Goal: Information Seeking & Learning: Learn about a topic

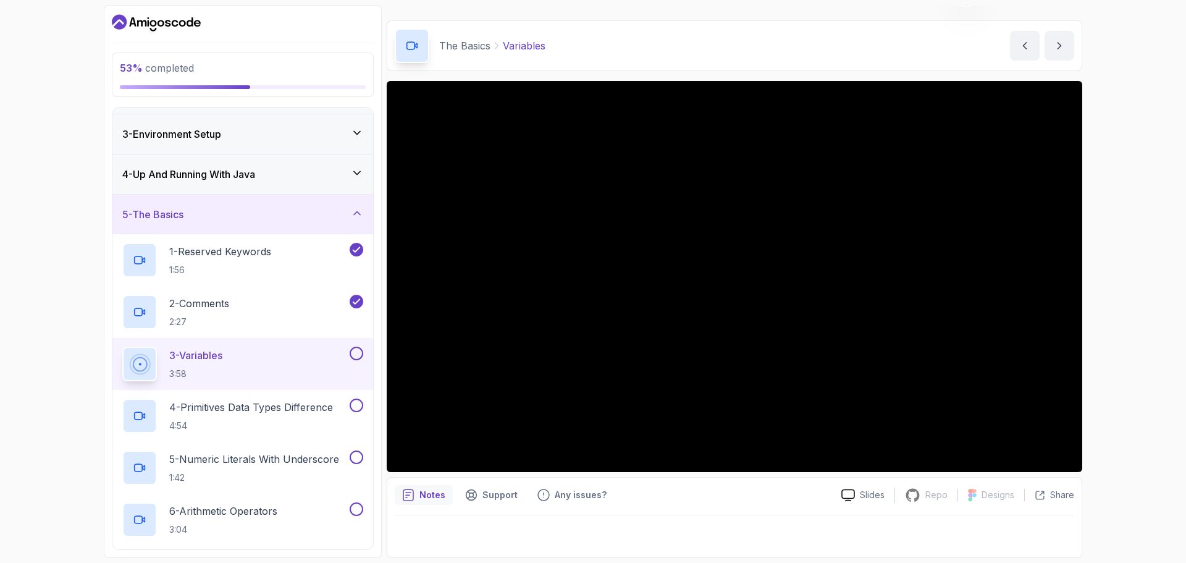
scroll to position [135, 0]
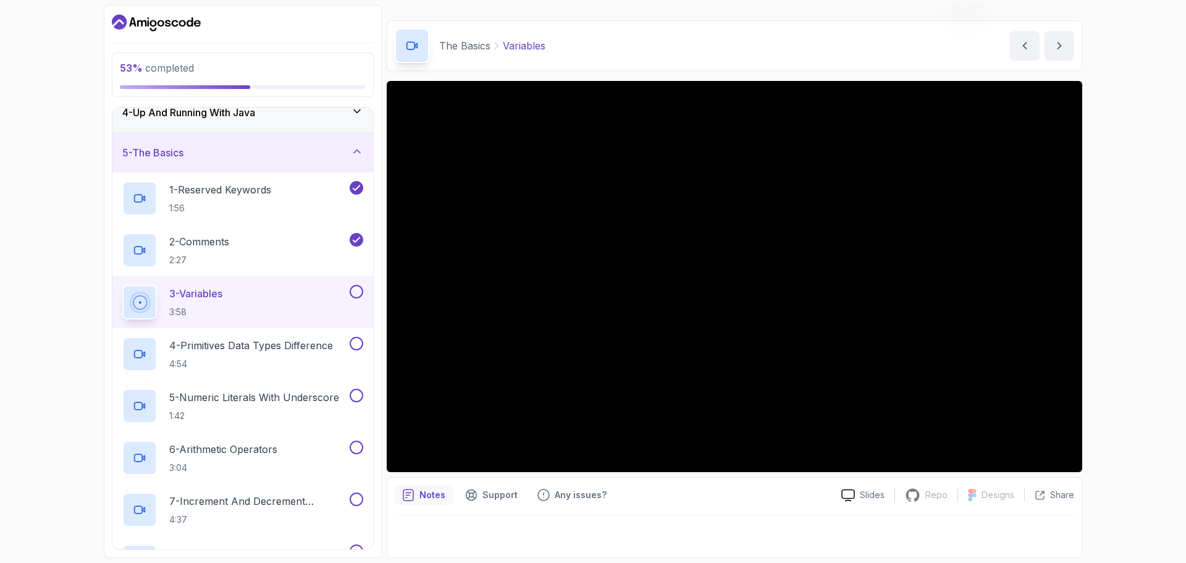
click at [358, 292] on button at bounding box center [357, 292] width 14 height 14
click at [260, 372] on div "4 - Primitives Data Types Difference 4:54" at bounding box center [242, 354] width 261 height 52
click at [216, 349] on p "4 - Primitives Data Types Difference" at bounding box center [251, 345] width 164 height 15
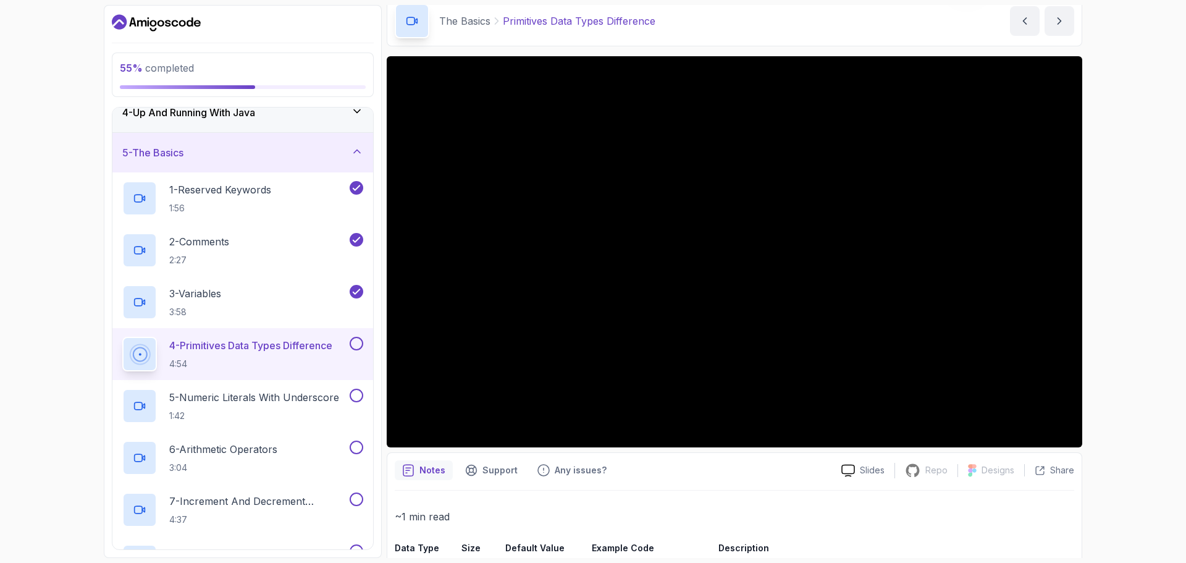
scroll to position [284, 0]
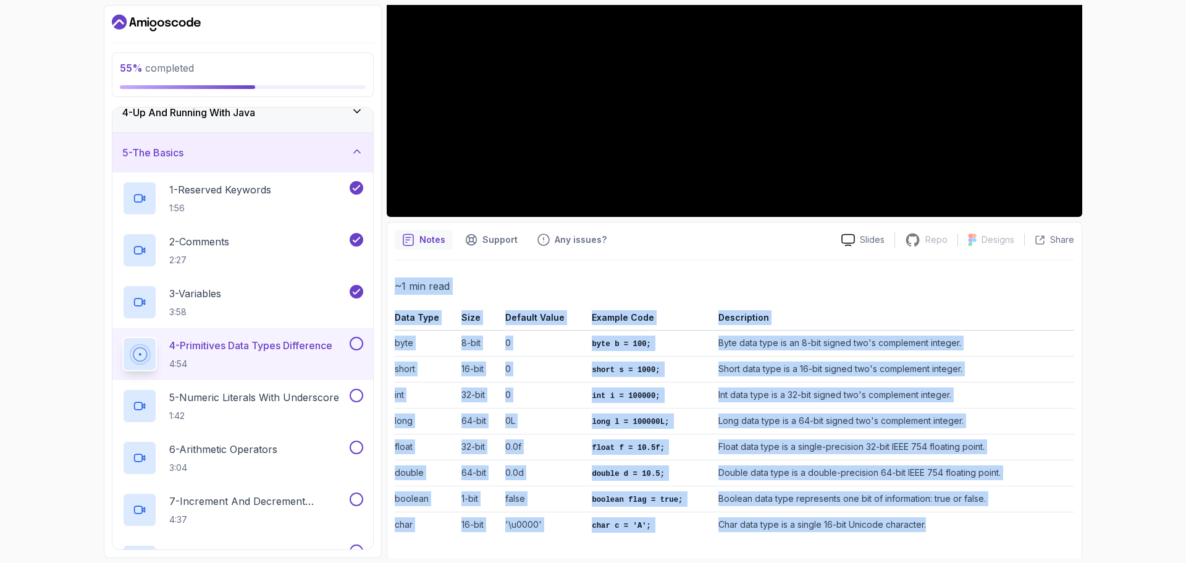
drag, startPoint x: 394, startPoint y: 319, endPoint x: 922, endPoint y: 516, distance: 563.4
click at [924, 523] on div "Notes Support Any issues? Slides Repo Repository not available Designs Design n…" at bounding box center [735, 392] width 696 height 341
click at [609, 384] on td "int i = 100000;" at bounding box center [650, 395] width 127 height 26
click at [553, 333] on td "0" at bounding box center [543, 344] width 87 height 26
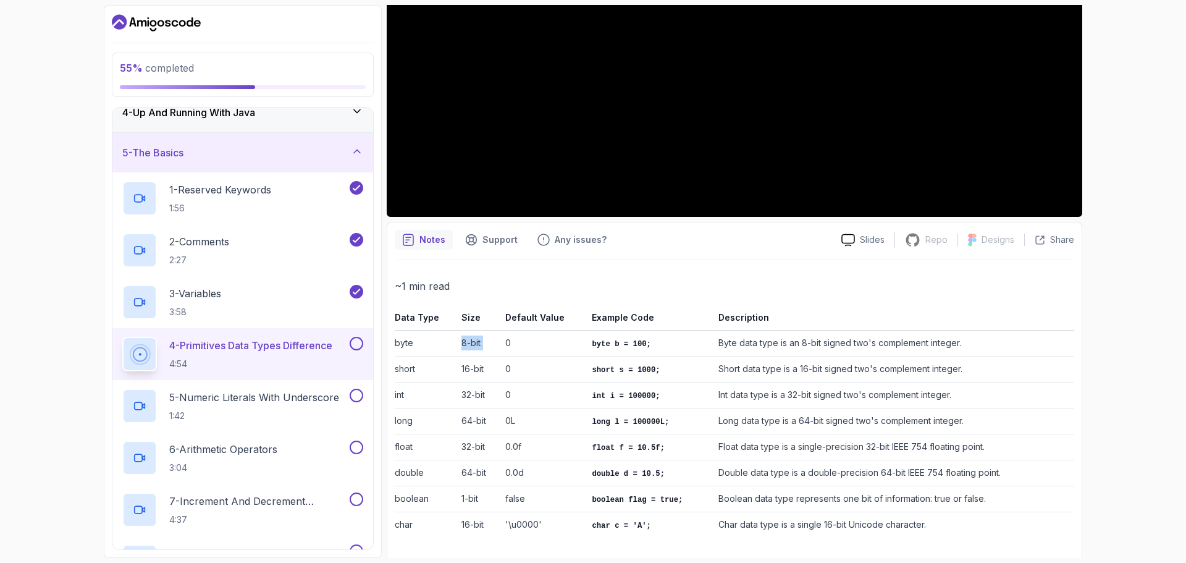
drag, startPoint x: 458, startPoint y: 341, endPoint x: 507, endPoint y: 341, distance: 48.2
click at [507, 341] on tr "byte 8-bit 0 byte b = 100; Byte data type is an 8-bit signed two's complement i…" at bounding box center [735, 344] width 680 height 26
click at [560, 345] on td "0" at bounding box center [543, 344] width 87 height 26
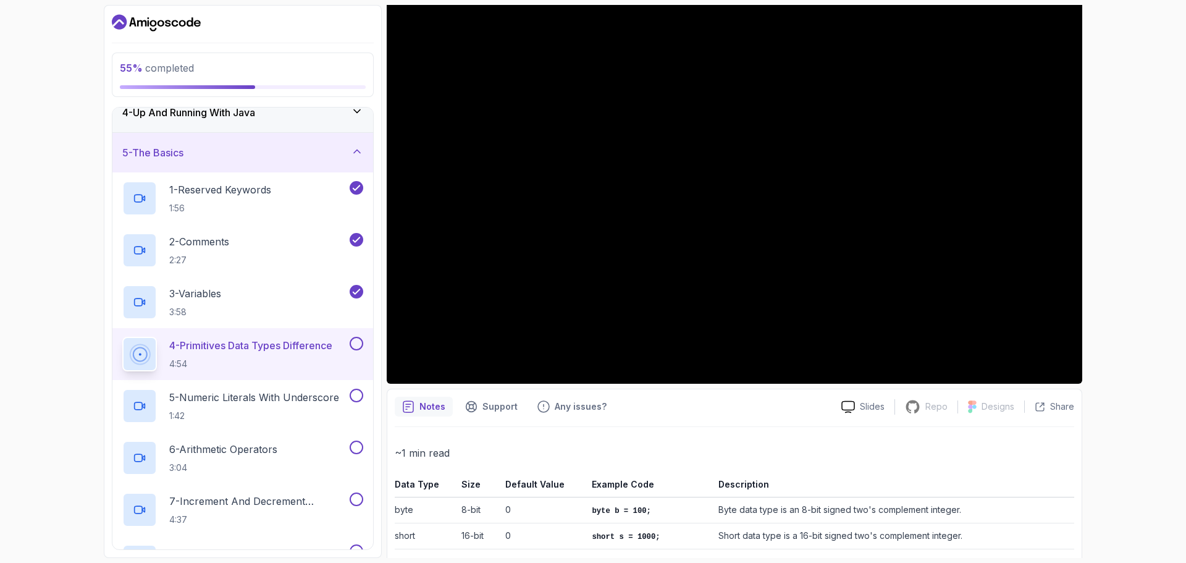
scroll to position [37, 0]
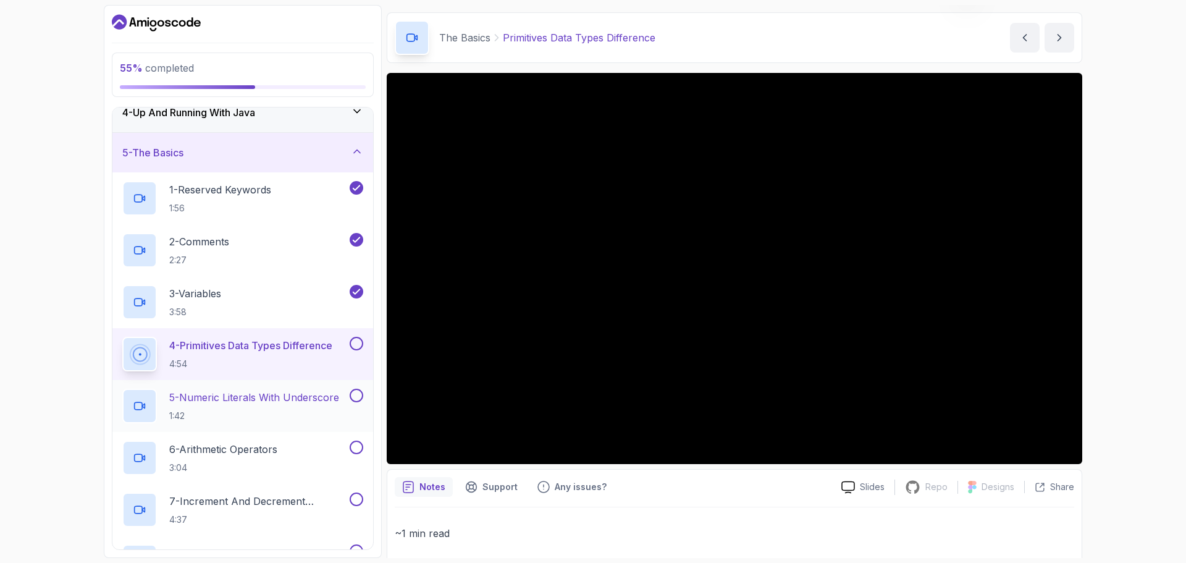
click at [232, 415] on p "1:42" at bounding box center [254, 416] width 170 height 12
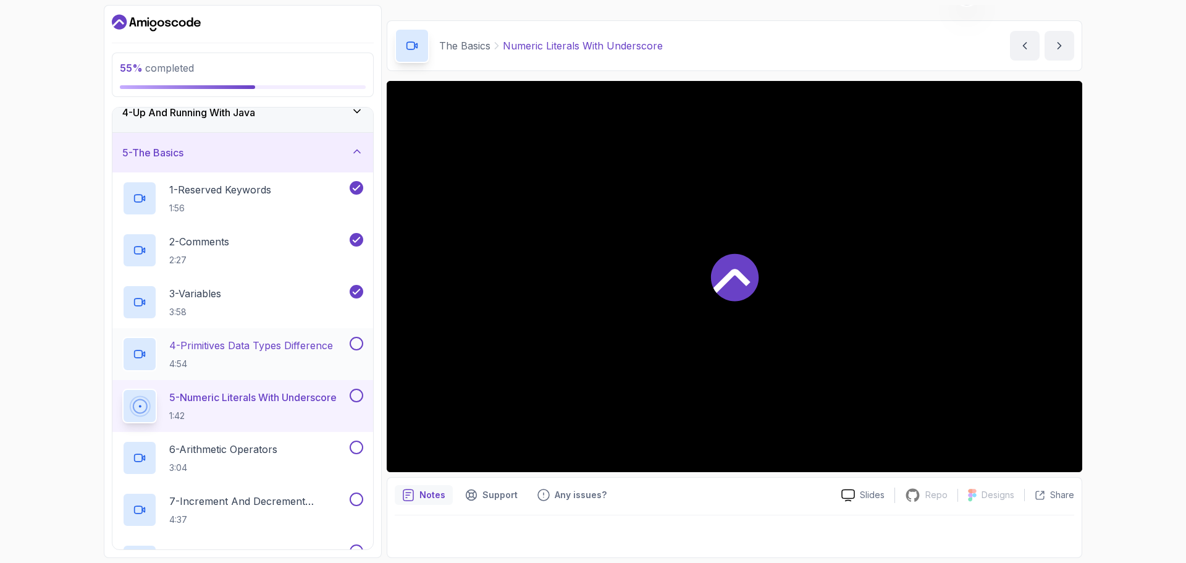
scroll to position [29, 0]
click at [353, 346] on button at bounding box center [357, 344] width 14 height 14
drag, startPoint x: 505, startPoint y: 44, endPoint x: 669, endPoint y: 45, distance: 164.3
click at [669, 45] on div "The Basics Numeric Literals With Underscore Numeric Literals With Underscore by…" at bounding box center [735, 45] width 696 height 51
copy p "Numeric Literals With Underscore"
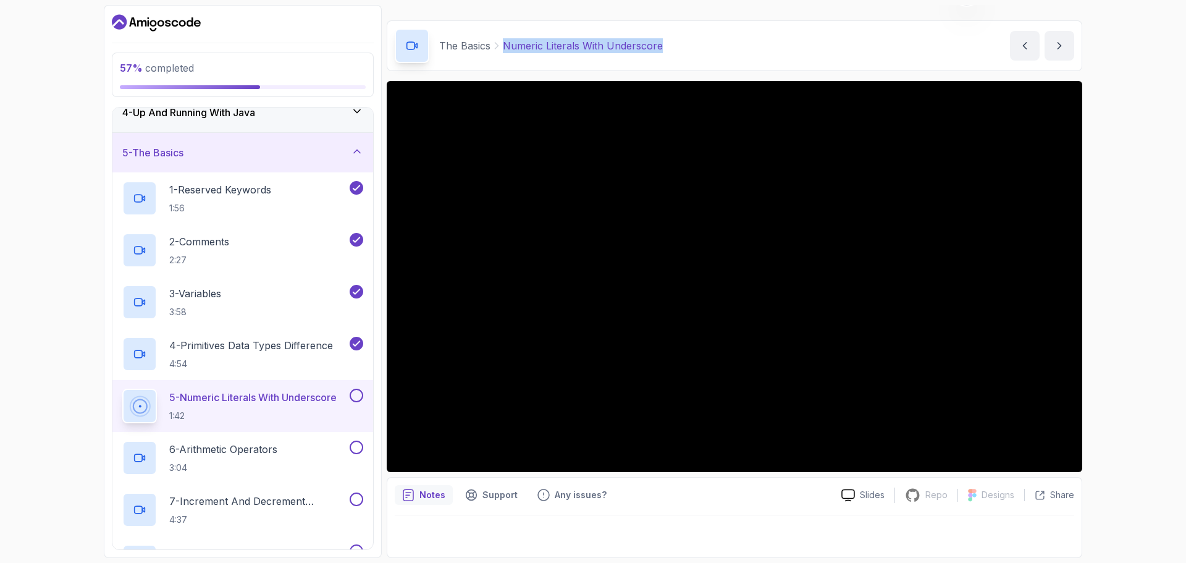
click at [356, 395] on button at bounding box center [357, 396] width 14 height 14
click at [250, 460] on h2 "6 - Arithmetic Operators 3:04" at bounding box center [223, 458] width 108 height 32
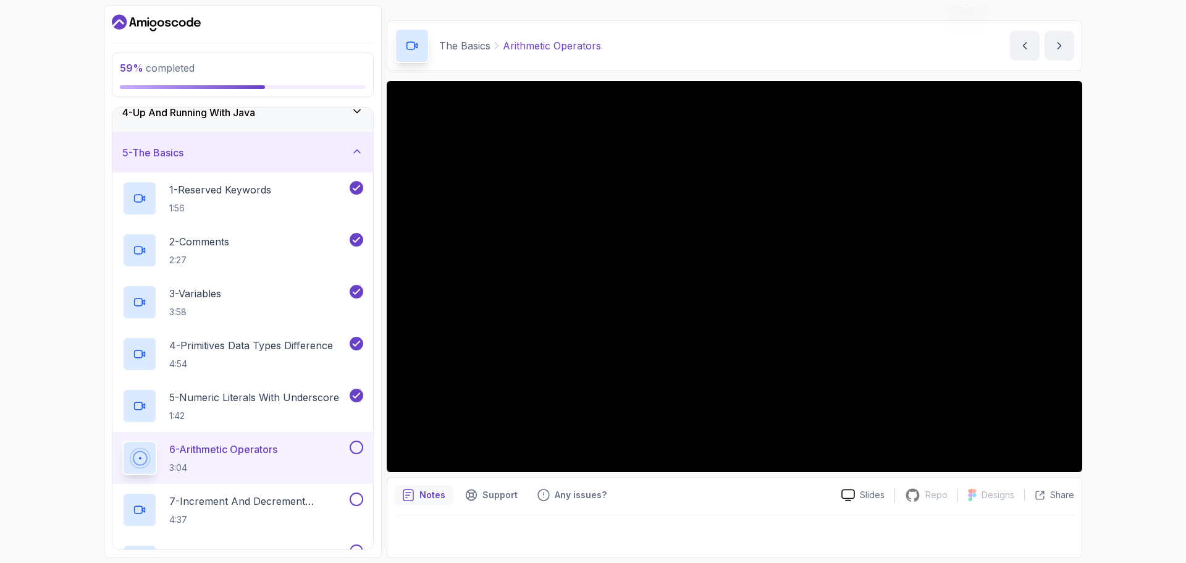
drag, startPoint x: 357, startPoint y: 450, endPoint x: 310, endPoint y: 464, distance: 48.9
click at [354, 450] on button at bounding box center [357, 447] width 14 height 14
click at [242, 496] on p "7 - Increment And Decrement Operators" at bounding box center [258, 501] width 178 height 15
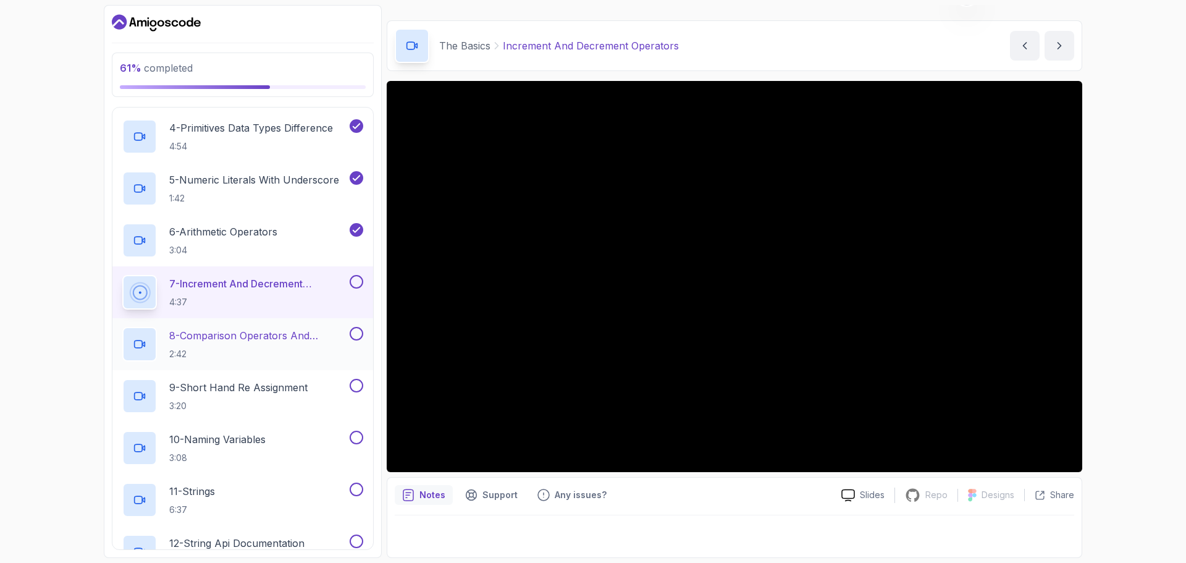
scroll to position [382, 0]
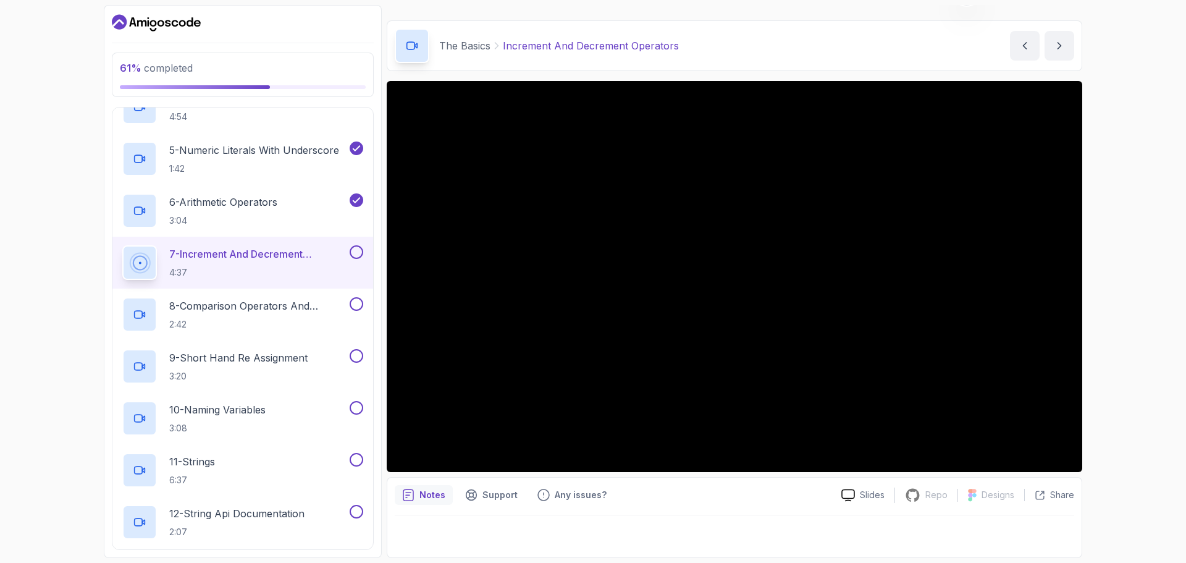
click at [362, 248] on button at bounding box center [357, 252] width 14 height 14
click at [261, 318] on p "2:42" at bounding box center [258, 324] width 178 height 12
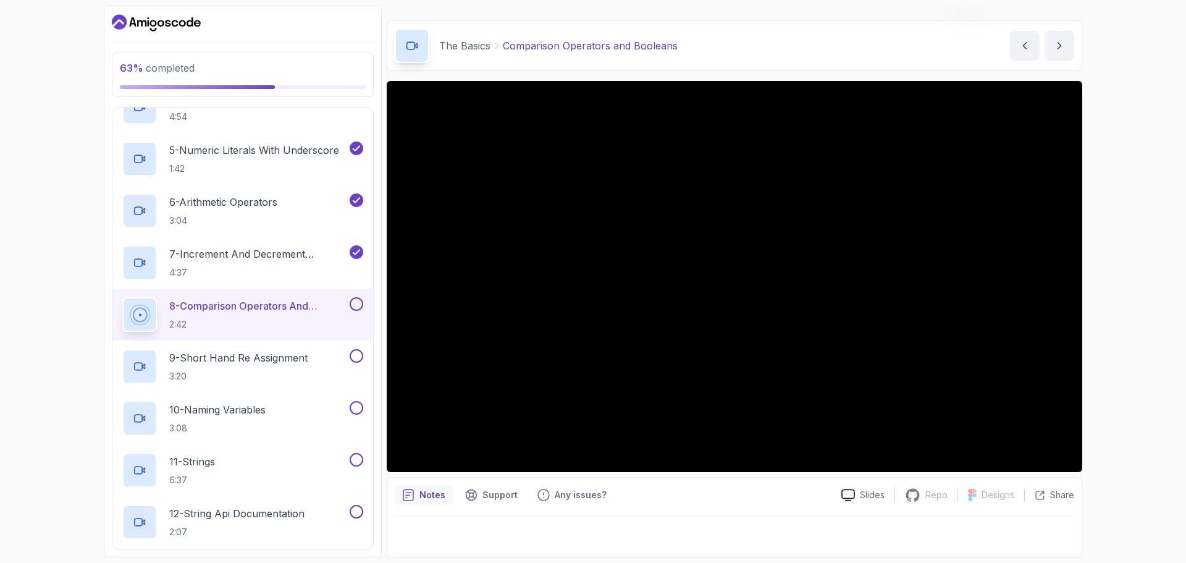
click at [356, 303] on button at bounding box center [357, 304] width 14 height 14
click at [256, 369] on h2 "9 - Short Hand Re Assignment 3:20" at bounding box center [238, 366] width 138 height 32
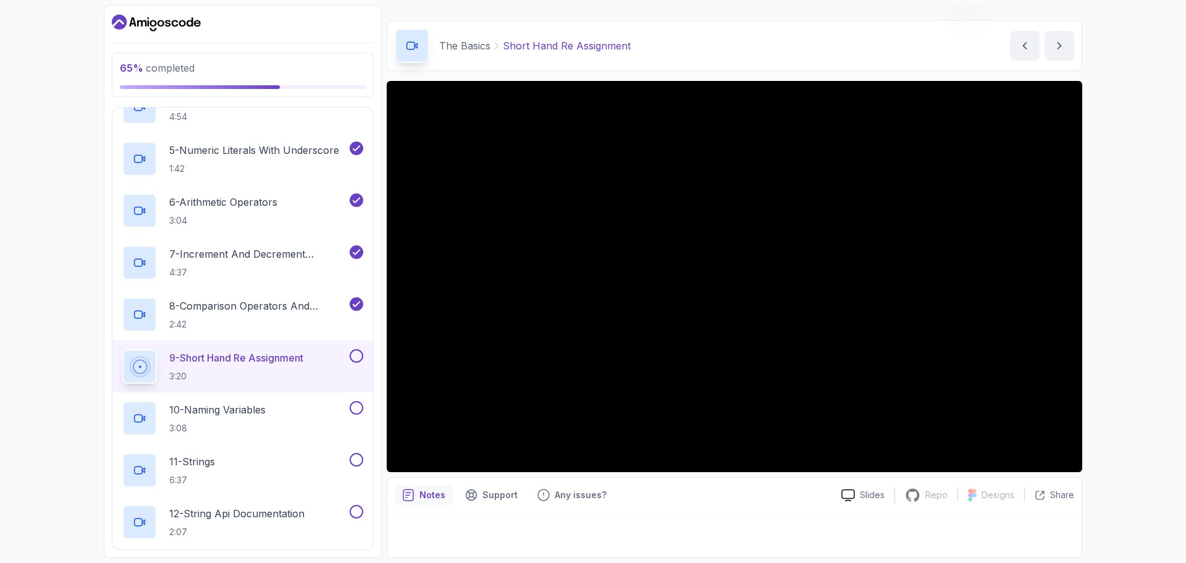
drag, startPoint x: 358, startPoint y: 356, endPoint x: 318, endPoint y: 382, distance: 47.8
click at [358, 355] on button at bounding box center [357, 356] width 14 height 14
click at [251, 408] on p "10 - Naming Variables" at bounding box center [217, 409] width 96 height 15
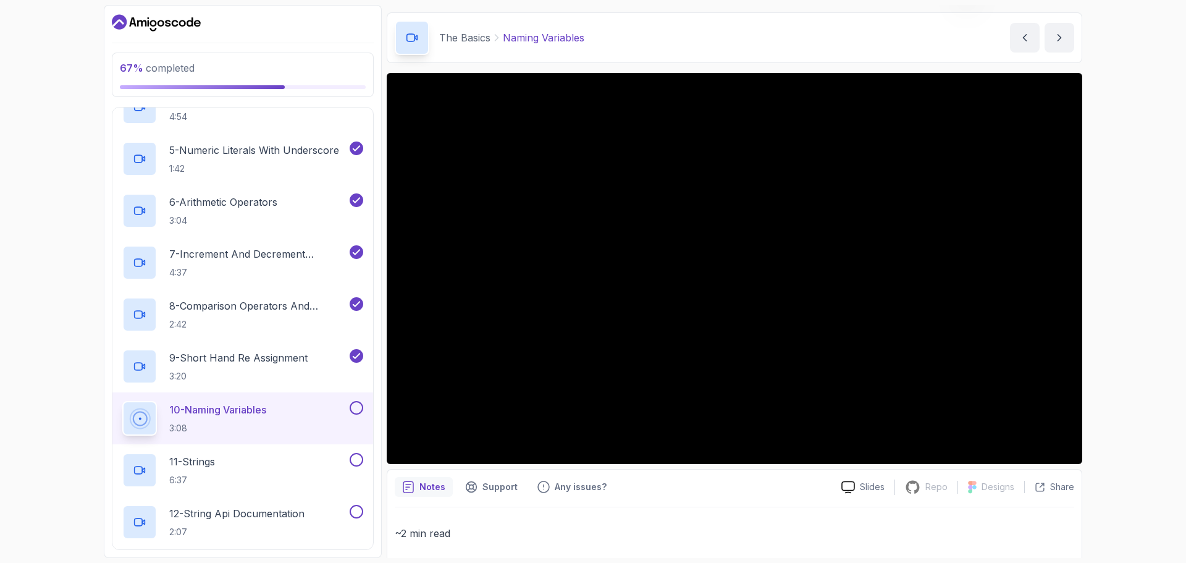
click at [348, 413] on div at bounding box center [355, 408] width 16 height 14
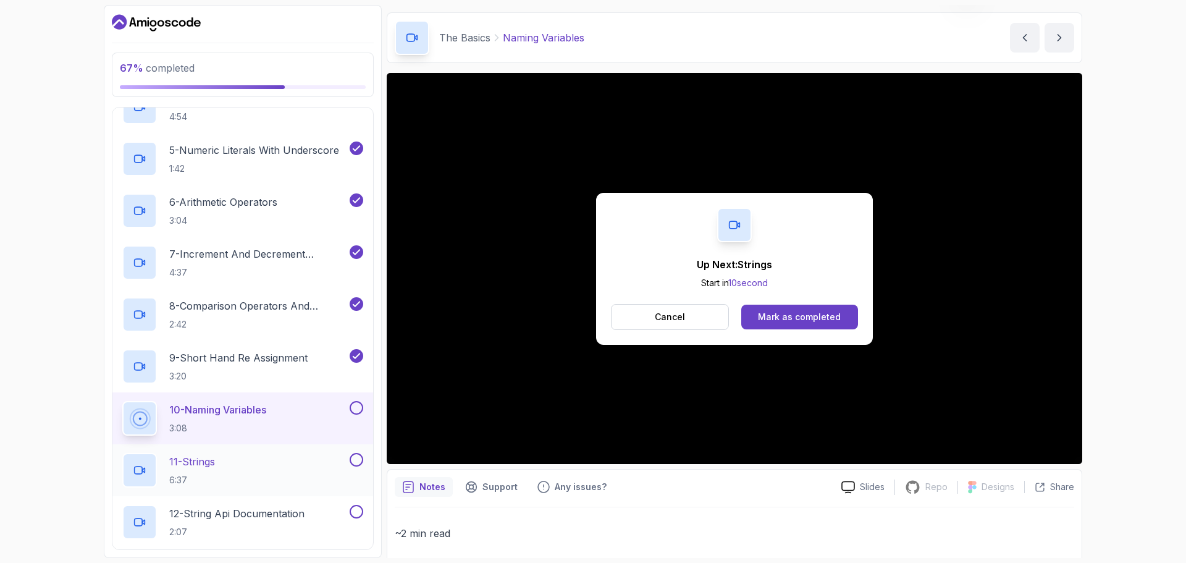
click at [206, 490] on div "11 - Strings 6:37" at bounding box center [242, 470] width 261 height 52
click at [785, 309] on button "Mark as completed" at bounding box center [799, 317] width 117 height 25
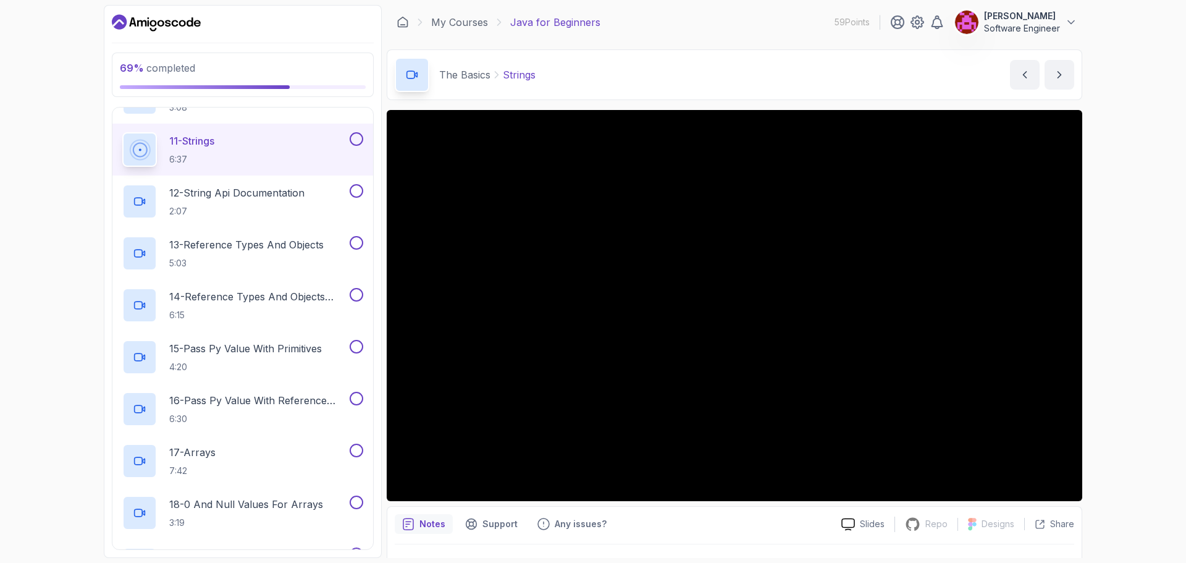
scroll to position [691, 0]
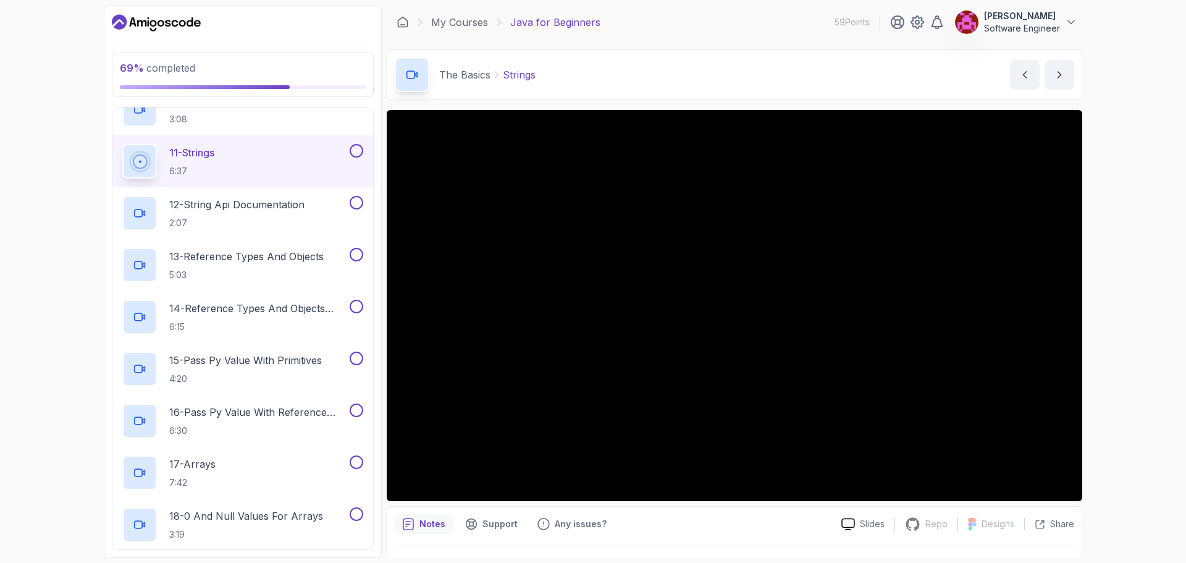
click at [352, 146] on button at bounding box center [357, 151] width 14 height 14
click at [270, 206] on p "12 - String Api Documentation" at bounding box center [236, 204] width 135 height 15
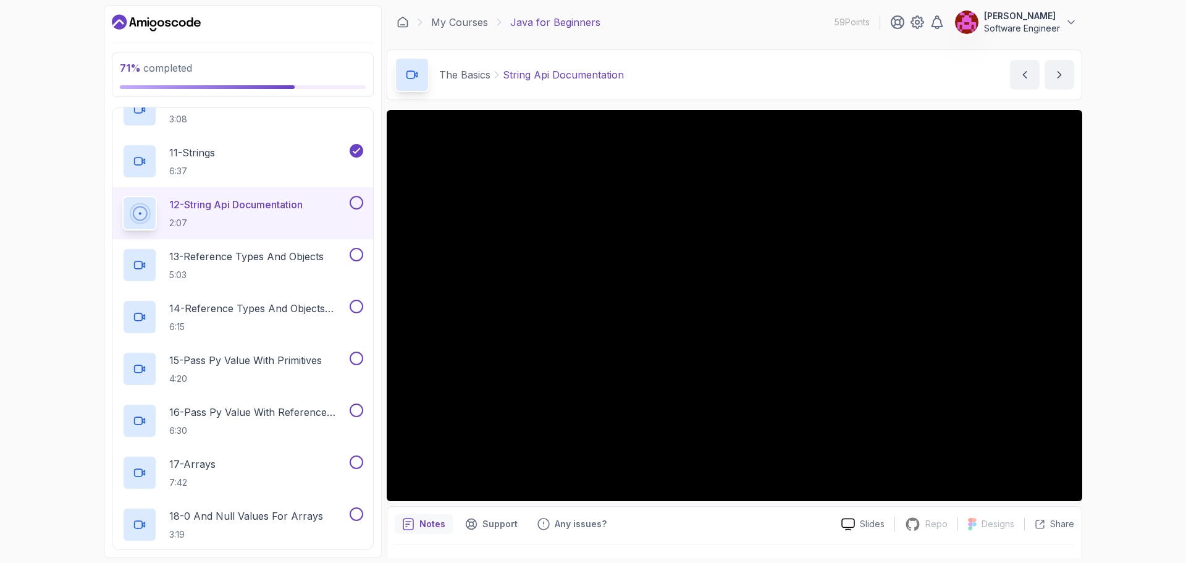
click at [359, 203] on button at bounding box center [357, 203] width 14 height 14
click at [248, 253] on p "13 - Reference Types And Objects" at bounding box center [246, 256] width 154 height 15
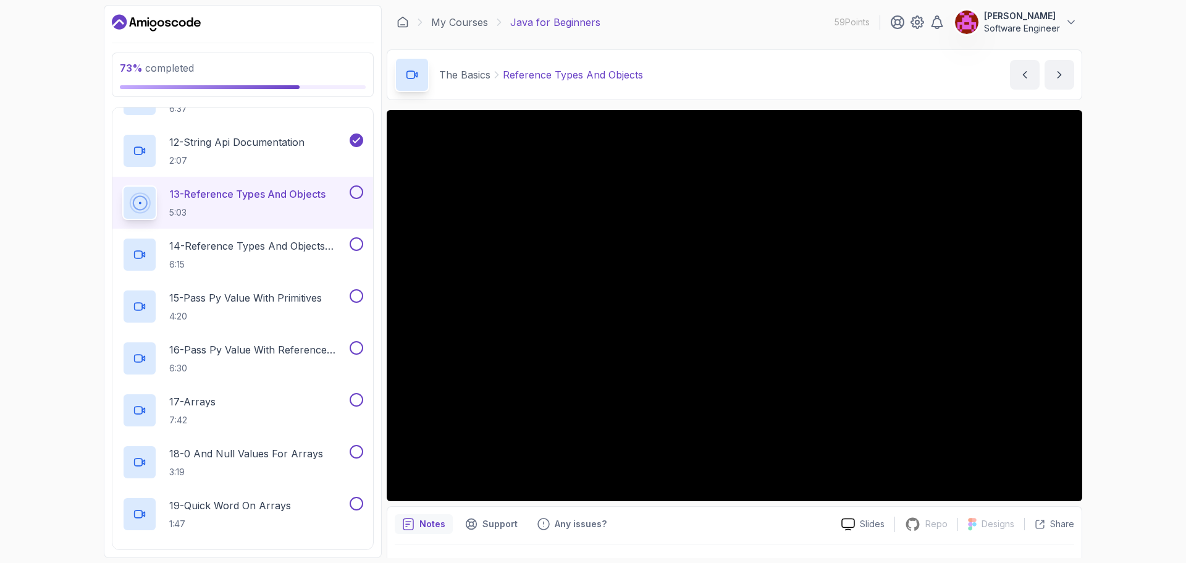
scroll to position [753, 0]
click at [356, 193] on button at bounding box center [357, 193] width 14 height 14
click at [266, 237] on div "14 - Reference Types And Objects Diferences 6:15" at bounding box center [242, 255] width 261 height 52
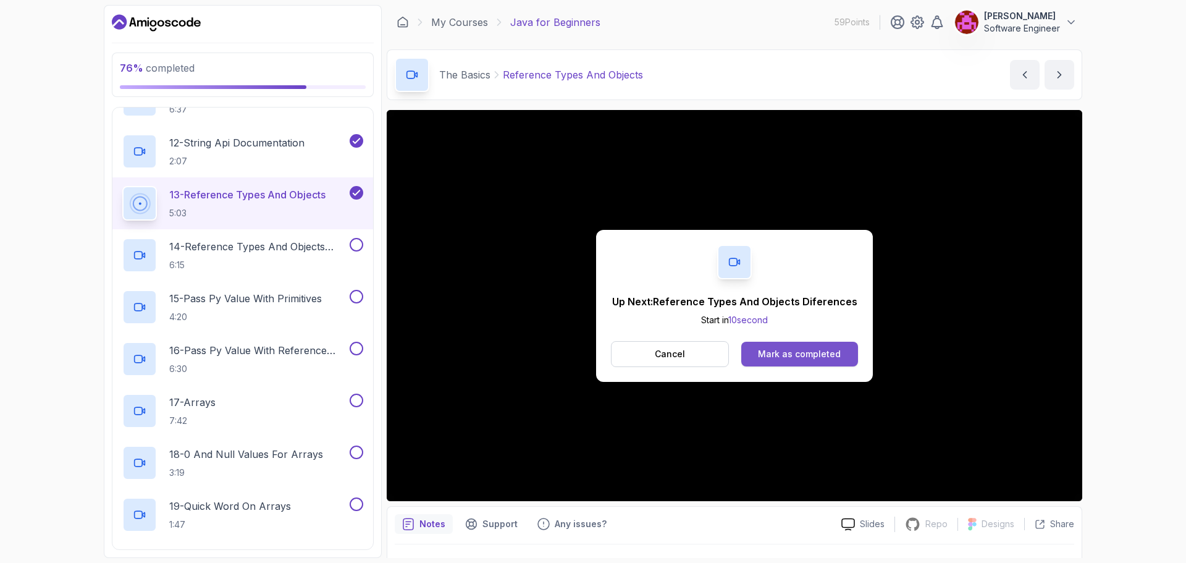
click at [755, 352] on button "Mark as completed" at bounding box center [799, 354] width 117 height 25
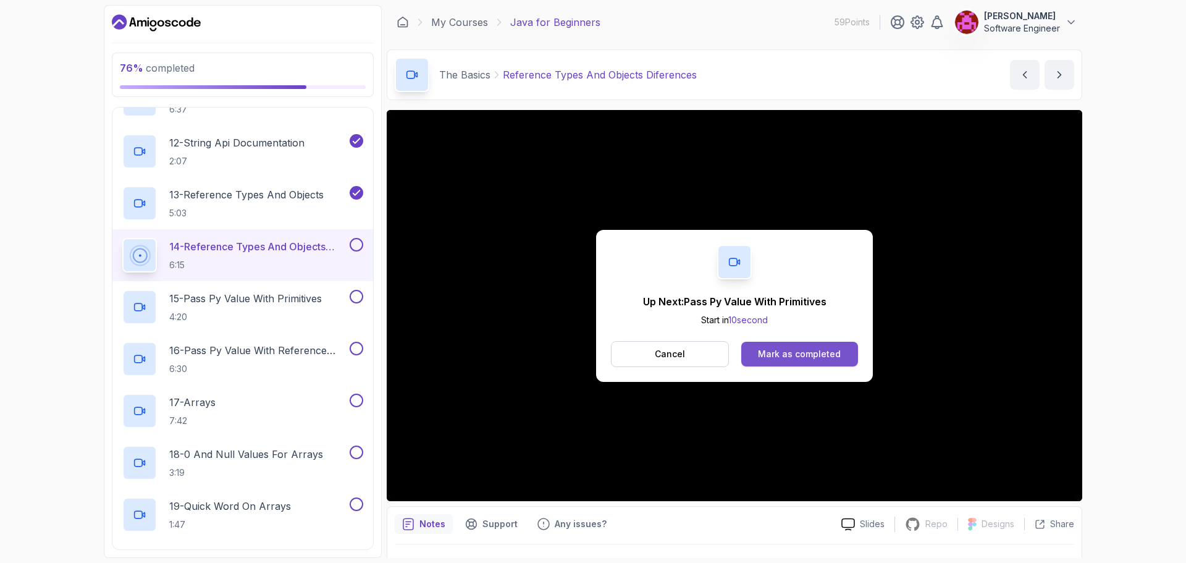
click at [820, 351] on div "Mark as completed" at bounding box center [799, 354] width 83 height 12
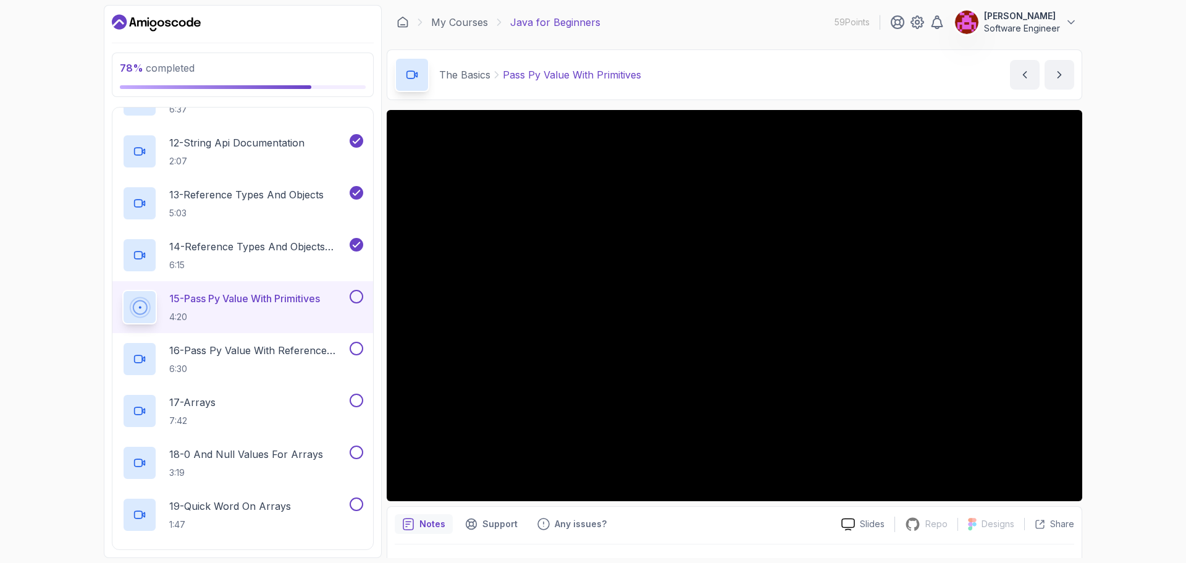
scroll to position [29, 0]
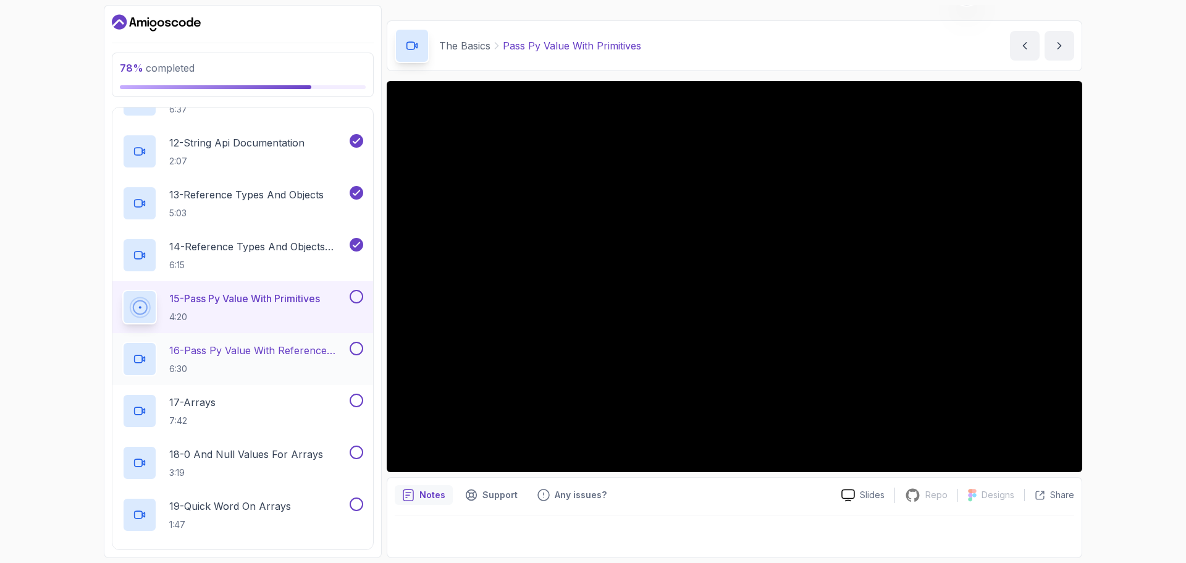
click at [258, 345] on p "16 - Pass Py Value With Reference Types" at bounding box center [258, 350] width 178 height 15
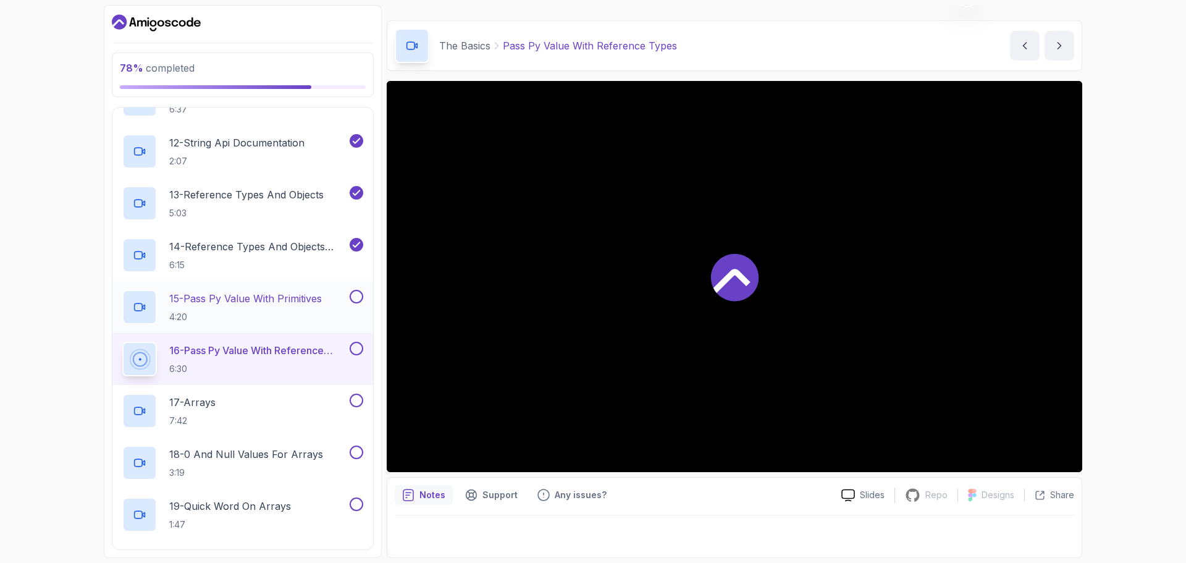
click at [354, 296] on button at bounding box center [357, 297] width 14 height 14
click at [356, 350] on button at bounding box center [357, 349] width 14 height 14
click at [270, 395] on div "17 - Arrays 7:42" at bounding box center [234, 411] width 225 height 35
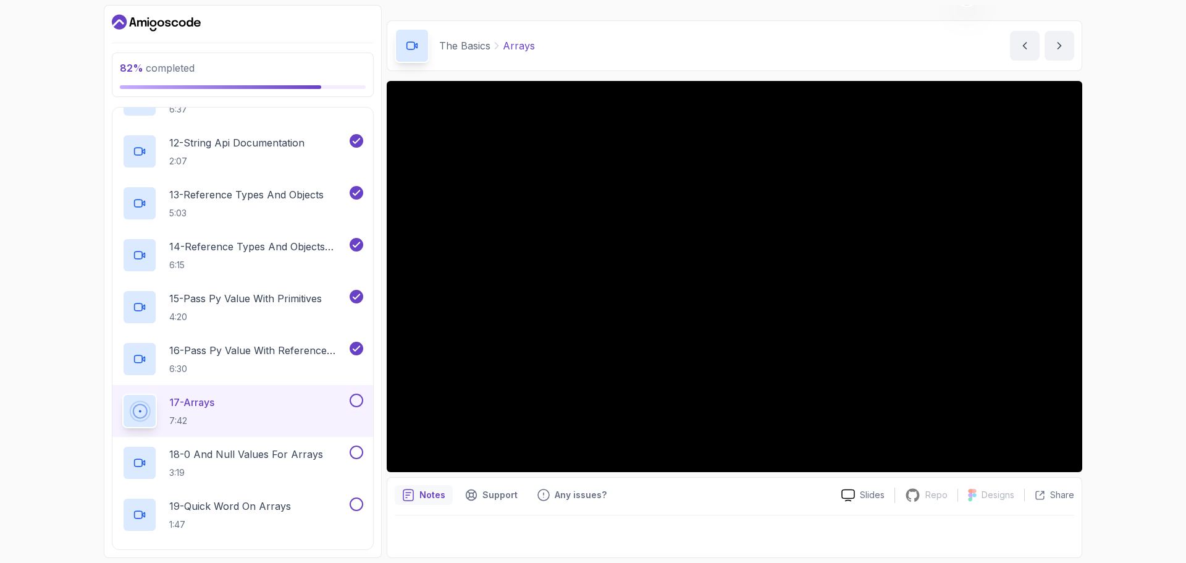
click at [354, 397] on button at bounding box center [357, 401] width 14 height 14
click at [243, 454] on p "18 - 0 And Null Values For Arrays" at bounding box center [246, 454] width 154 height 15
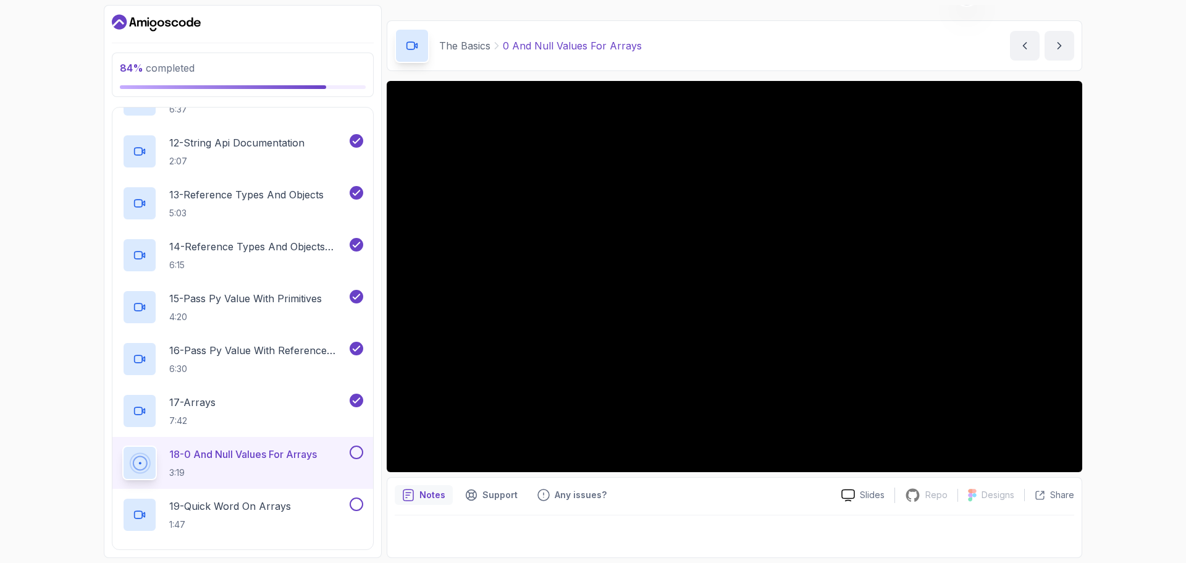
click at [359, 450] on button at bounding box center [357, 452] width 14 height 14
click at [247, 507] on p "19 - Quick Word On Arrays" at bounding box center [230, 506] width 122 height 15
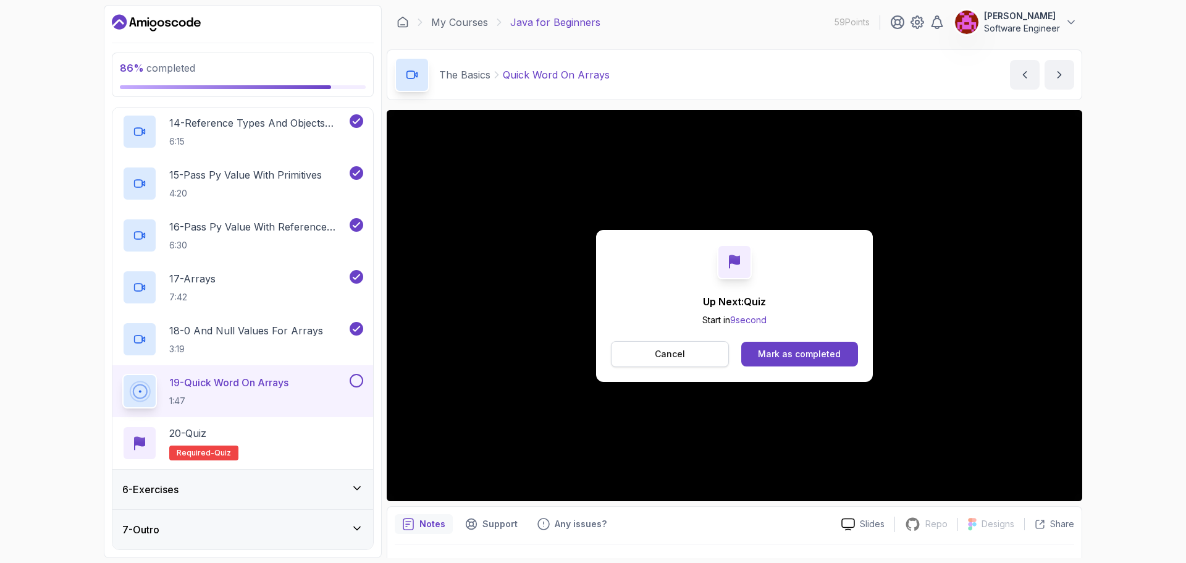
click at [646, 356] on button "Cancel" at bounding box center [670, 354] width 118 height 26
click at [801, 358] on div "Mark as completed" at bounding box center [799, 354] width 83 height 12
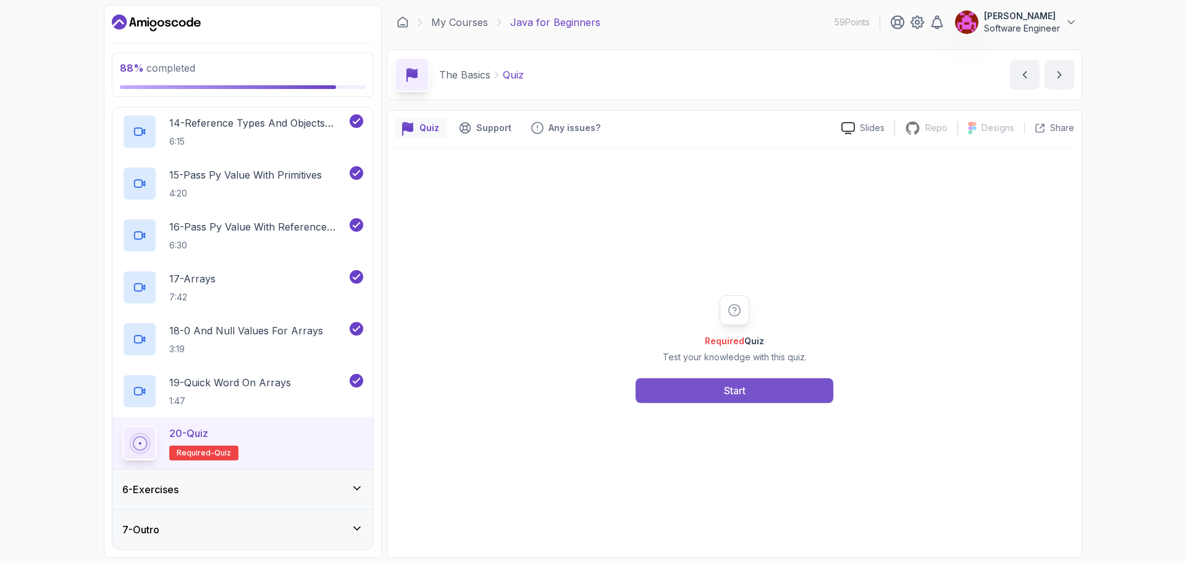
click at [707, 390] on button "Start" at bounding box center [735, 390] width 198 height 25
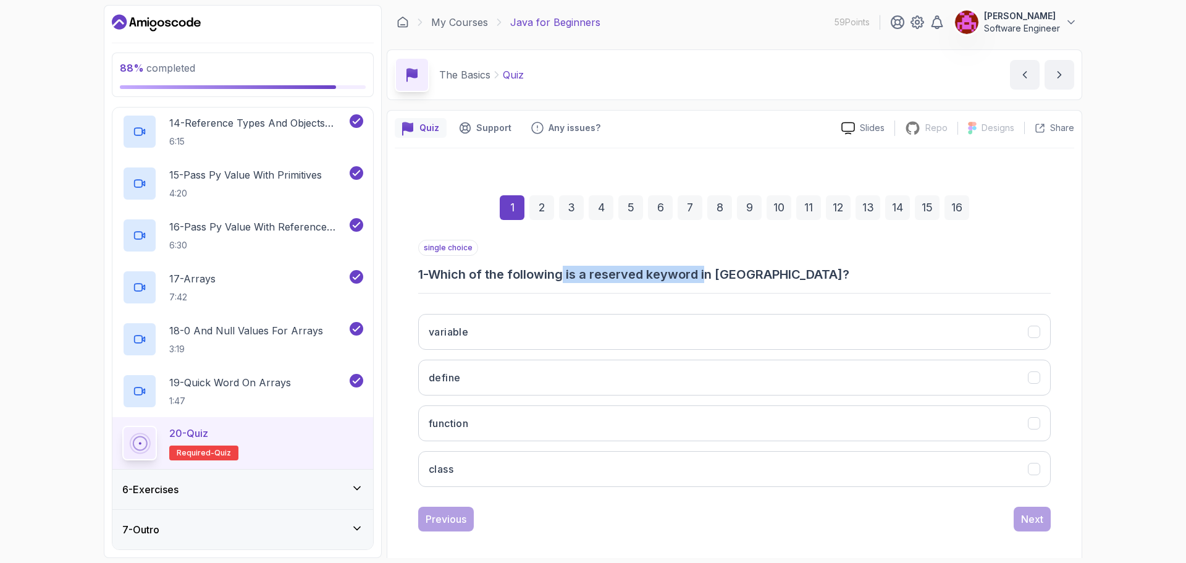
drag, startPoint x: 620, startPoint y: 277, endPoint x: 710, endPoint y: 273, distance: 89.7
click at [710, 273] on h3 "1 - Which of the following is a reserved keyword in Java?" at bounding box center [734, 274] width 633 height 17
click at [733, 272] on h3 "1 - Which of the following is a reserved keyword in Java?" at bounding box center [734, 274] width 633 height 17
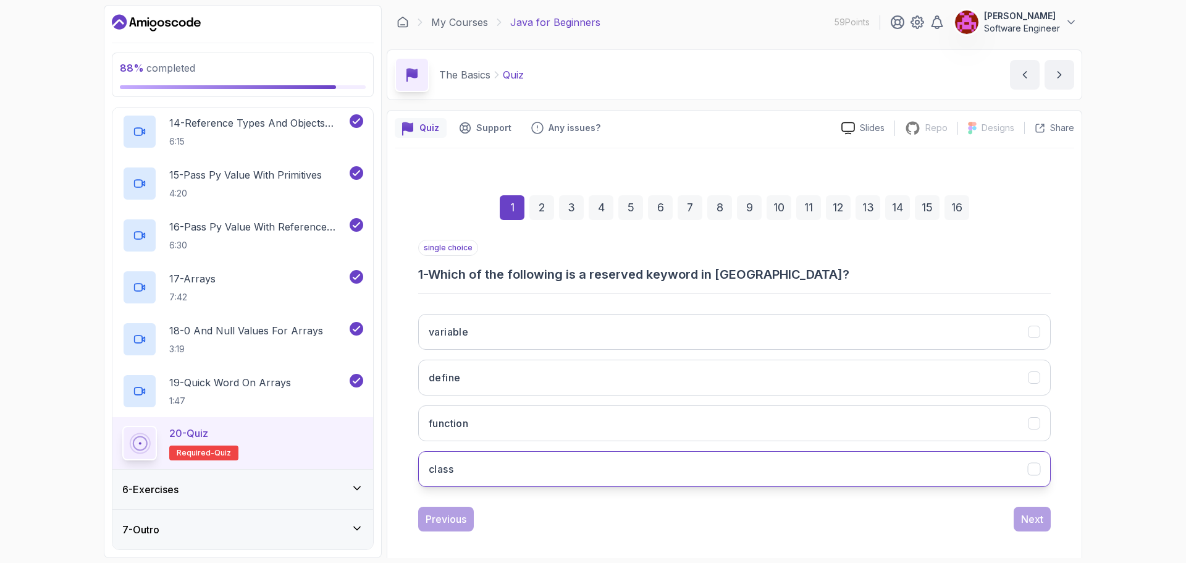
drag, startPoint x: 723, startPoint y: 472, endPoint x: 757, endPoint y: 473, distance: 33.4
click at [724, 472] on button "class" at bounding box center [734, 469] width 633 height 36
click at [1027, 516] on div "Next" at bounding box center [1032, 519] width 22 height 15
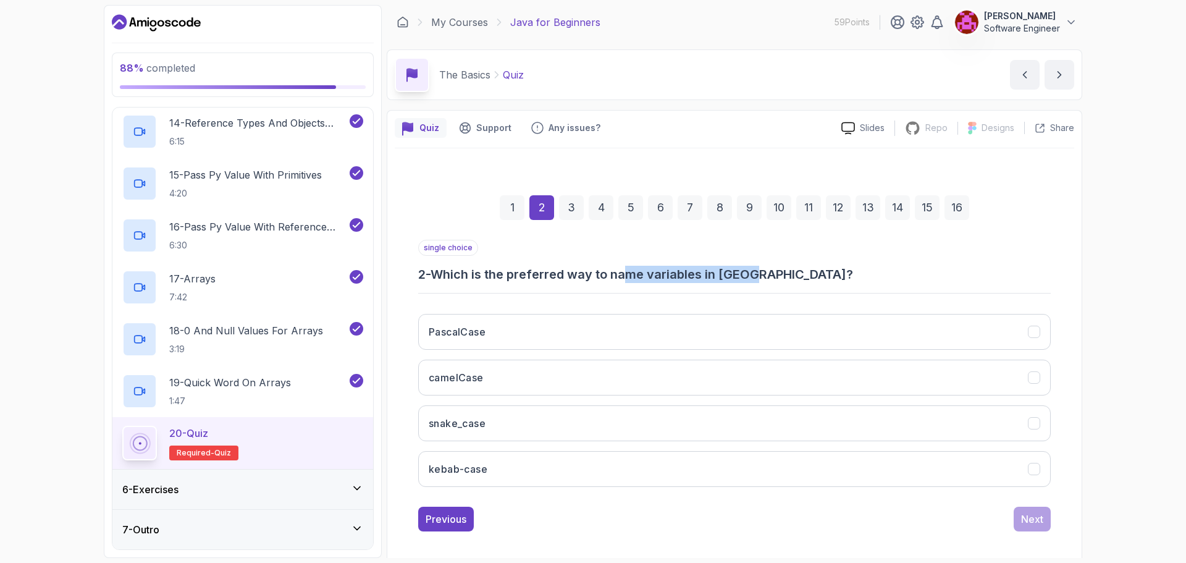
drag, startPoint x: 634, startPoint y: 267, endPoint x: 760, endPoint y: 277, distance: 127.0
click at [760, 277] on h3 "2 - Which is the preferred way to name variables in Java?" at bounding box center [734, 274] width 633 height 17
click at [714, 385] on button "camelCase" at bounding box center [734, 378] width 633 height 36
click at [1024, 515] on div "Next" at bounding box center [1032, 519] width 22 height 15
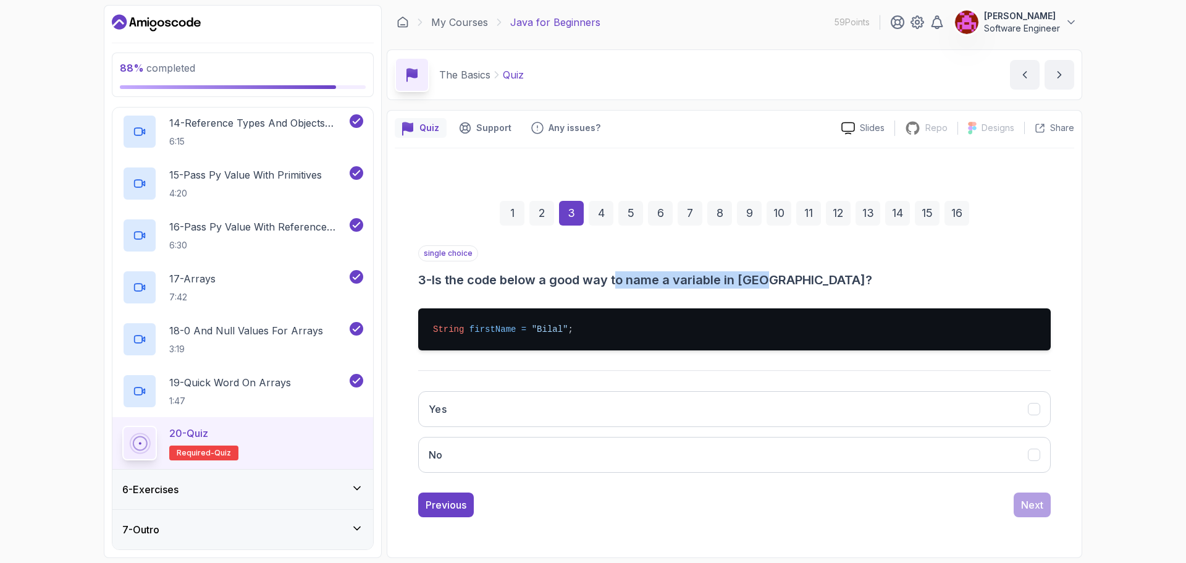
drag, startPoint x: 624, startPoint y: 279, endPoint x: 770, endPoint y: 280, distance: 145.8
click at [770, 280] on h3 "3 - Is the code below a good way to name a variable in Java?" at bounding box center [734, 279] width 633 height 17
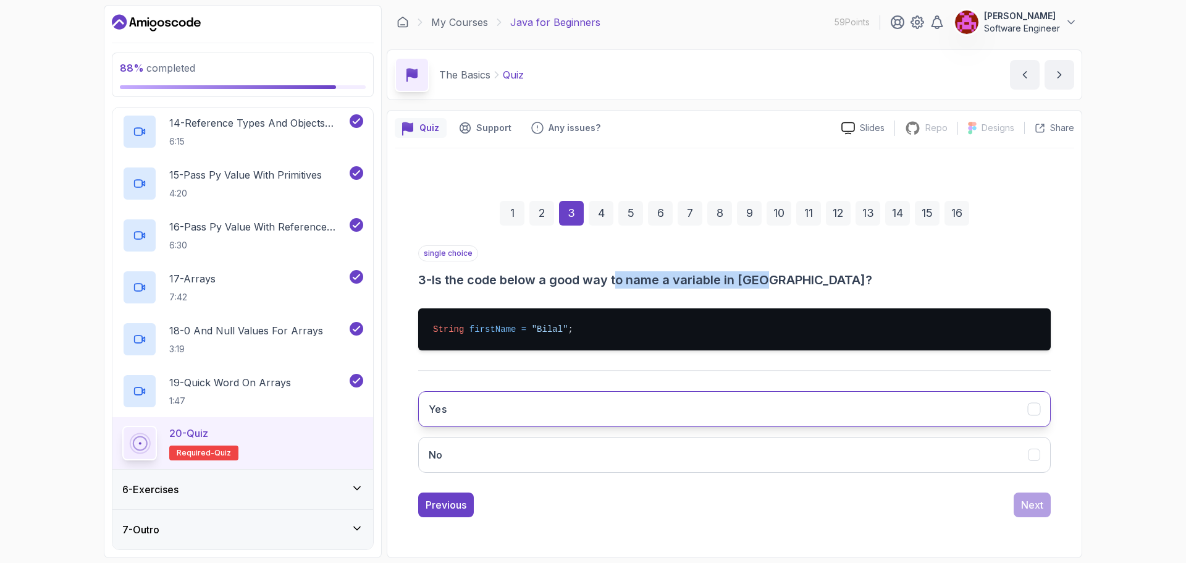
click at [622, 405] on button "Yes" at bounding box center [734, 409] width 633 height 36
click at [1026, 502] on div "Next" at bounding box center [1032, 504] width 22 height 15
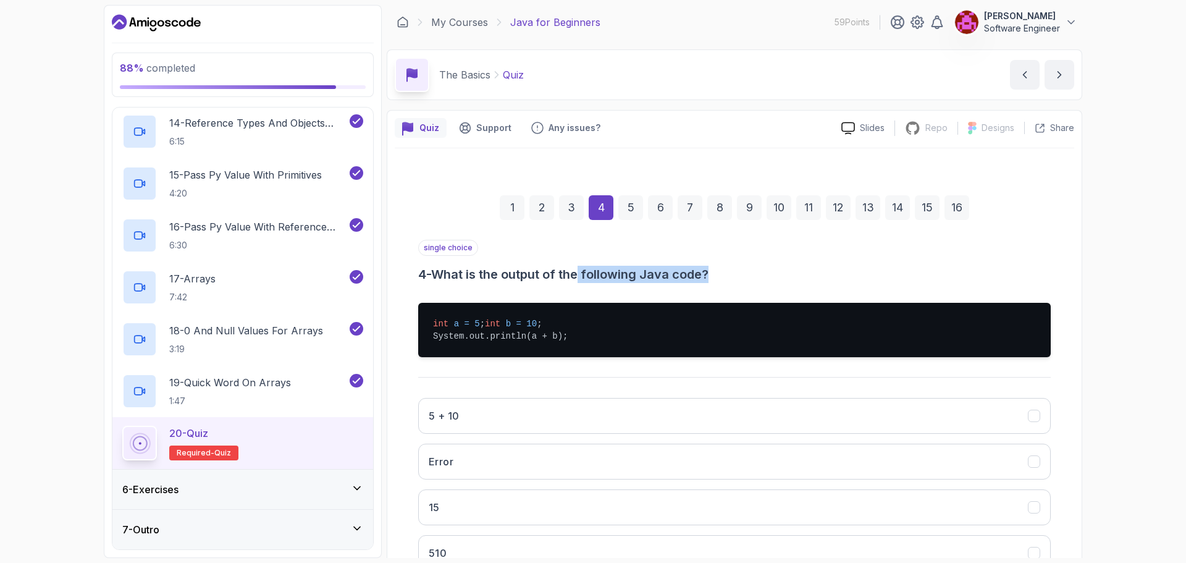
drag, startPoint x: 582, startPoint y: 280, endPoint x: 757, endPoint y: 277, distance: 174.8
click at [757, 277] on h3 "4 - What is the output of the following Java code?" at bounding box center [734, 274] width 633 height 17
drag, startPoint x: 544, startPoint y: 350, endPoint x: 622, endPoint y: 352, distance: 77.9
click at [605, 347] on pre "int a = 5 ; int b = 10 ; System.out.println(a + b);" at bounding box center [734, 330] width 633 height 54
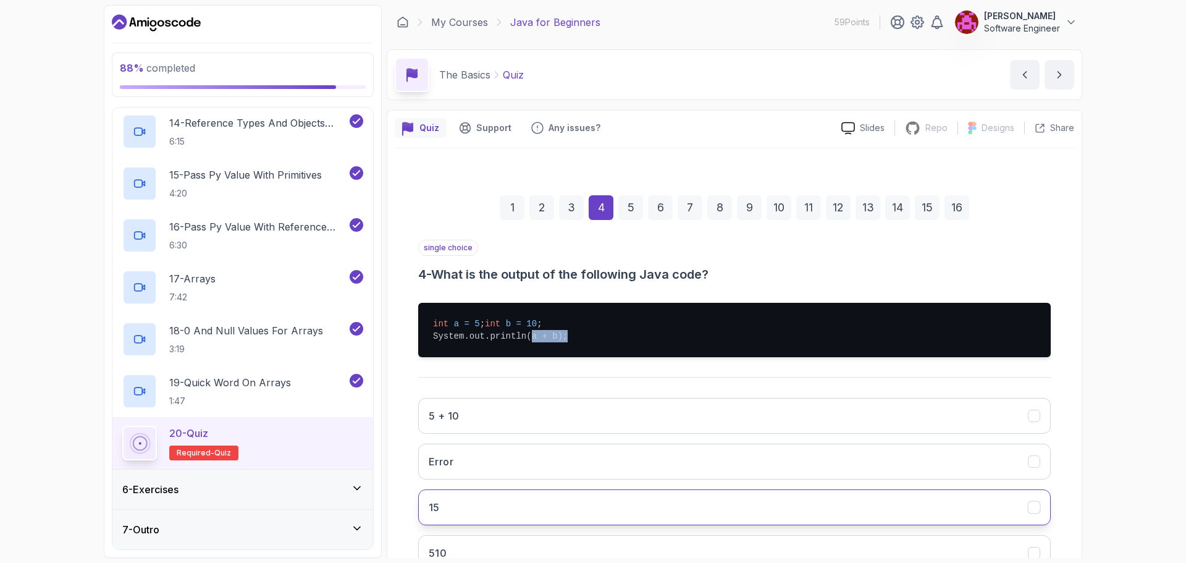
click at [499, 518] on button "15" at bounding box center [734, 507] width 633 height 36
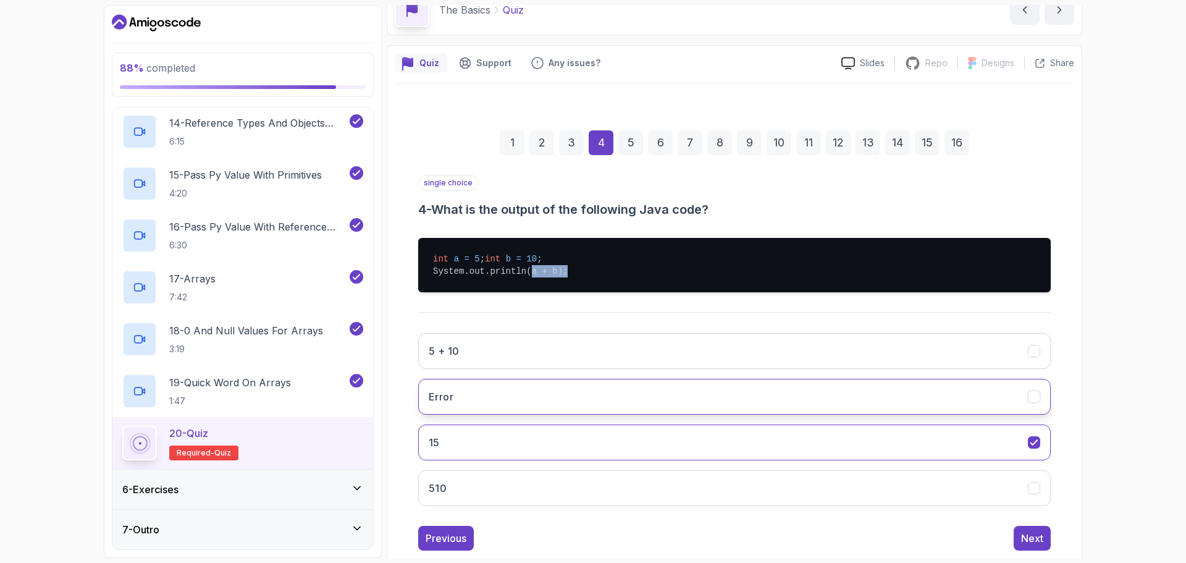
scroll to position [105, 0]
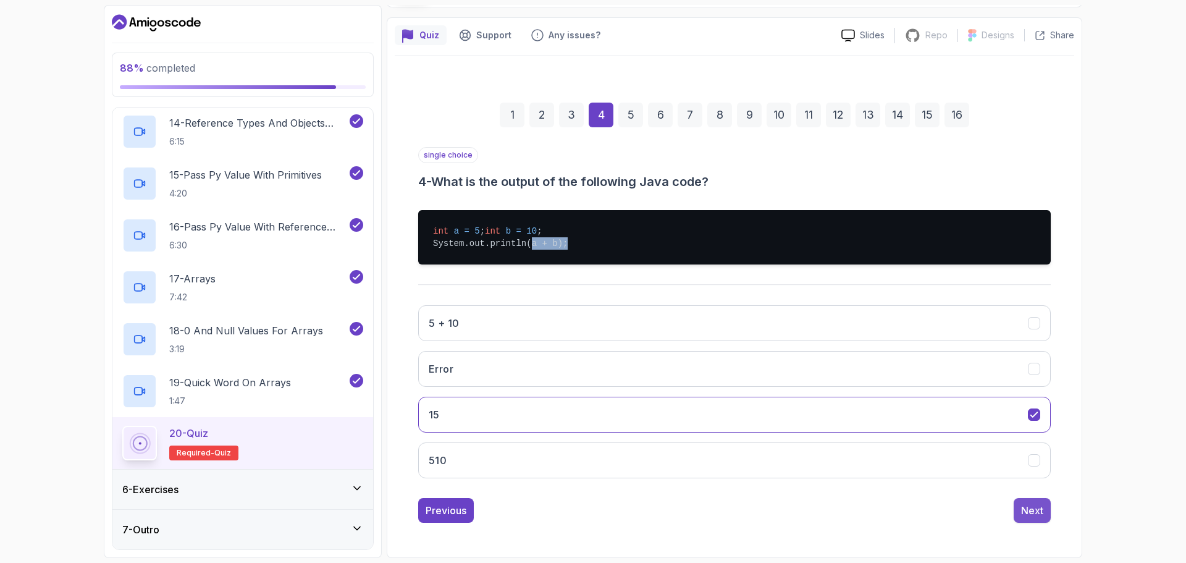
click at [1032, 511] on div "Next" at bounding box center [1032, 510] width 22 height 15
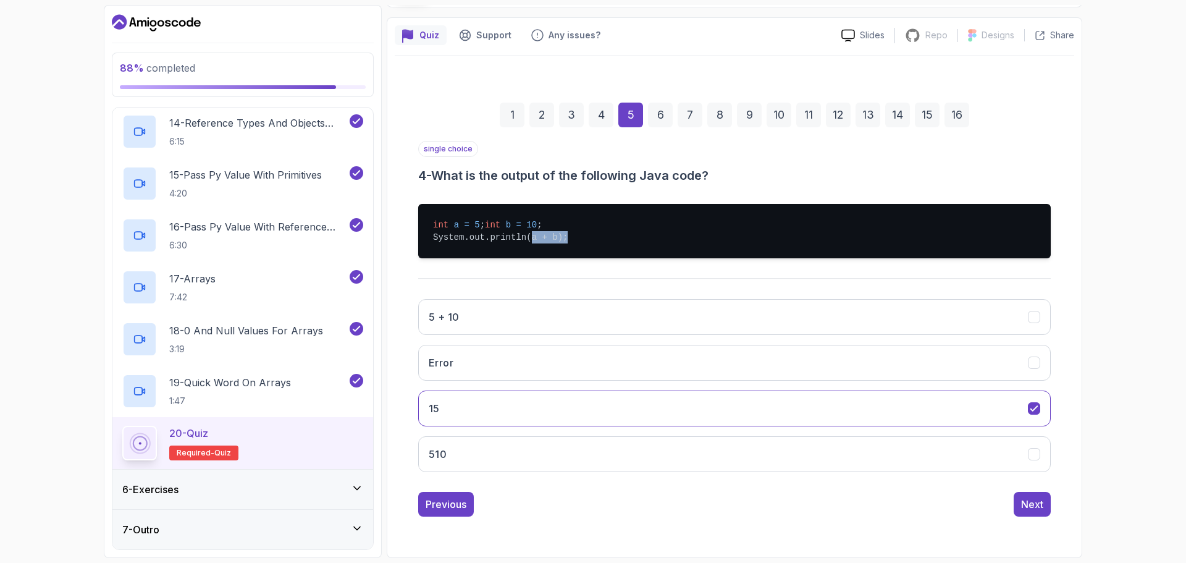
scroll to position [9, 0]
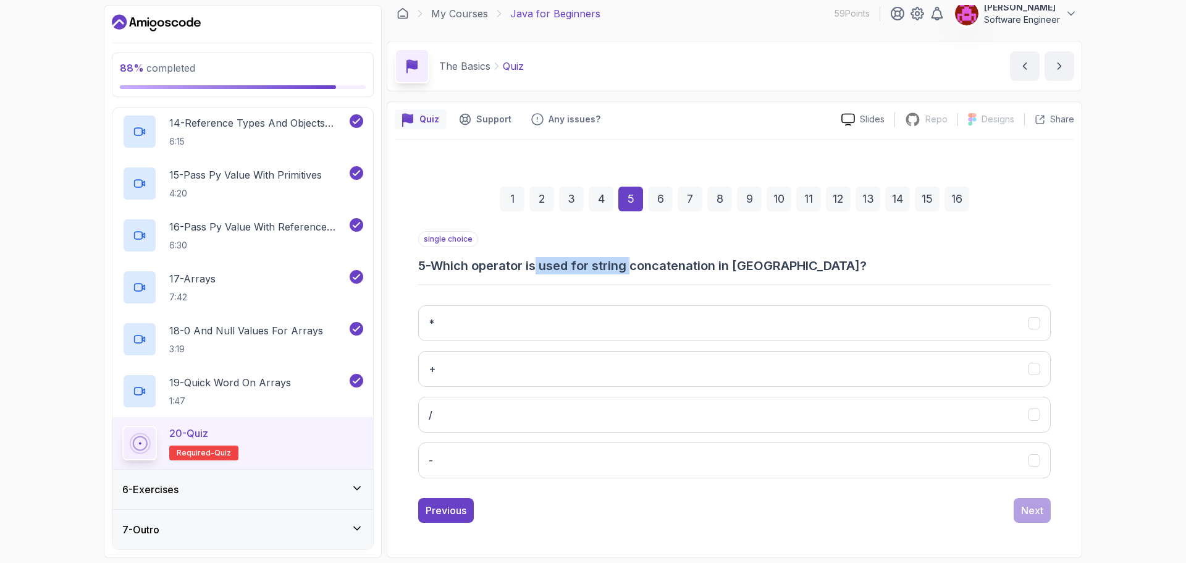
drag, startPoint x: 543, startPoint y: 264, endPoint x: 659, endPoint y: 266, distance: 115.6
click at [637, 266] on h3 "5 - Which operator is used for string concatenation in Java?" at bounding box center [734, 265] width 633 height 17
drag, startPoint x: 668, startPoint y: 266, endPoint x: 786, endPoint y: 271, distance: 118.1
click at [786, 271] on h3 "5 - Which operator is used for string concatenation in Java?" at bounding box center [734, 265] width 633 height 17
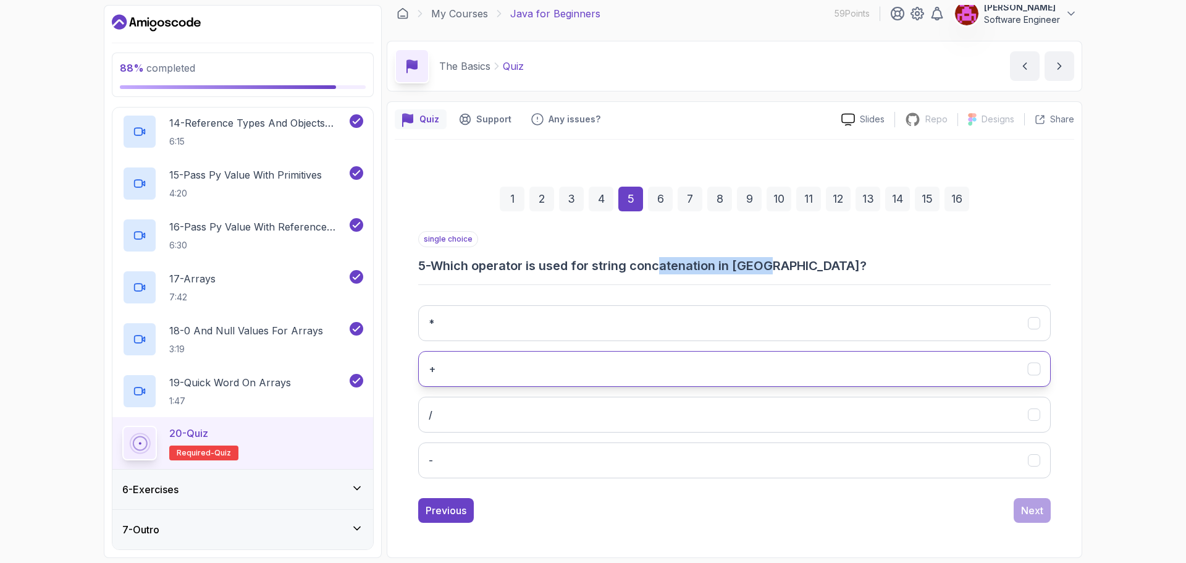
click at [519, 377] on button "+" at bounding box center [734, 369] width 633 height 36
click at [1013, 510] on div "Previous Next" at bounding box center [734, 510] width 633 height 25
click at [1037, 500] on button "Next" at bounding box center [1032, 510] width 37 height 25
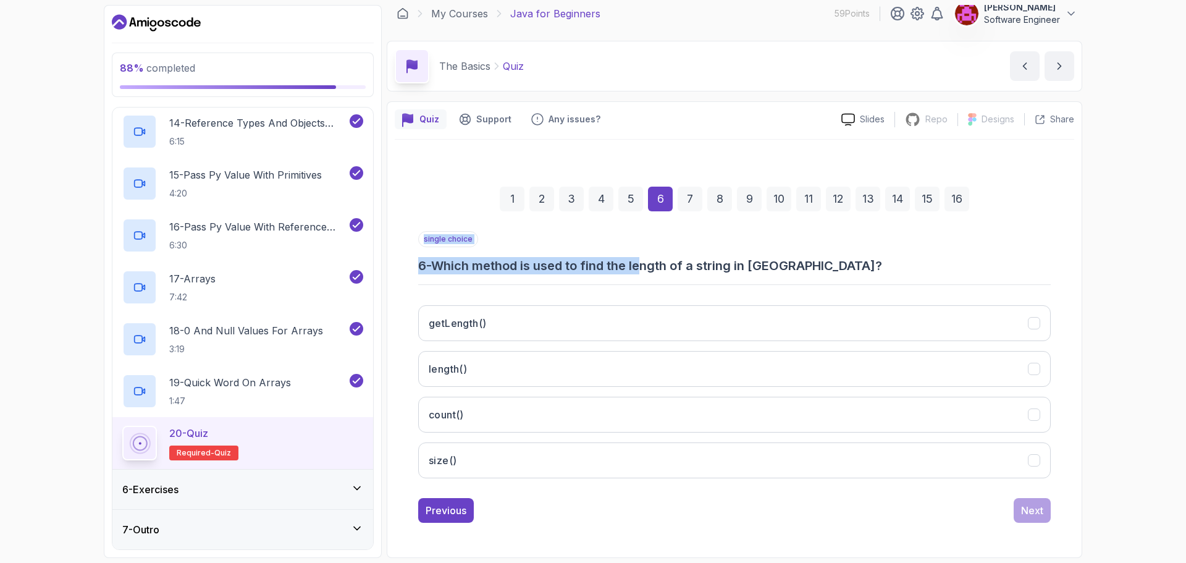
drag, startPoint x: 660, startPoint y: 268, endPoint x: 765, endPoint y: 278, distance: 105.5
click at [765, 278] on div "single choice 6 - Which method is used to find the length of a string in Java? …" at bounding box center [734, 359] width 633 height 257
click at [925, 368] on button "length()" at bounding box center [734, 369] width 633 height 36
click at [1047, 513] on button "Next" at bounding box center [1032, 510] width 37 height 25
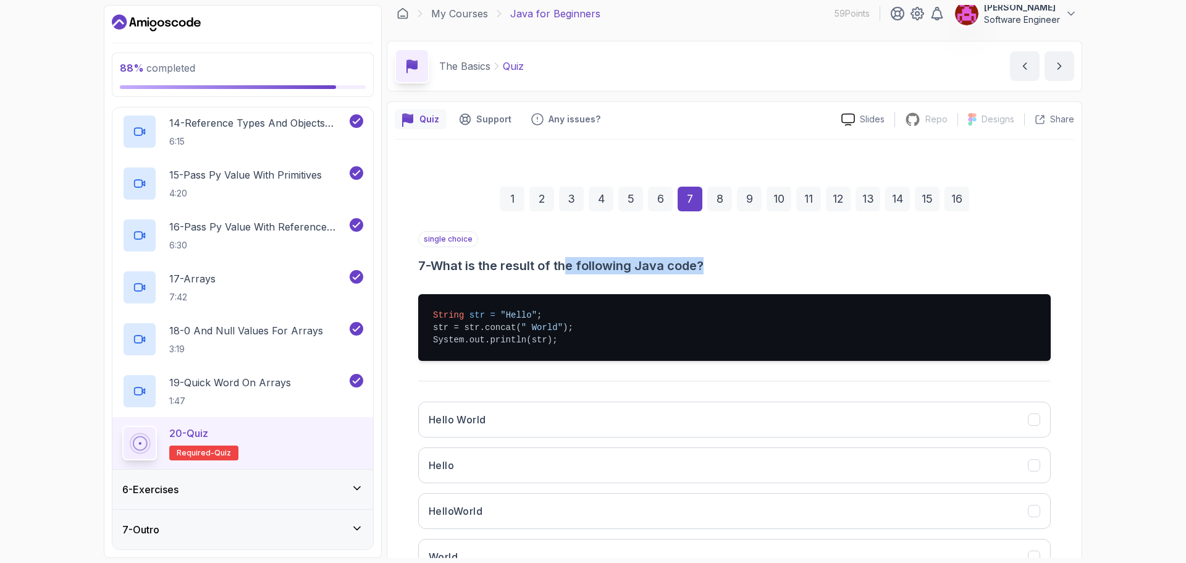
drag, startPoint x: 583, startPoint y: 264, endPoint x: 751, endPoint y: 264, distance: 168.0
click at [751, 264] on h3 "7 - What is the result of the following Java code?" at bounding box center [734, 265] width 633 height 17
click at [528, 322] on span "" World"" at bounding box center [541, 327] width 41 height 10
drag, startPoint x: 448, startPoint y: 325, endPoint x: 431, endPoint y: 326, distance: 17.3
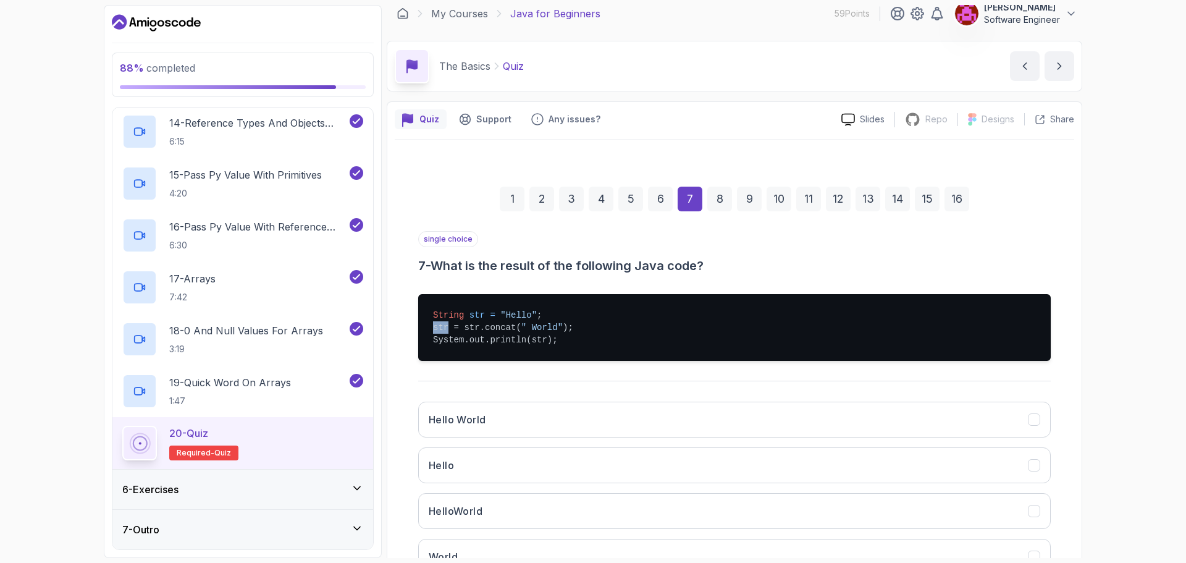
click at [431, 326] on pre "String str = "Hello" ; str = str.concat( " World" ); System.out.println(str);" at bounding box center [734, 327] width 633 height 67
click at [554, 426] on button "Hello World" at bounding box center [734, 420] width 633 height 36
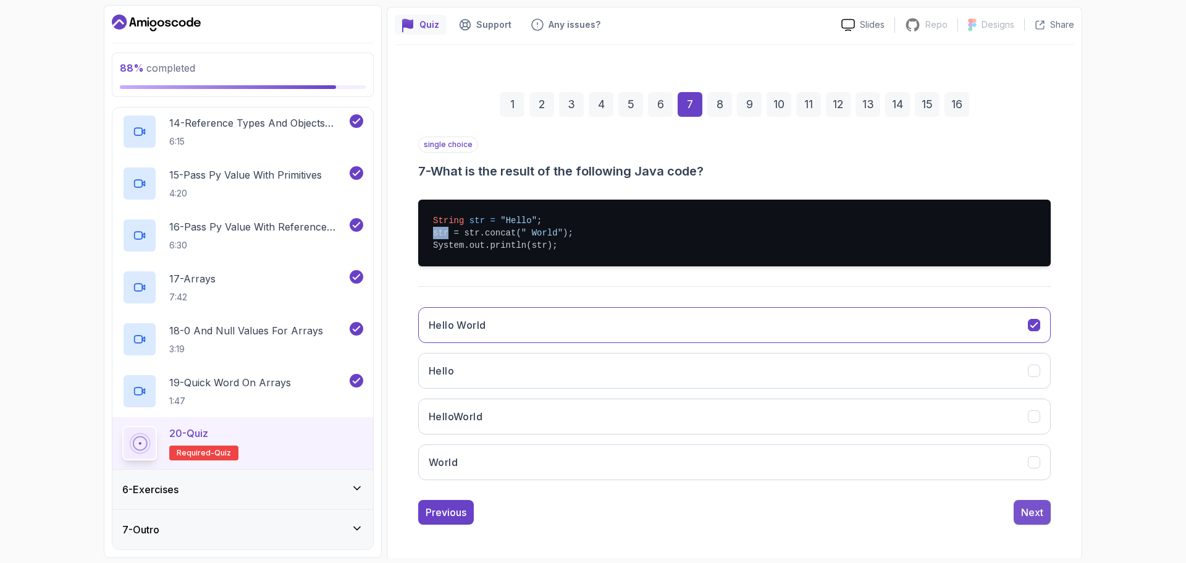
scroll to position [105, 0]
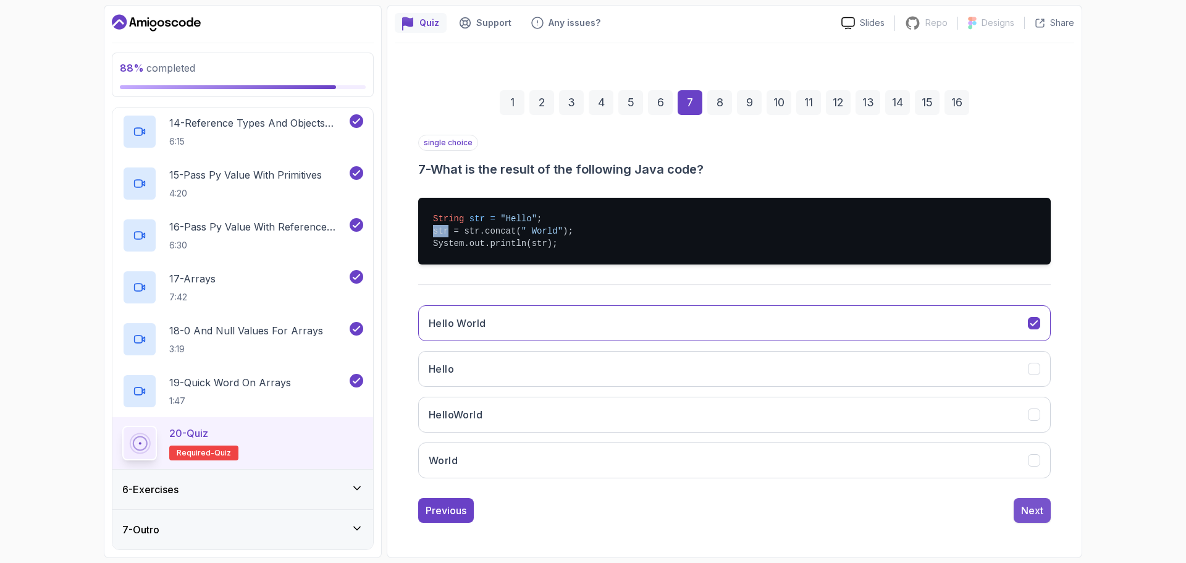
click at [1032, 510] on div "Next" at bounding box center [1032, 510] width 22 height 15
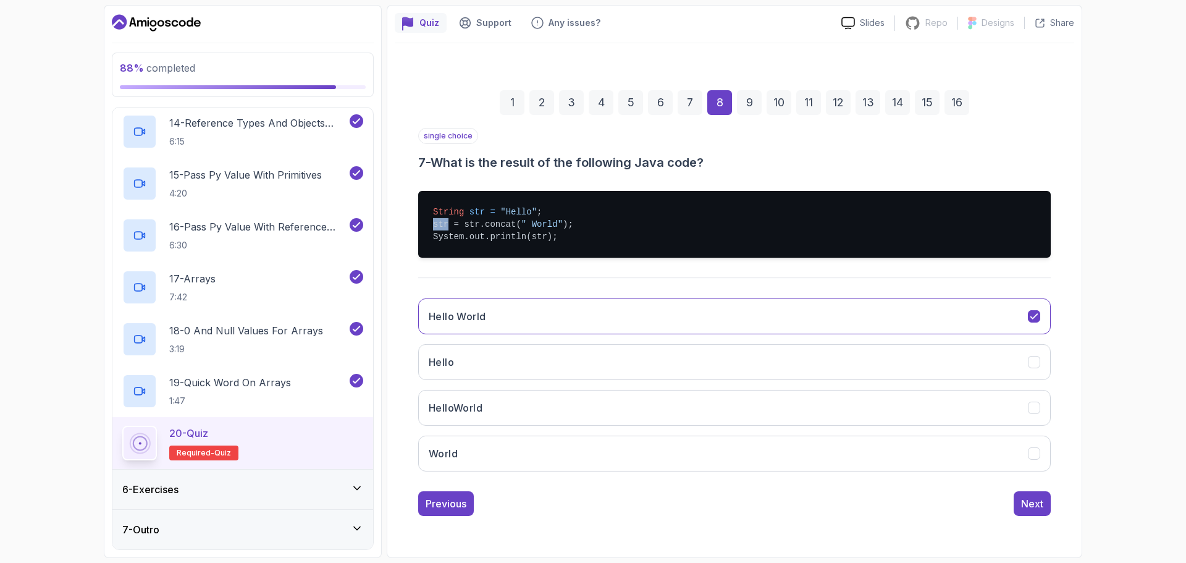
scroll to position [9, 0]
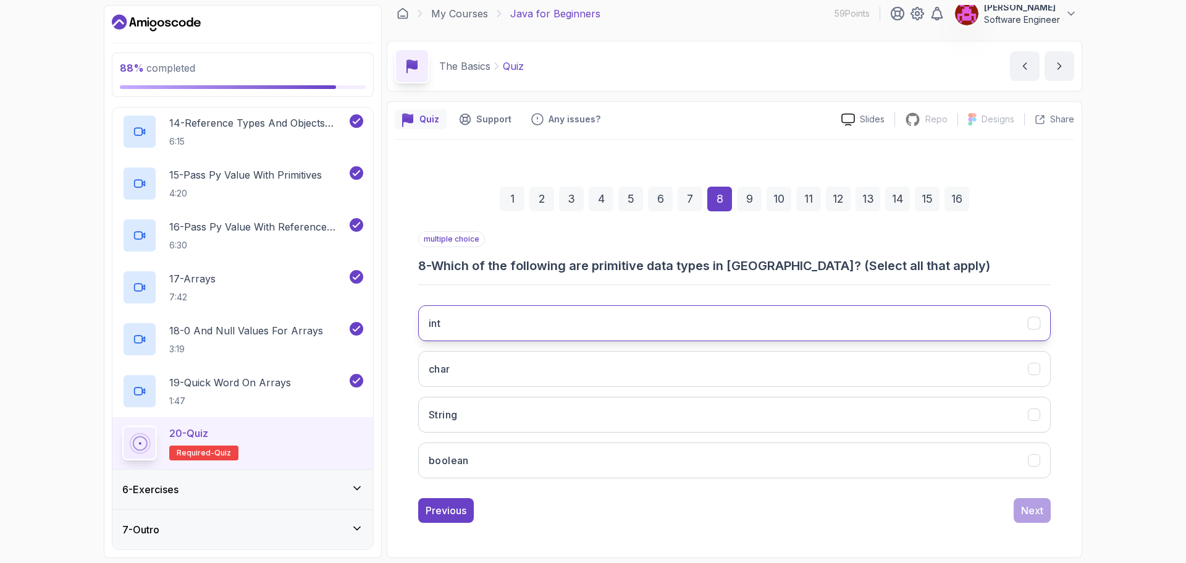
click at [639, 319] on button "int" at bounding box center [734, 323] width 633 height 36
click at [613, 362] on button "char" at bounding box center [734, 369] width 633 height 36
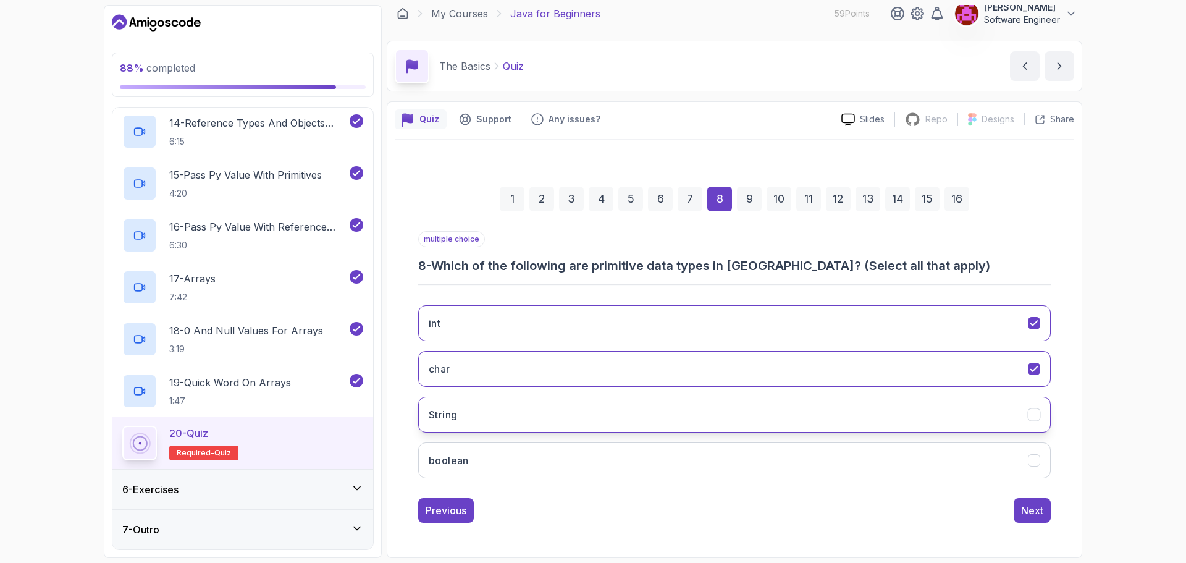
drag, startPoint x: 601, startPoint y: 419, endPoint x: 636, endPoint y: 451, distance: 46.8
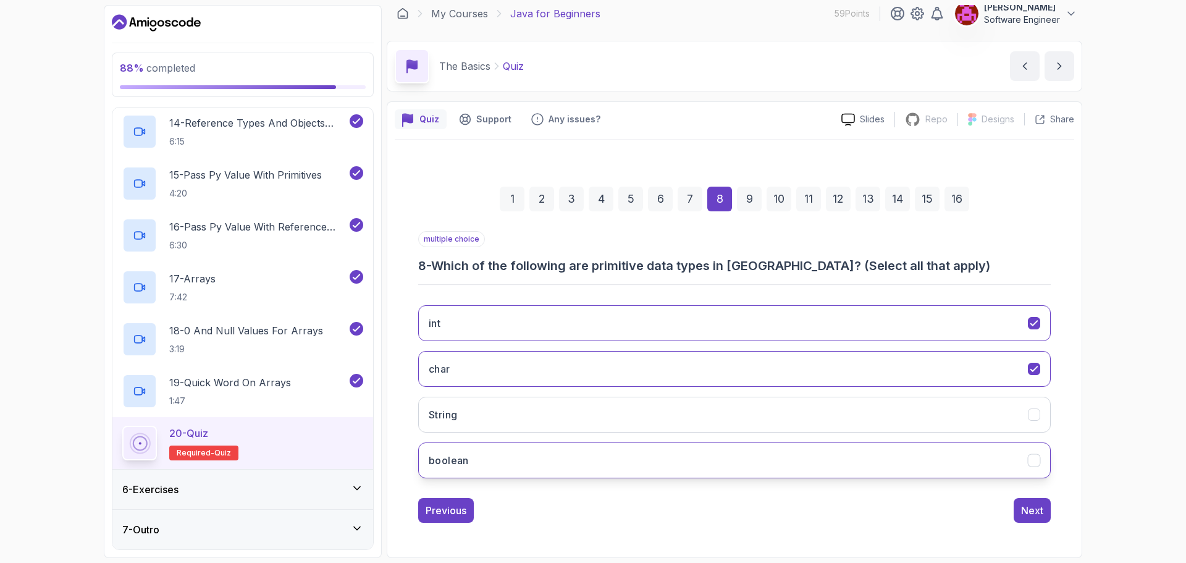
click at [603, 419] on button "String" at bounding box center [734, 415] width 633 height 36
drag, startPoint x: 657, startPoint y: 461, endPoint x: 781, endPoint y: 470, distance: 123.9
click at [661, 461] on button "boolean" at bounding box center [734, 460] width 633 height 36
click at [1021, 515] on button "Next" at bounding box center [1032, 510] width 37 height 25
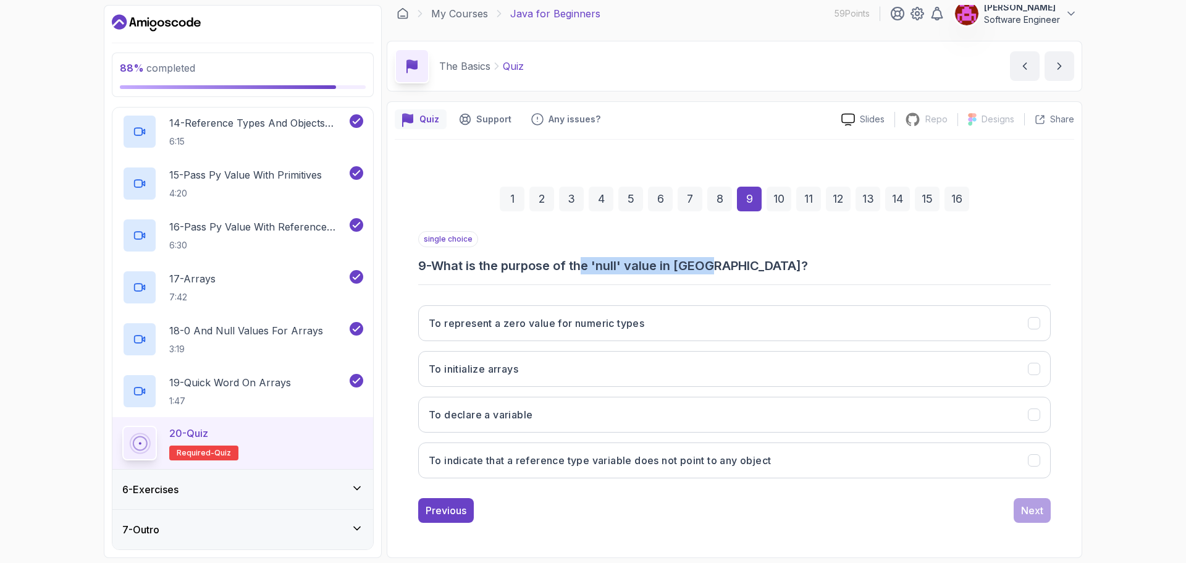
drag, startPoint x: 586, startPoint y: 267, endPoint x: 741, endPoint y: 269, distance: 155.1
click at [736, 269] on h3 "9 - What is the purpose of the 'null' value in Java?" at bounding box center [734, 265] width 633 height 17
click at [746, 267] on h3 "9 - What is the purpose of the 'null' value in Java?" at bounding box center [734, 265] width 633 height 17
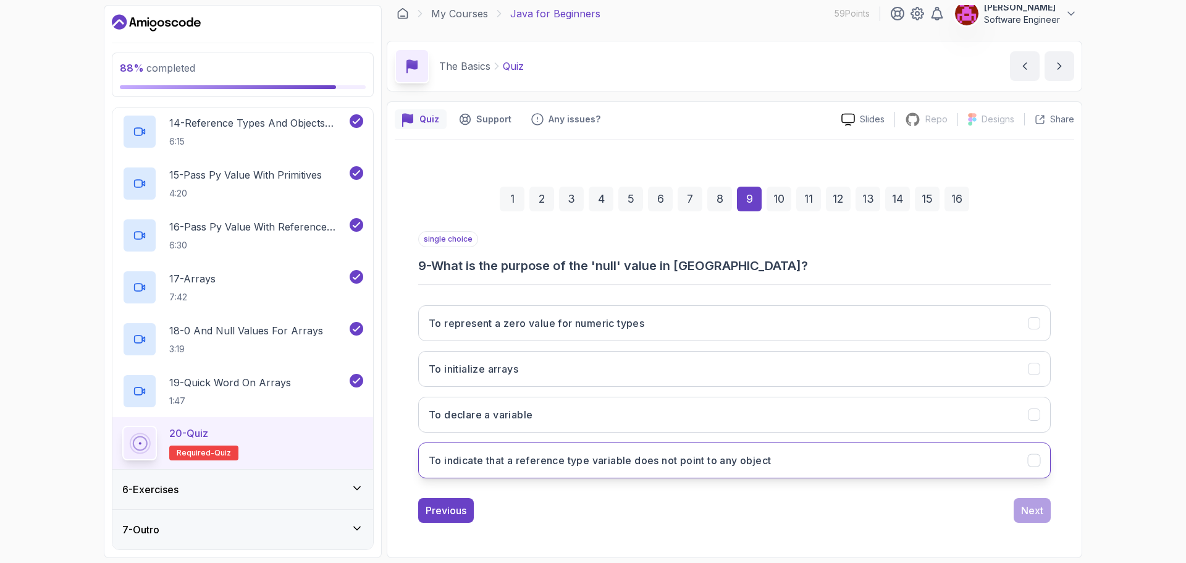
click at [718, 462] on h3 "To indicate that a reference type variable does not point to any object" at bounding box center [600, 460] width 342 height 15
click at [1035, 509] on div "Next" at bounding box center [1032, 510] width 22 height 15
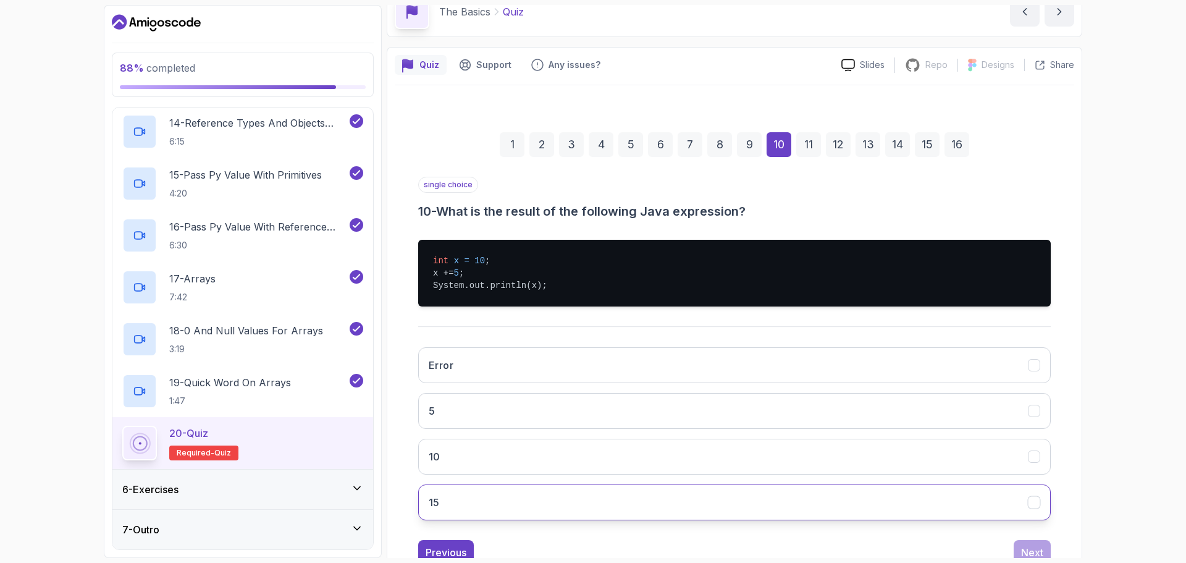
scroll to position [105, 0]
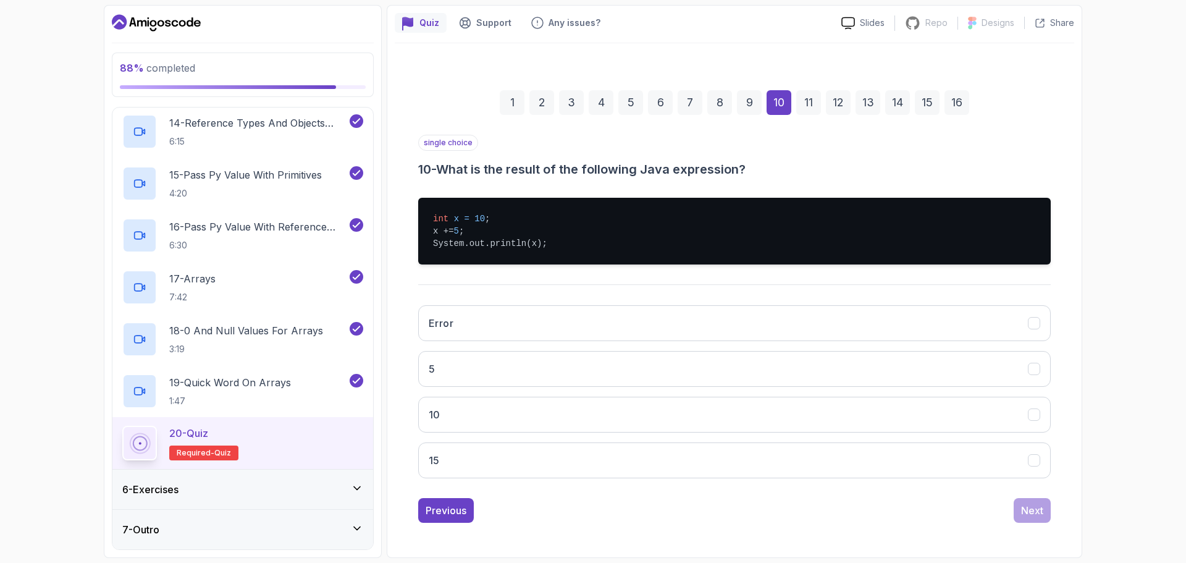
drag, startPoint x: 563, startPoint y: 449, endPoint x: 843, endPoint y: 490, distance: 282.8
click at [563, 449] on button "15" at bounding box center [734, 460] width 633 height 36
click at [1027, 511] on div "Next" at bounding box center [1032, 510] width 22 height 15
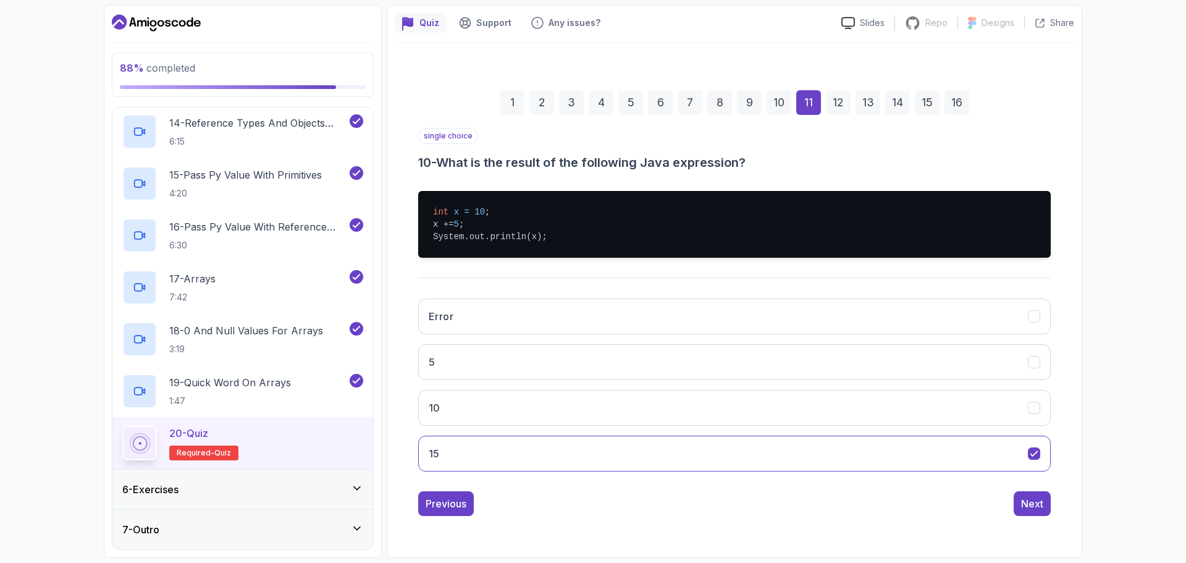
scroll to position [54, 0]
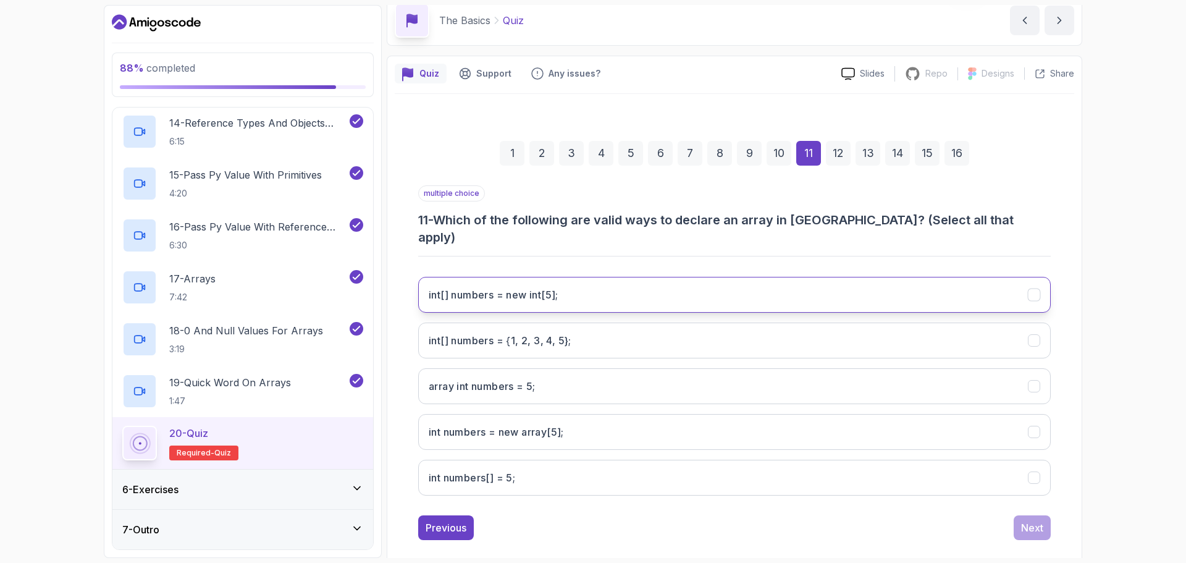
click at [696, 277] on int;"] "int[] numbers = new int[5];" at bounding box center [734, 295] width 633 height 36
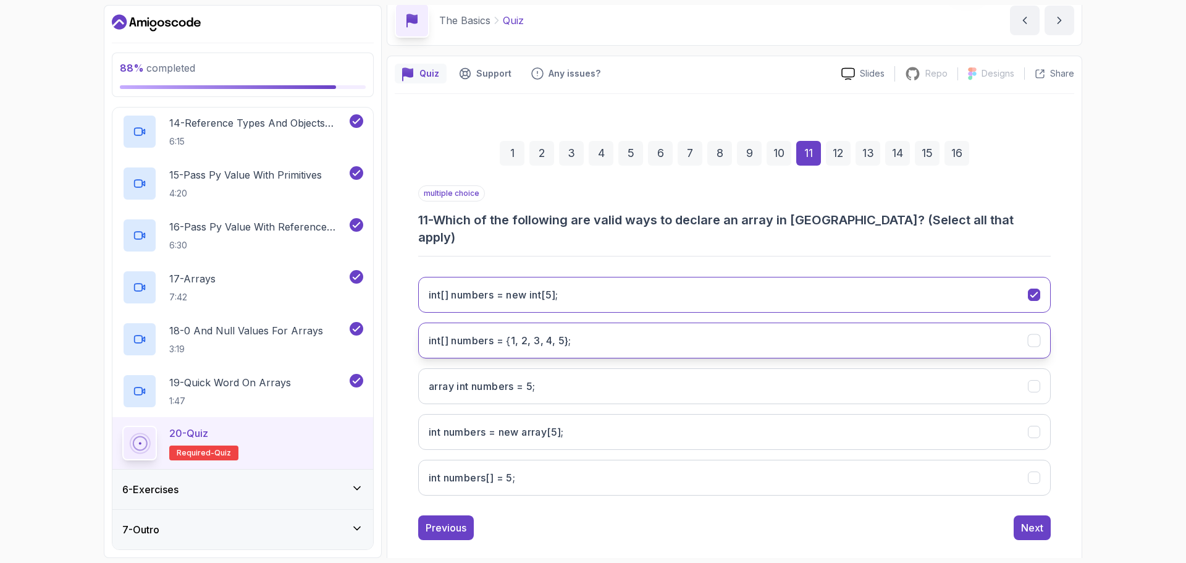
click at [642, 322] on 5};"] "int[] numbers = {1, 2, 3, 4, 5};" at bounding box center [734, 340] width 633 height 36
click at [1027, 520] on div "Next" at bounding box center [1032, 527] width 22 height 15
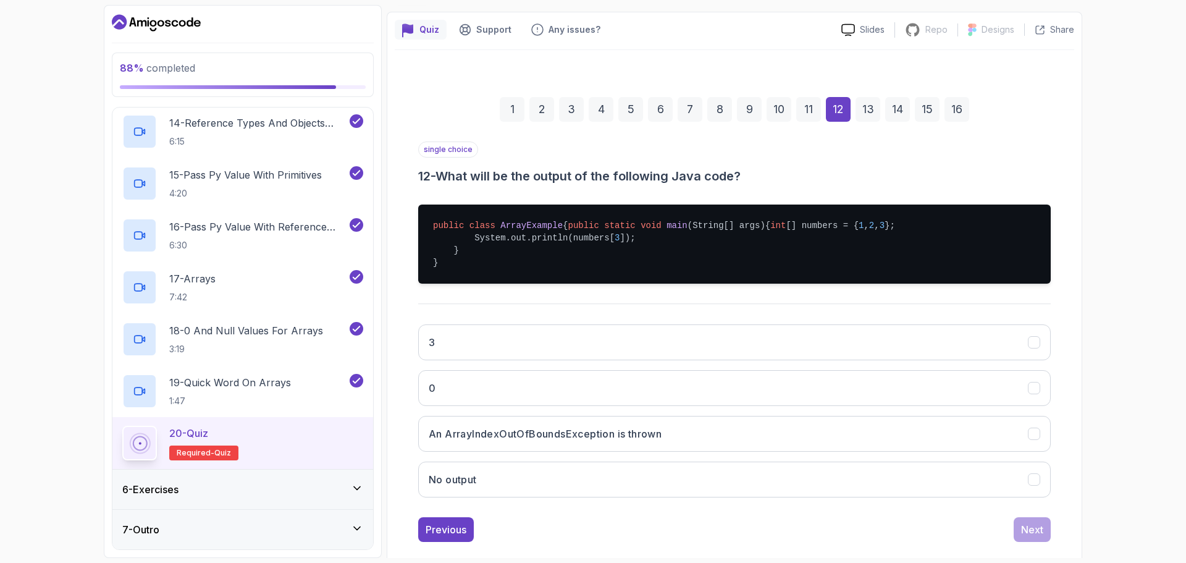
scroll to position [142, 0]
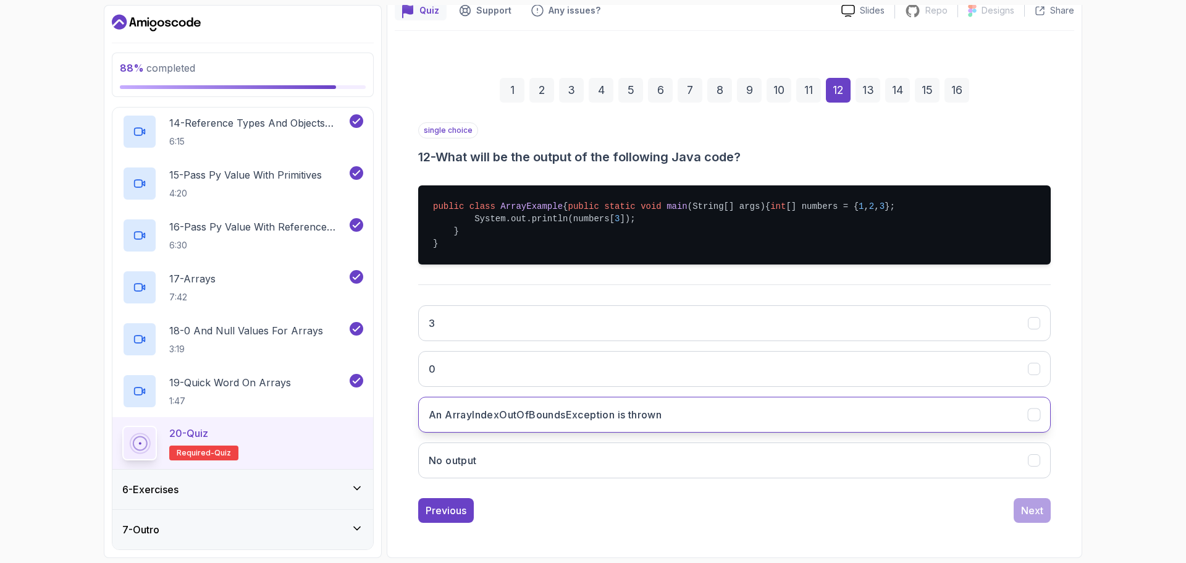
click at [854, 408] on button "An ArrayIndexOutOfBoundsException is thrown" at bounding box center [734, 415] width 633 height 36
click at [1026, 511] on div "Next" at bounding box center [1032, 510] width 22 height 15
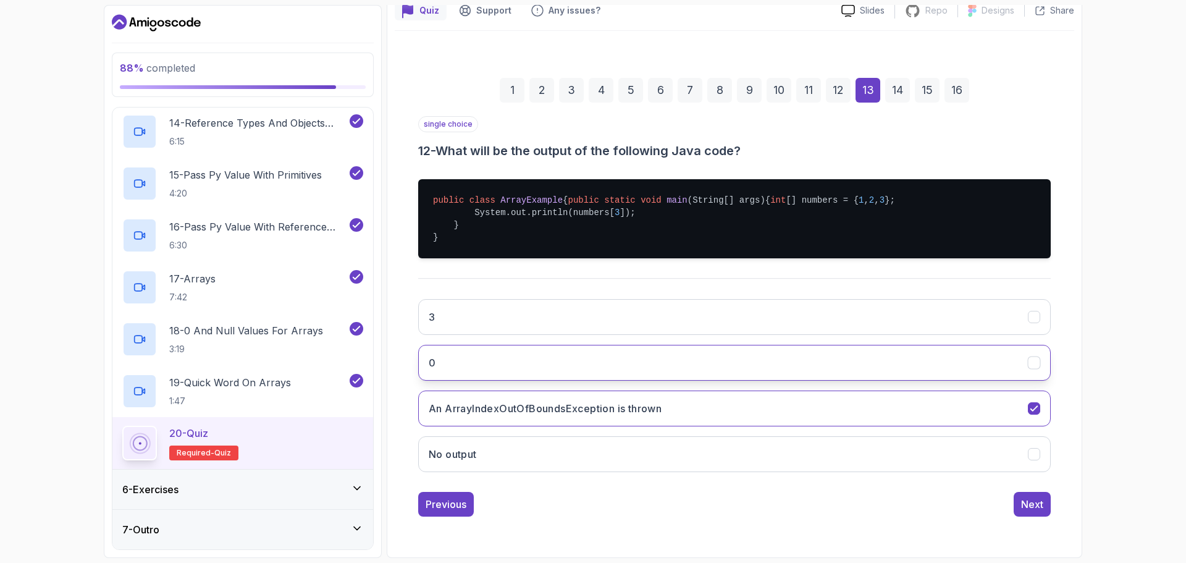
scroll to position [9, 0]
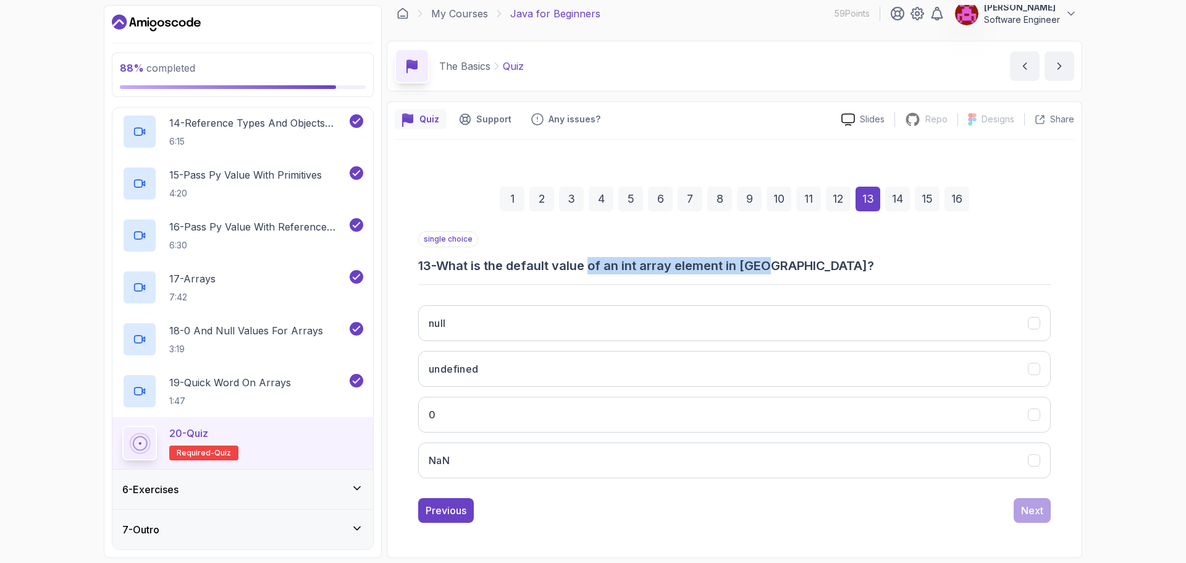
drag, startPoint x: 597, startPoint y: 267, endPoint x: 782, endPoint y: 263, distance: 184.8
click at [778, 263] on h3 "13 - What is the default value of an int array element in Java?" at bounding box center [734, 265] width 633 height 17
click at [704, 268] on h3 "13 - What is the default value of an int array element in Java?" at bounding box center [734, 265] width 633 height 17
drag, startPoint x: 633, startPoint y: 271, endPoint x: 825, endPoint y: 292, distance: 193.2
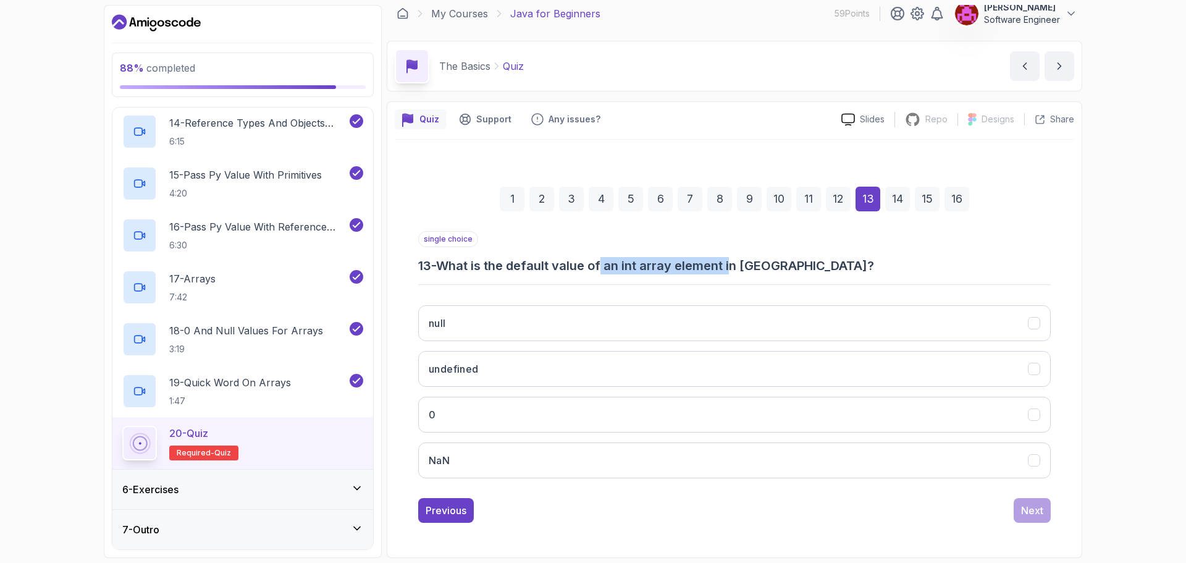
click at [765, 271] on h3 "13 - What is the default value of an int array element in Java?" at bounding box center [734, 265] width 633 height 17
click at [977, 419] on button "0" at bounding box center [734, 415] width 633 height 36
click at [1027, 507] on div "Next" at bounding box center [1032, 510] width 22 height 15
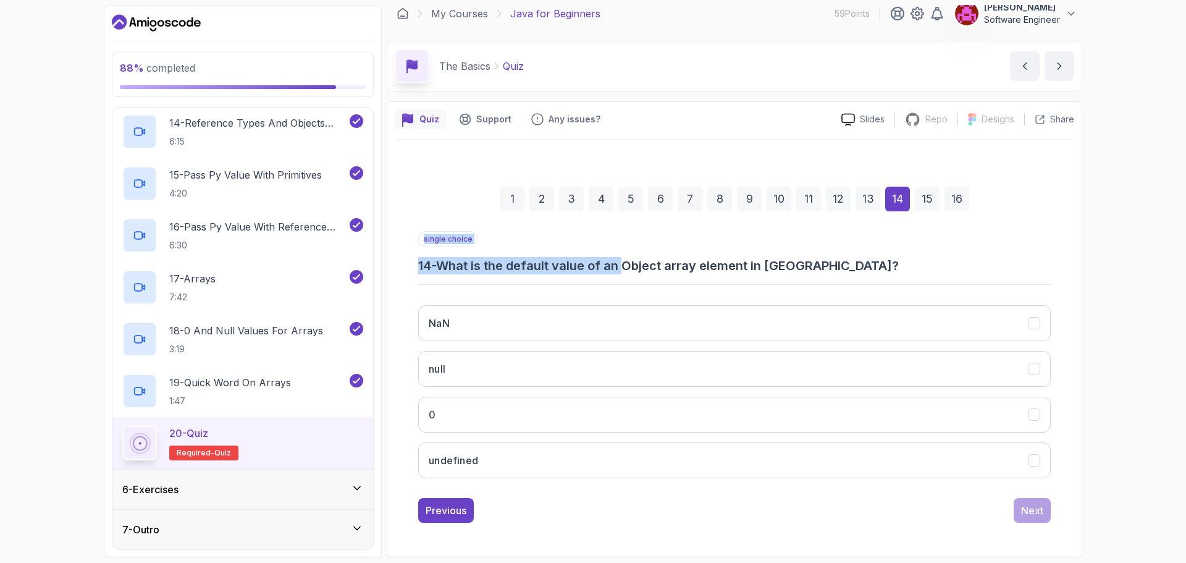
drag, startPoint x: 630, startPoint y: 260, endPoint x: 868, endPoint y: 281, distance: 239.4
click at [868, 280] on div "single choice 14 - What is the default value of an Object array element in Java…" at bounding box center [734, 359] width 633 height 257
click at [950, 377] on button "null" at bounding box center [734, 369] width 633 height 36
click at [1034, 512] on div "Next" at bounding box center [1032, 510] width 22 height 15
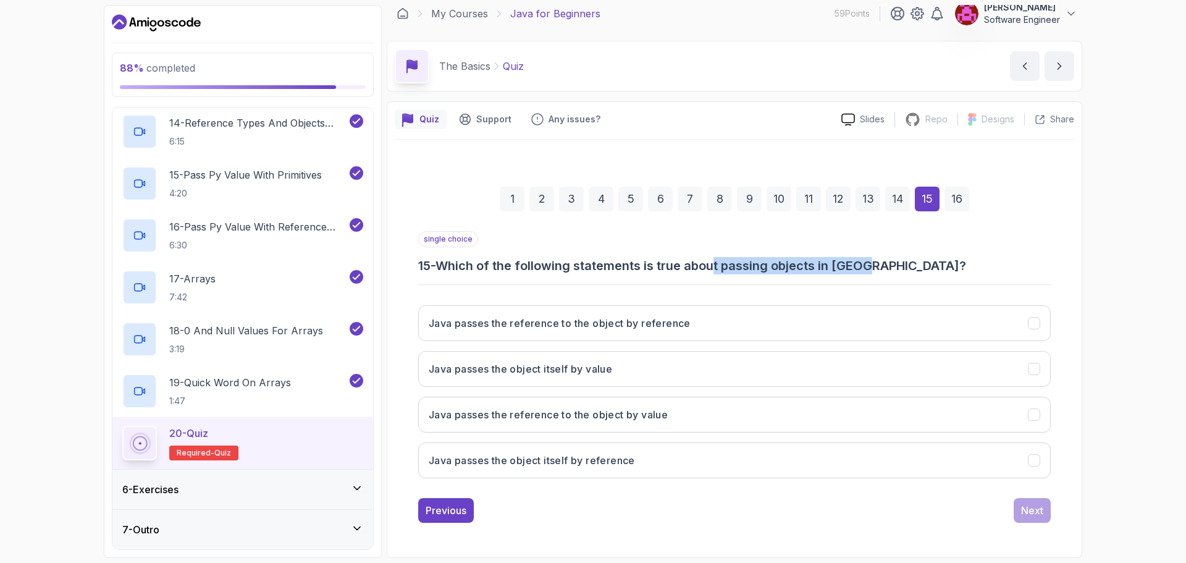
drag, startPoint x: 742, startPoint y: 271, endPoint x: 874, endPoint y: 270, distance: 132.2
click at [874, 270] on h3 "15 - Which of the following statements is true about passing objects in Java?" at bounding box center [734, 265] width 633 height 17
drag, startPoint x: 717, startPoint y: 374, endPoint x: 729, endPoint y: 382, distance: 14.2
click at [718, 375] on button "Java passes the object itself by value" at bounding box center [734, 369] width 633 height 36
click at [1040, 512] on div "Next" at bounding box center [1032, 510] width 22 height 15
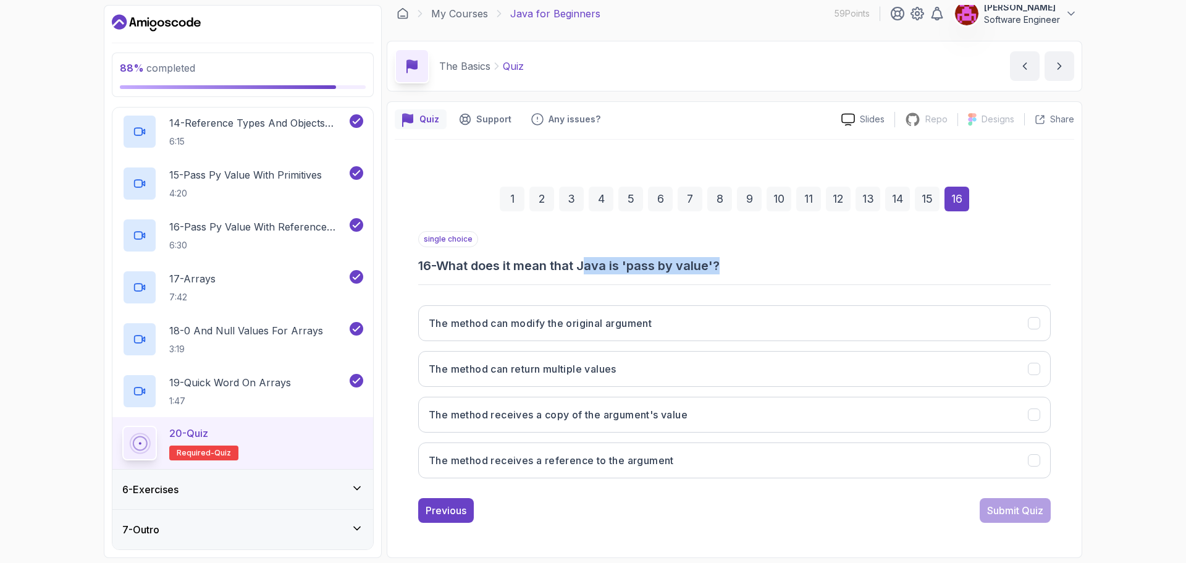
drag, startPoint x: 725, startPoint y: 265, endPoint x: 588, endPoint y: 271, distance: 136.6
click at [588, 271] on h3 "16 - What does it mean that Java is 'pass by value'?" at bounding box center [734, 265] width 633 height 17
click at [769, 410] on button "The method receives a copy of the argument's value" at bounding box center [734, 415] width 633 height 36
click at [987, 506] on div "Submit Quiz" at bounding box center [1015, 510] width 56 height 15
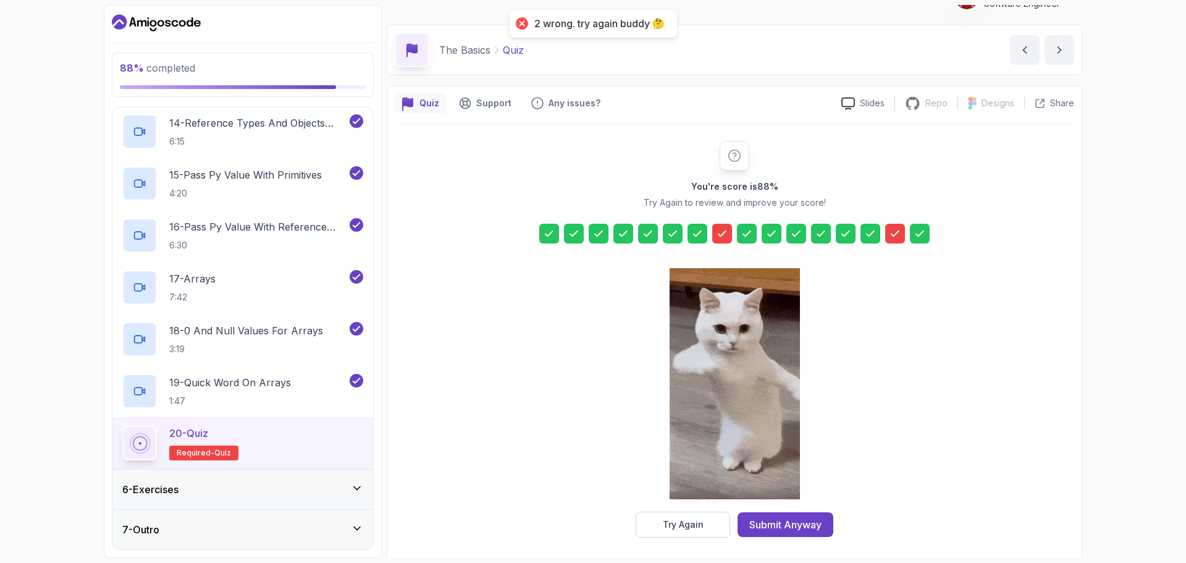
scroll to position [30, 0]
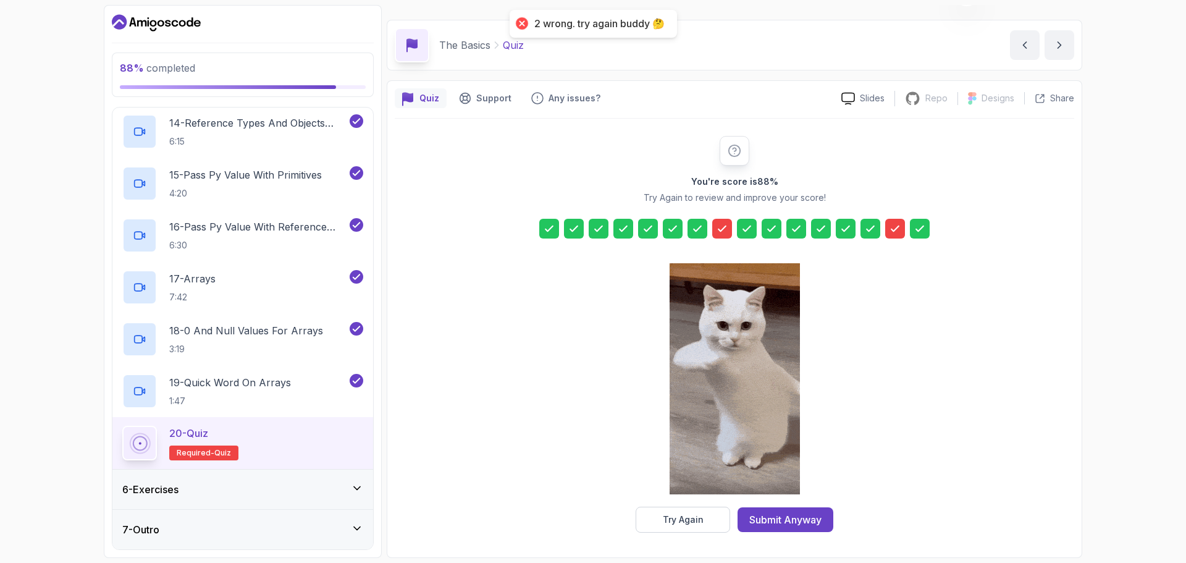
click at [725, 229] on icon at bounding box center [722, 228] width 12 height 12
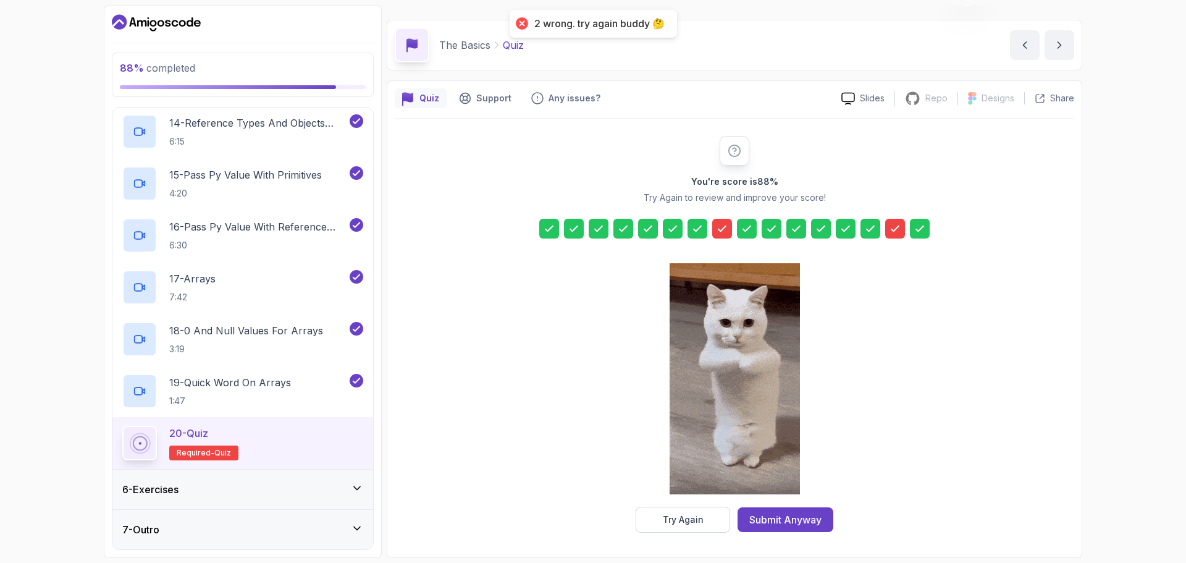
click at [725, 228] on icon at bounding box center [722, 228] width 12 height 12
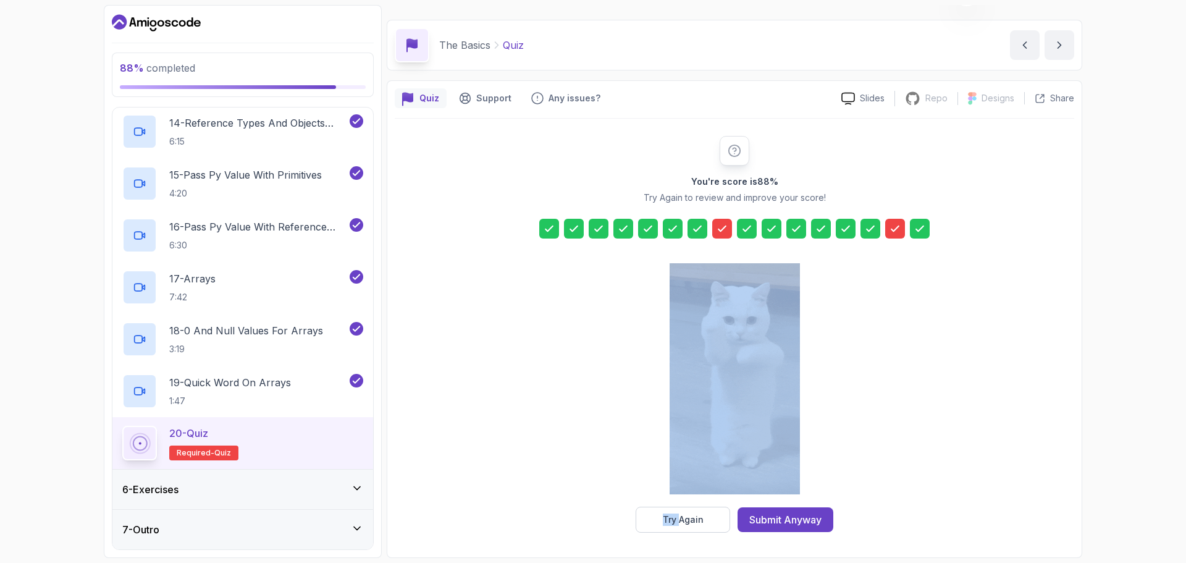
click at [725, 228] on icon at bounding box center [722, 228] width 12 height 12
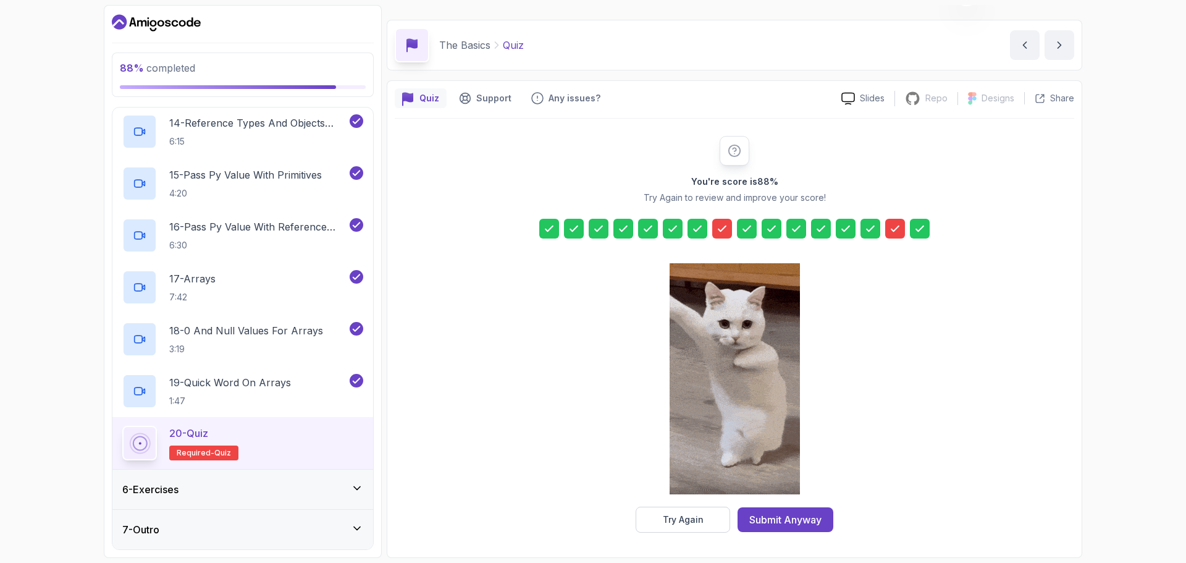
click at [958, 280] on div "You're score is 88 % Try Again to review and improve your score! Try Again Subm…" at bounding box center [735, 334] width 680 height 397
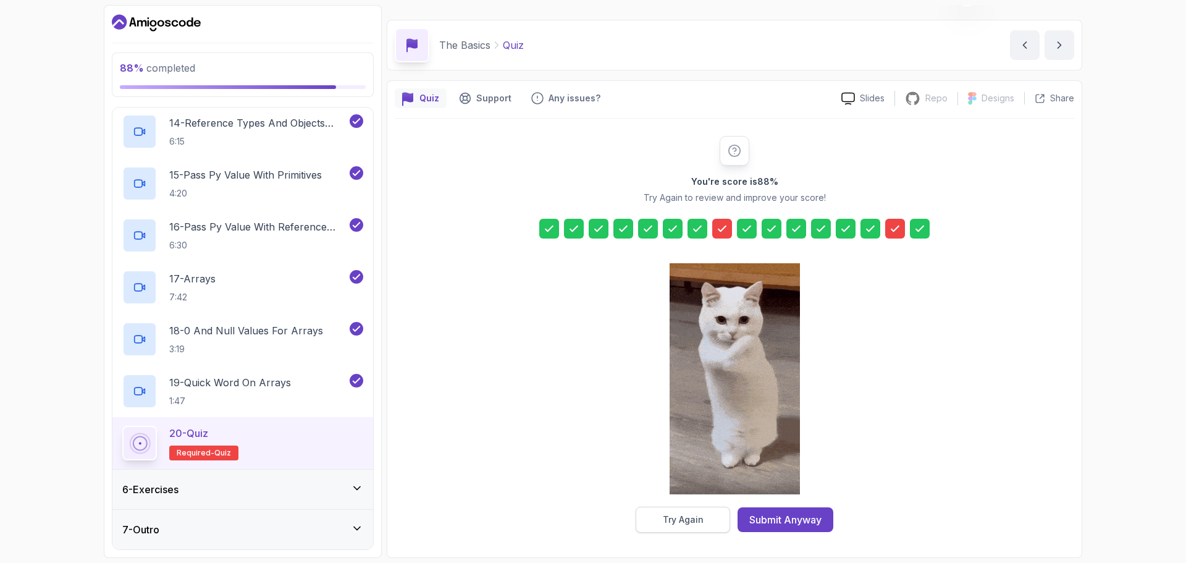
click at [704, 516] on button "Try Again" at bounding box center [683, 520] width 95 height 26
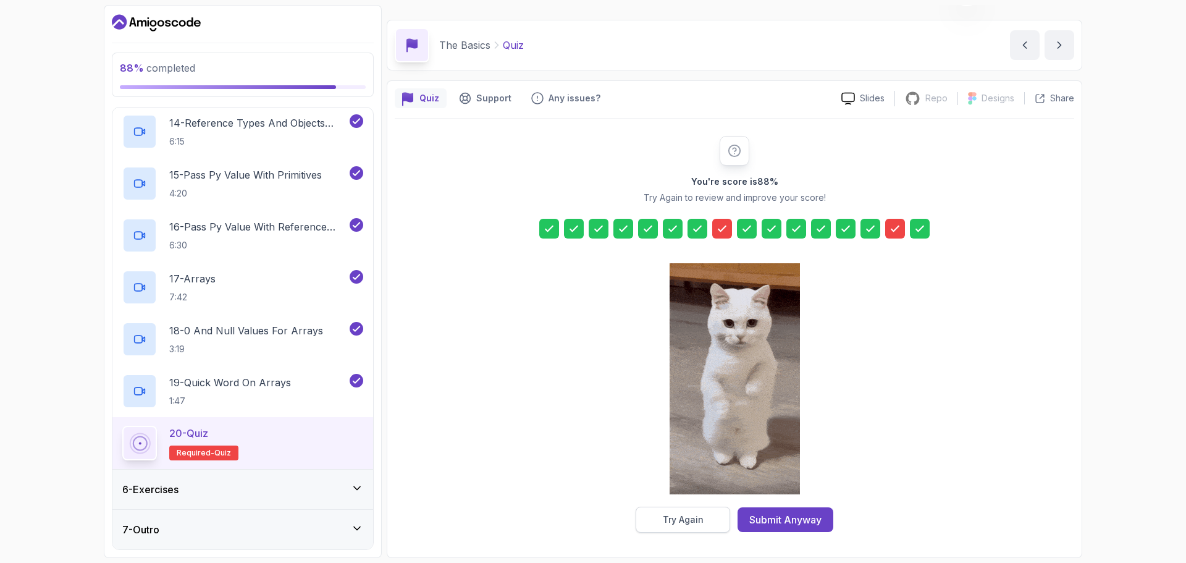
scroll to position [9, 0]
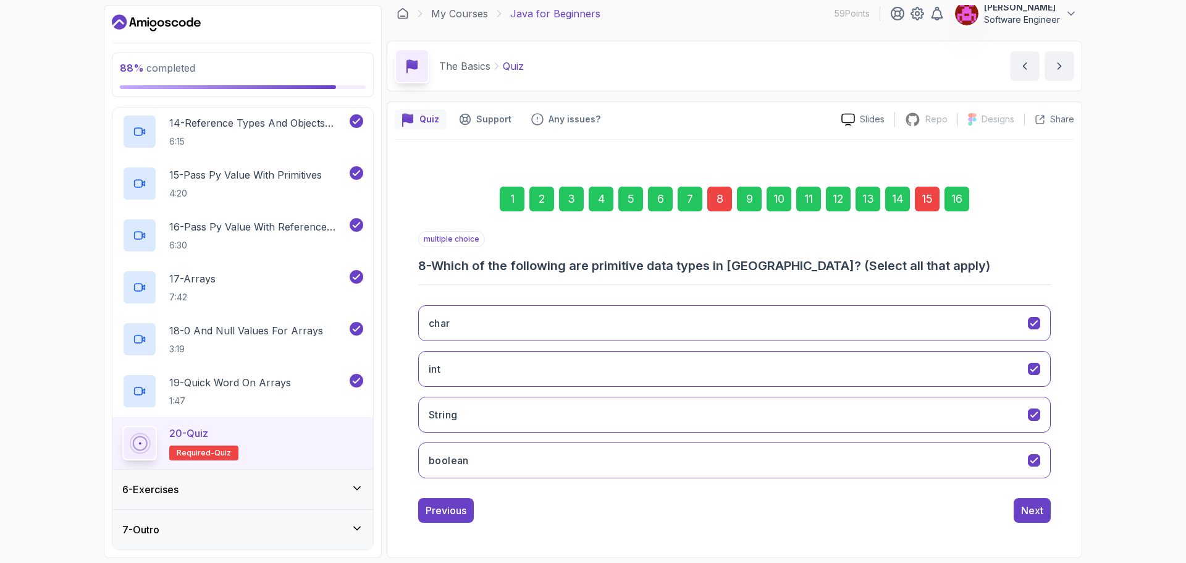
click at [923, 199] on div "15" at bounding box center [927, 199] width 25 height 25
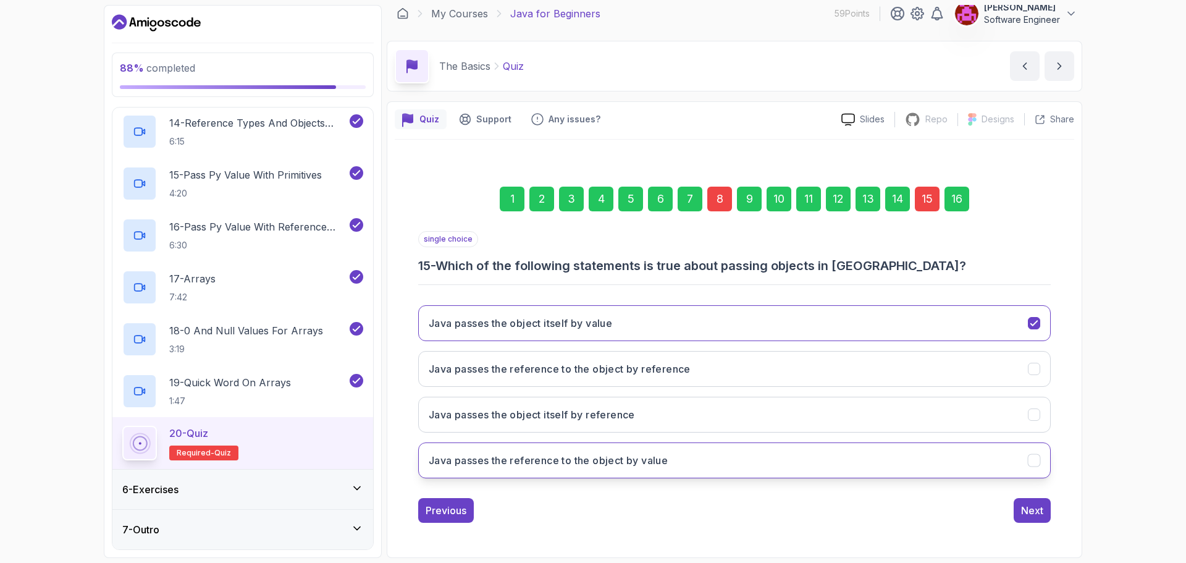
click at [730, 458] on button "Java passes the reference to the object by value" at bounding box center [734, 460] width 633 height 36
click at [1019, 505] on button "Next" at bounding box center [1032, 510] width 37 height 25
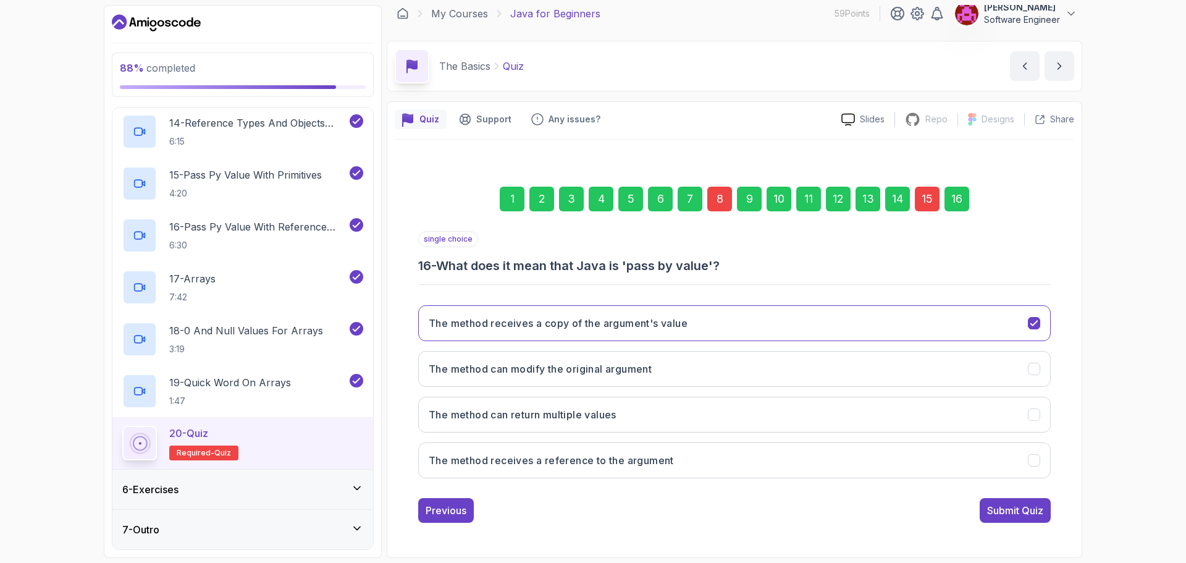
click at [717, 201] on div "8" at bounding box center [719, 199] width 25 height 25
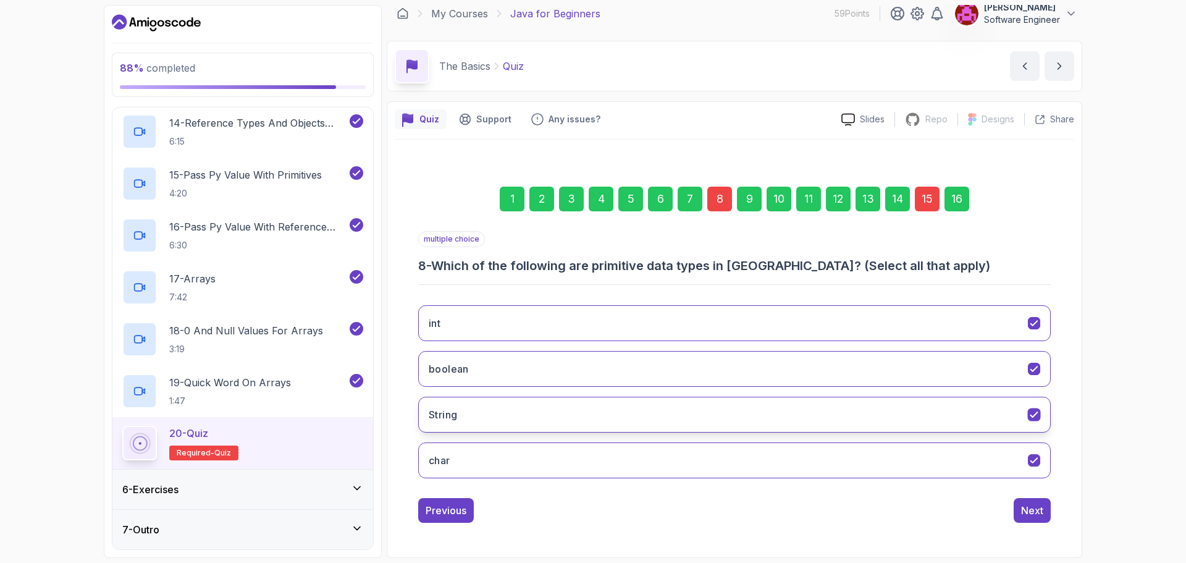
click at [628, 424] on button "String" at bounding box center [734, 415] width 633 height 36
click at [1022, 503] on div "Next" at bounding box center [1032, 510] width 22 height 15
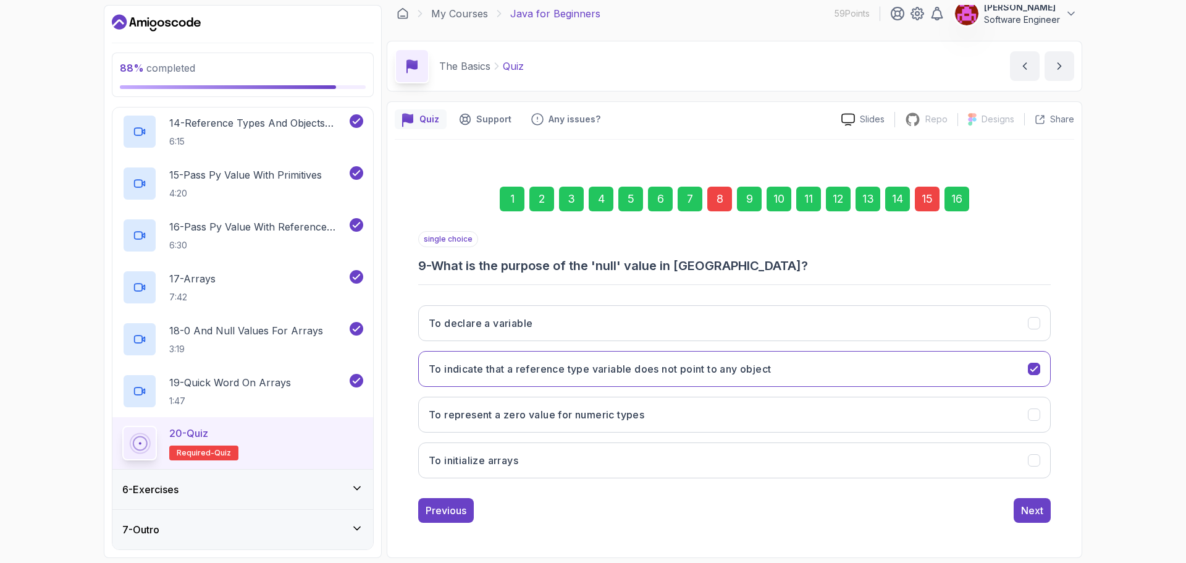
drag, startPoint x: 953, startPoint y: 206, endPoint x: 971, endPoint y: 344, distance: 139.5
click at [953, 206] on div "16" at bounding box center [957, 199] width 25 height 25
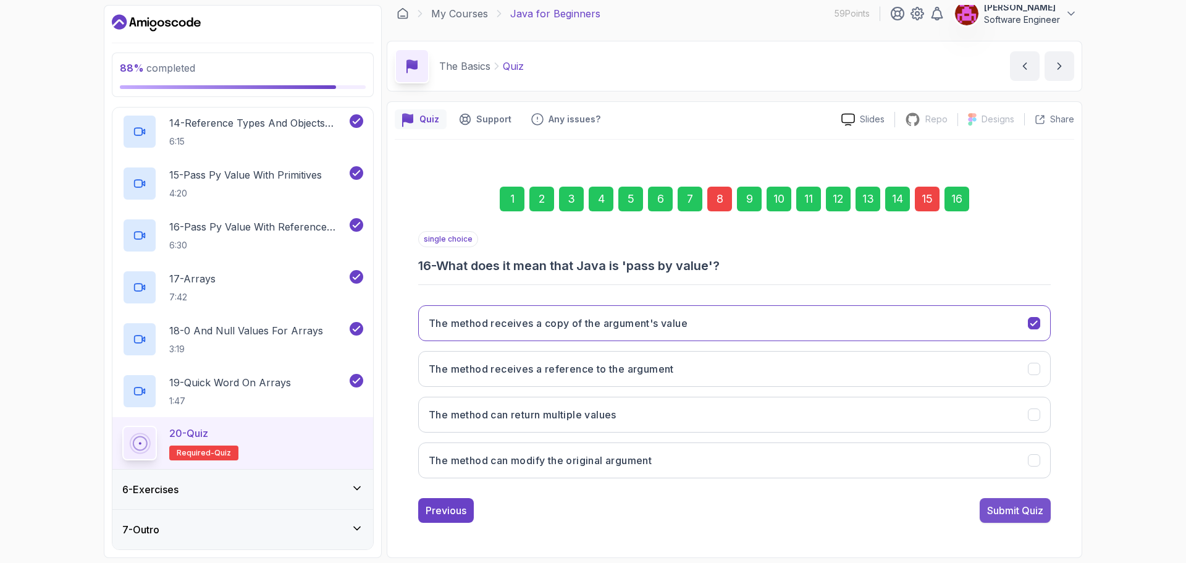
click at [1026, 506] on div "Submit Quiz" at bounding box center [1015, 510] width 56 height 15
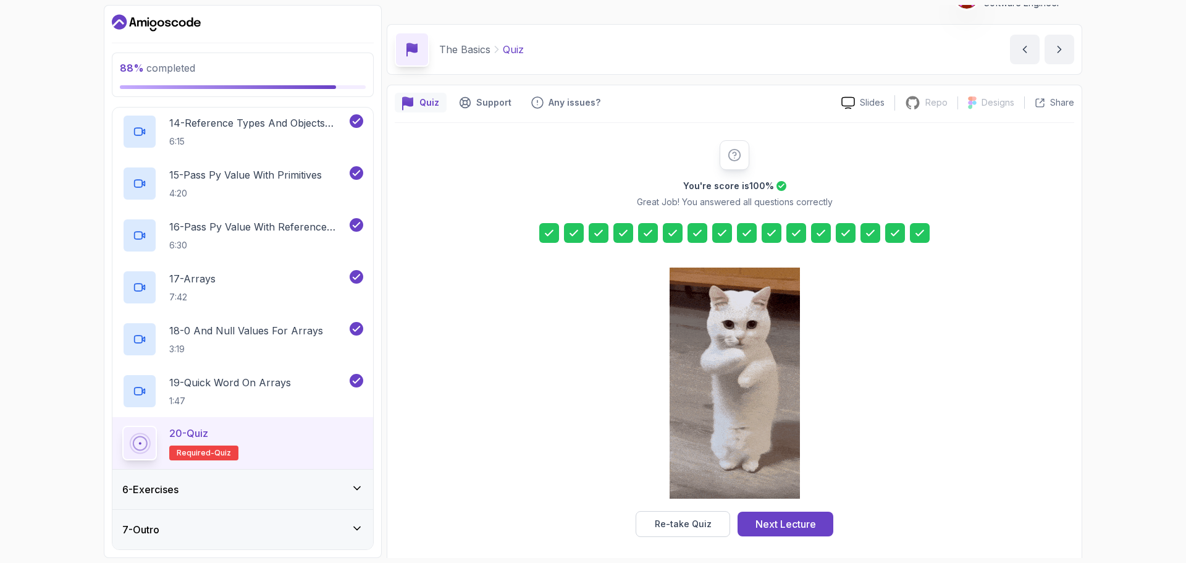
scroll to position [30, 0]
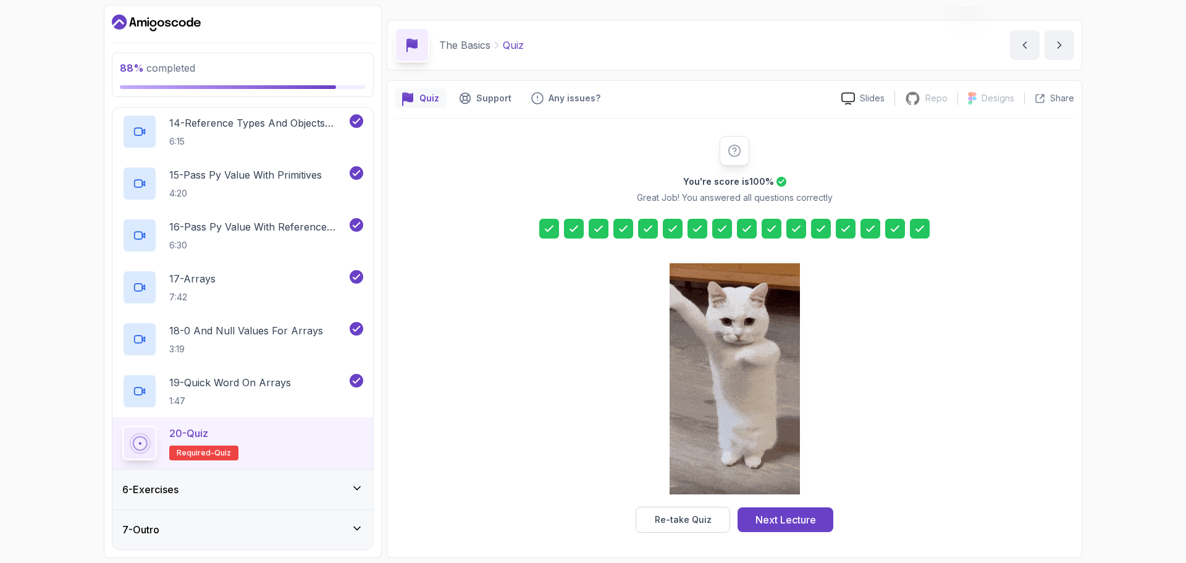
drag, startPoint x: 799, startPoint y: 522, endPoint x: 785, endPoint y: 487, distance: 37.2
click at [798, 522] on div "Next Lecture" at bounding box center [786, 519] width 61 height 15
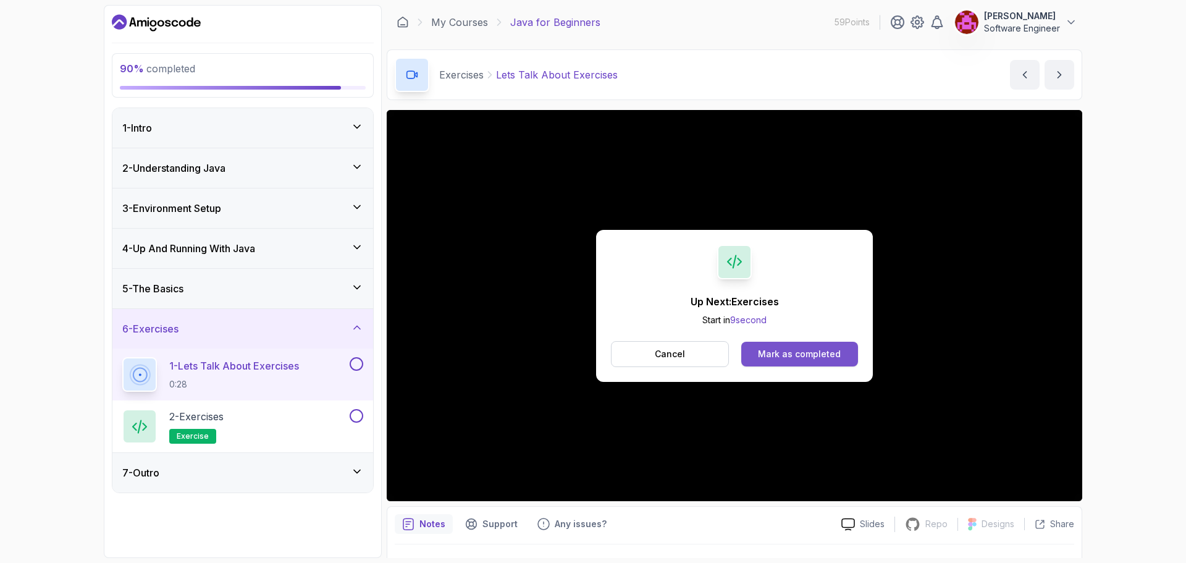
click at [773, 353] on div "Mark as completed" at bounding box center [799, 354] width 83 height 12
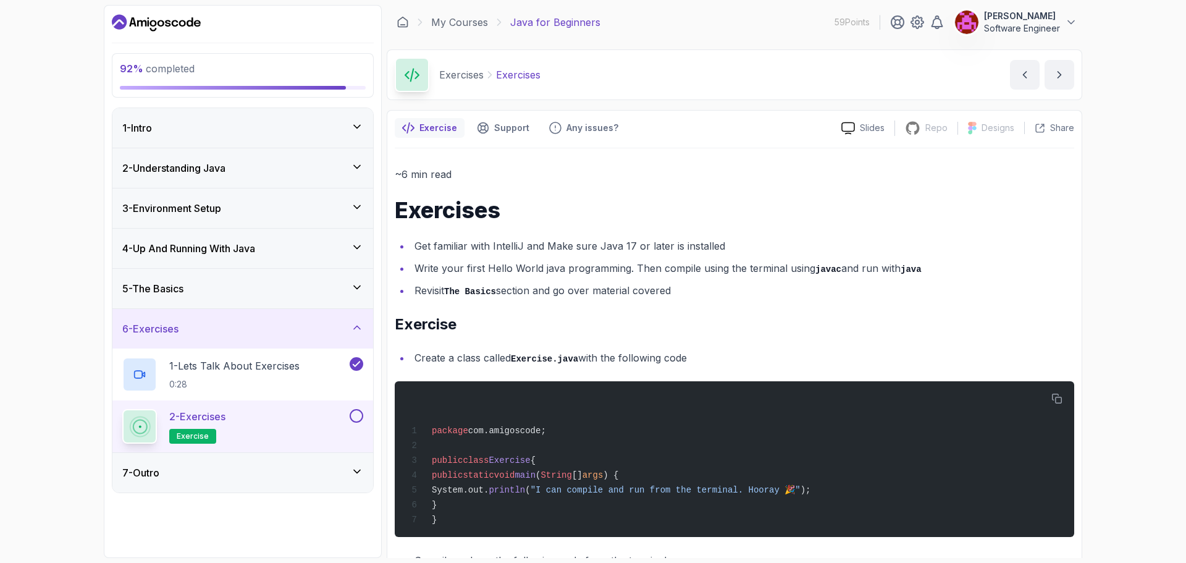
drag, startPoint x: 494, startPoint y: 276, endPoint x: 678, endPoint y: 282, distance: 184.2
click at [678, 282] on ul "Get familiar with IntelliJ and Make sure Java 17 or later is installed Write yo…" at bounding box center [735, 268] width 680 height 62
click at [735, 282] on li "Revisit The Basics section and go over material covered" at bounding box center [742, 291] width 663 height 18
drag, startPoint x: 614, startPoint y: 357, endPoint x: 700, endPoint y: 353, distance: 86.0
click at [700, 353] on li "Create a class called Exercise.java with the following code" at bounding box center [742, 358] width 663 height 18
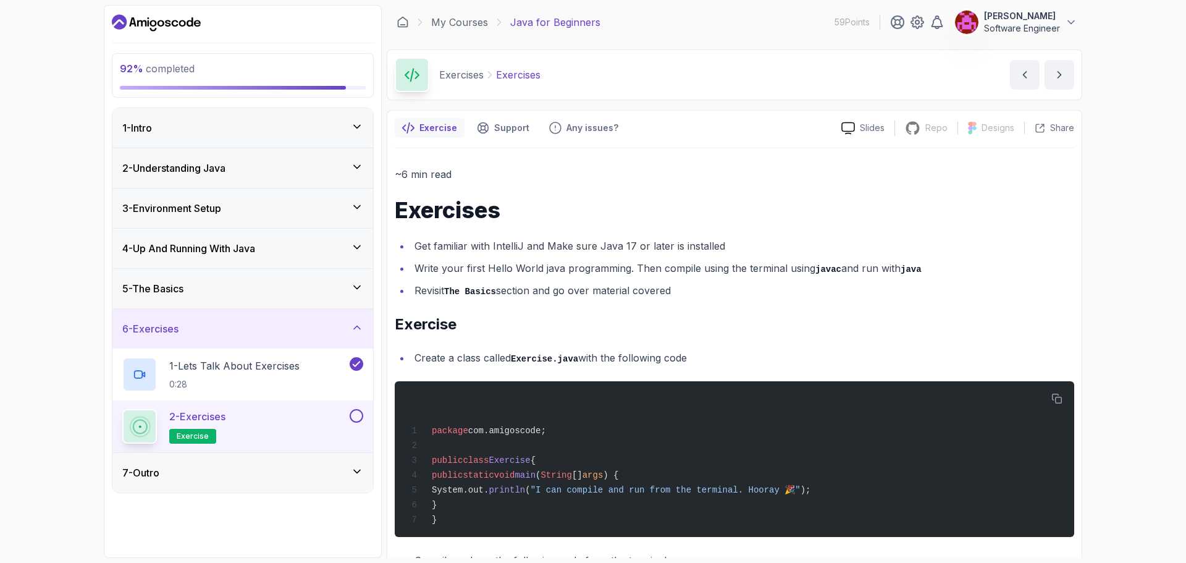
click at [712, 351] on li "Create a class called Exercise.java with the following code" at bounding box center [742, 358] width 663 height 18
drag, startPoint x: 661, startPoint y: 489, endPoint x: 732, endPoint y: 489, distance: 71.0
click at [732, 489] on span "System.out. println ( "I can compile and run from the terminal. Hooray 🎉" );" at bounding box center [609, 490] width 404 height 10
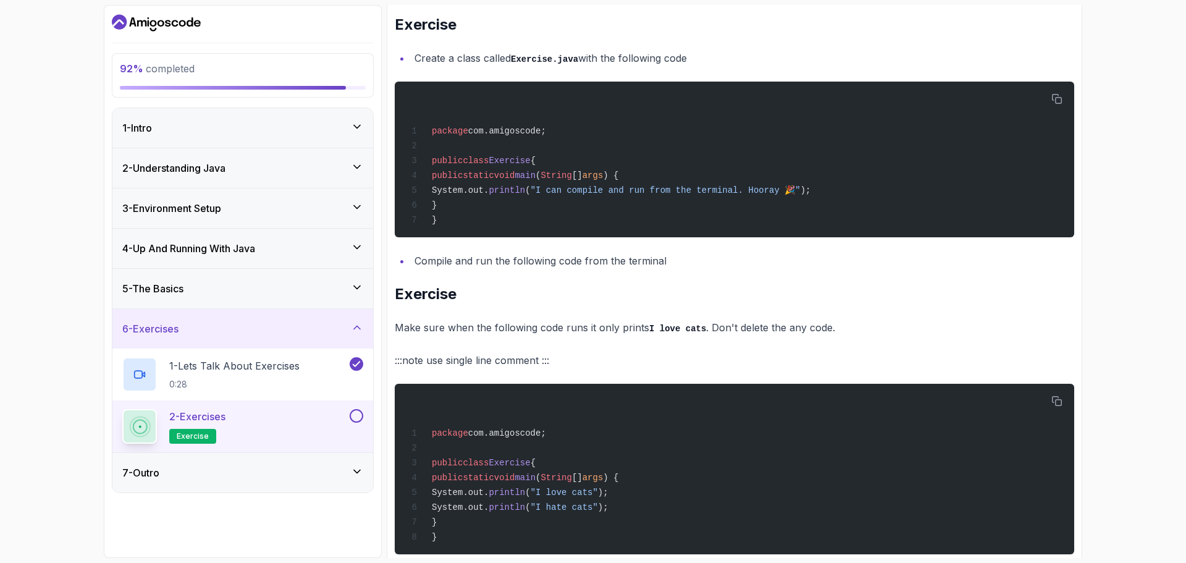
scroll to position [371, 0]
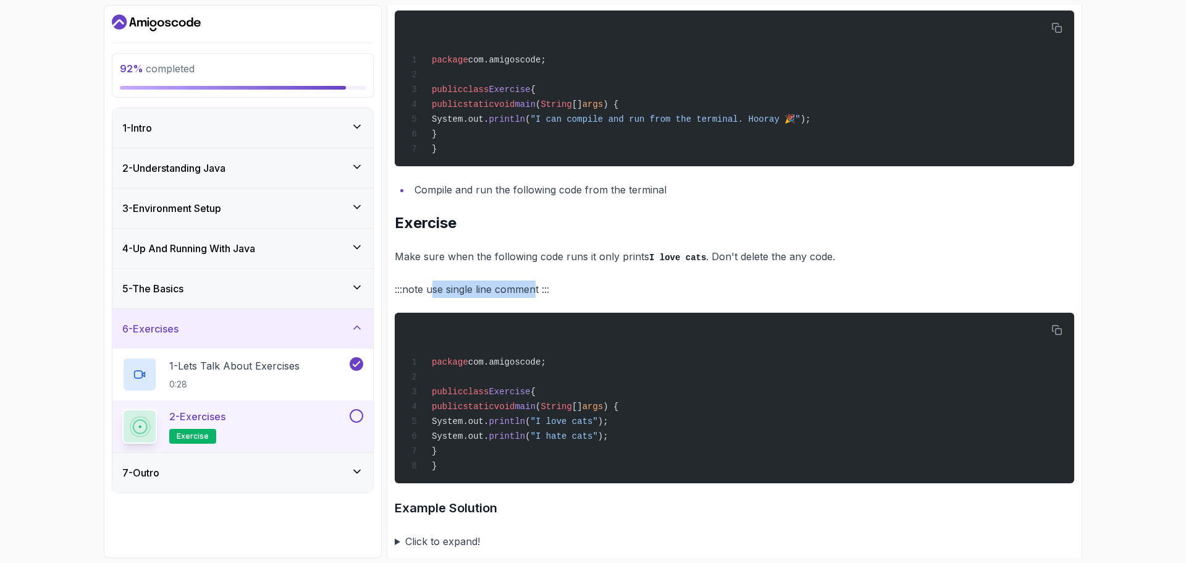
drag, startPoint x: 474, startPoint y: 296, endPoint x: 536, endPoint y: 296, distance: 61.2
click at [536, 296] on p ":::note use single line comment :::" at bounding box center [735, 288] width 680 height 17
click at [536, 411] on span "main" at bounding box center [525, 407] width 21 height 10
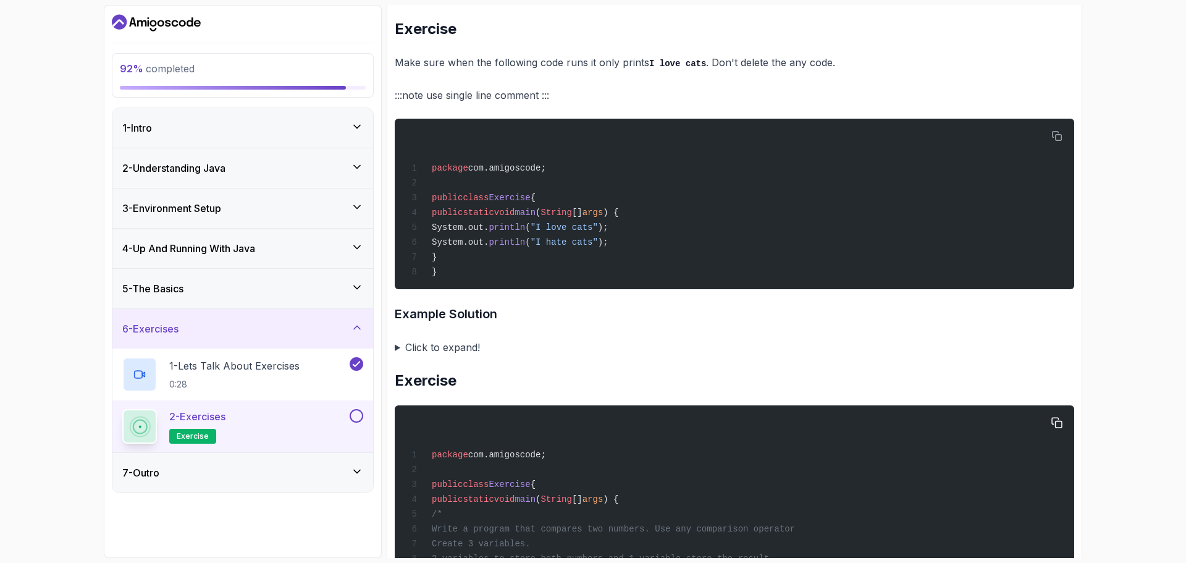
scroll to position [618, 0]
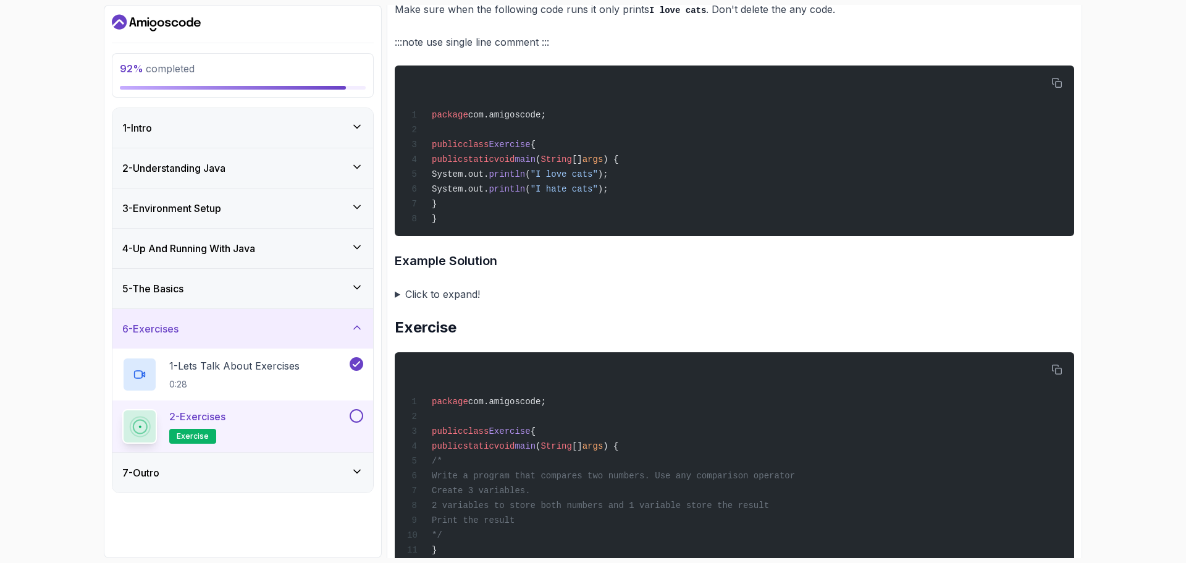
click at [428, 298] on summary "Click to expand!" at bounding box center [735, 293] width 680 height 17
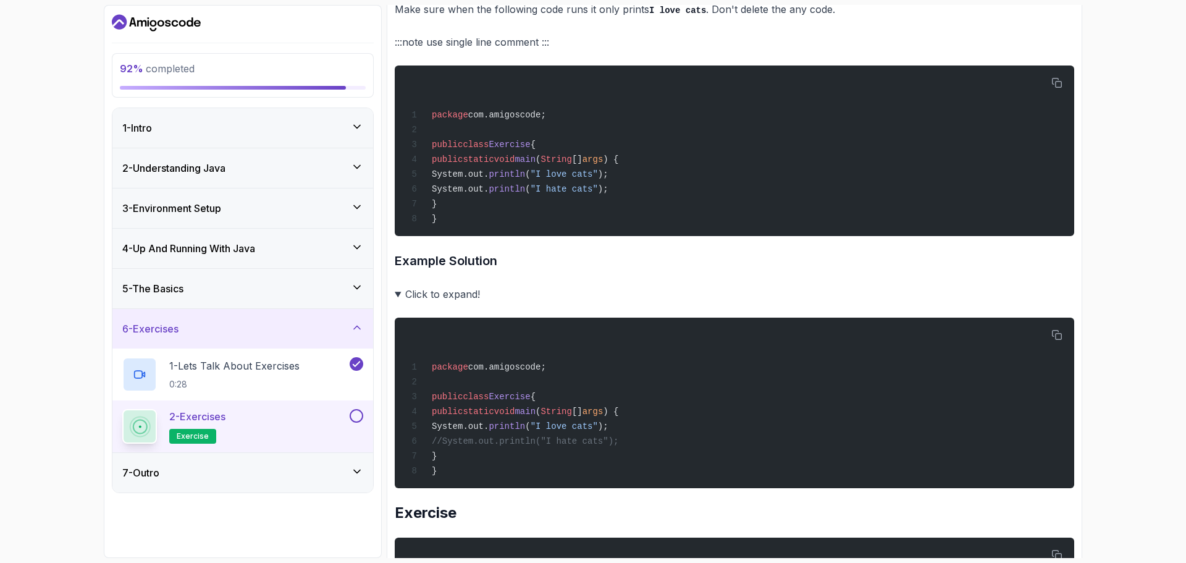
click at [423, 303] on summary "Click to expand!" at bounding box center [735, 293] width 680 height 17
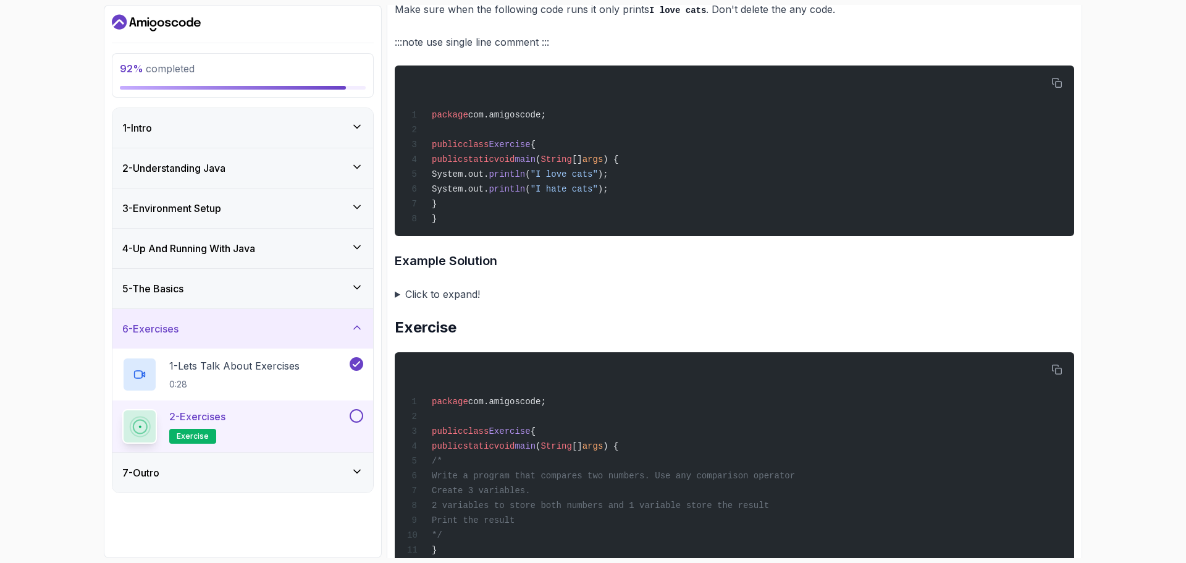
click at [423, 303] on summary "Click to expand!" at bounding box center [735, 293] width 680 height 17
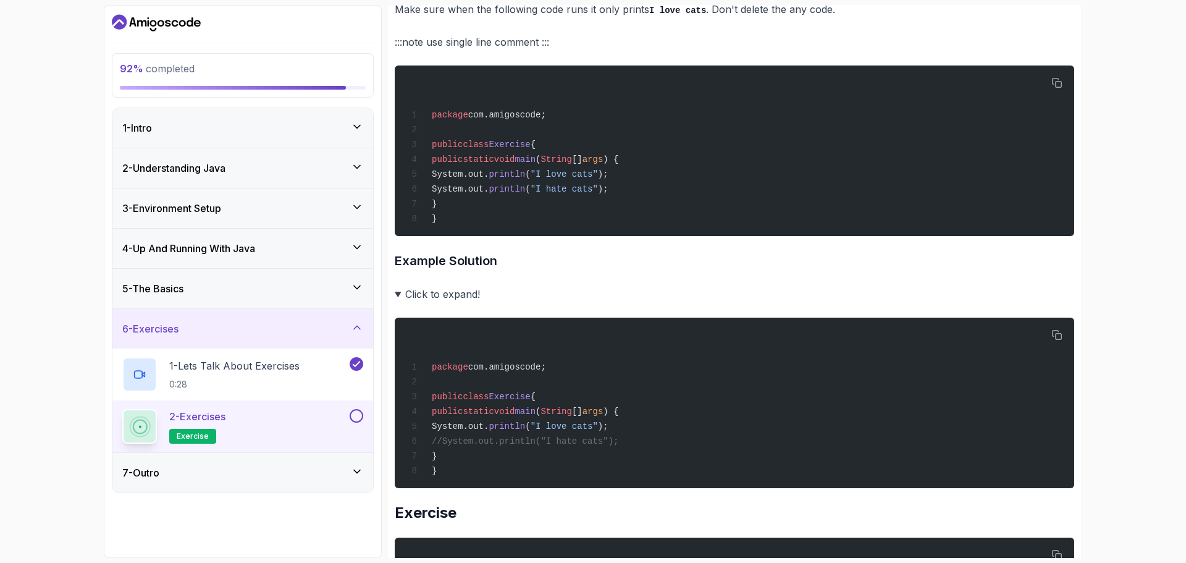
click at [423, 303] on summary "Click to expand!" at bounding box center [735, 293] width 680 height 17
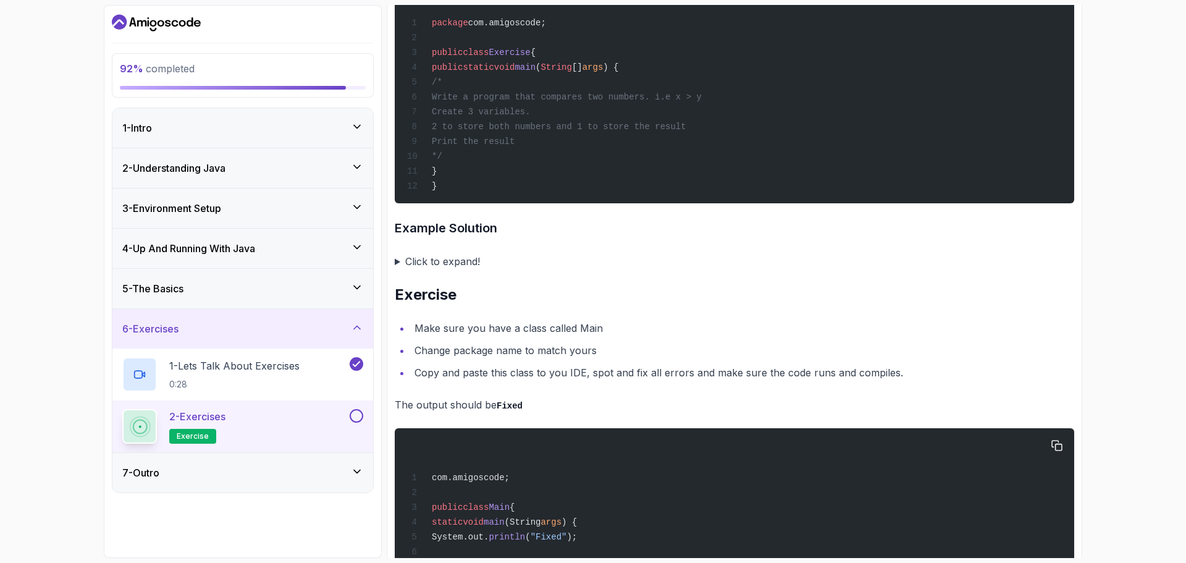
scroll to position [2491, 0]
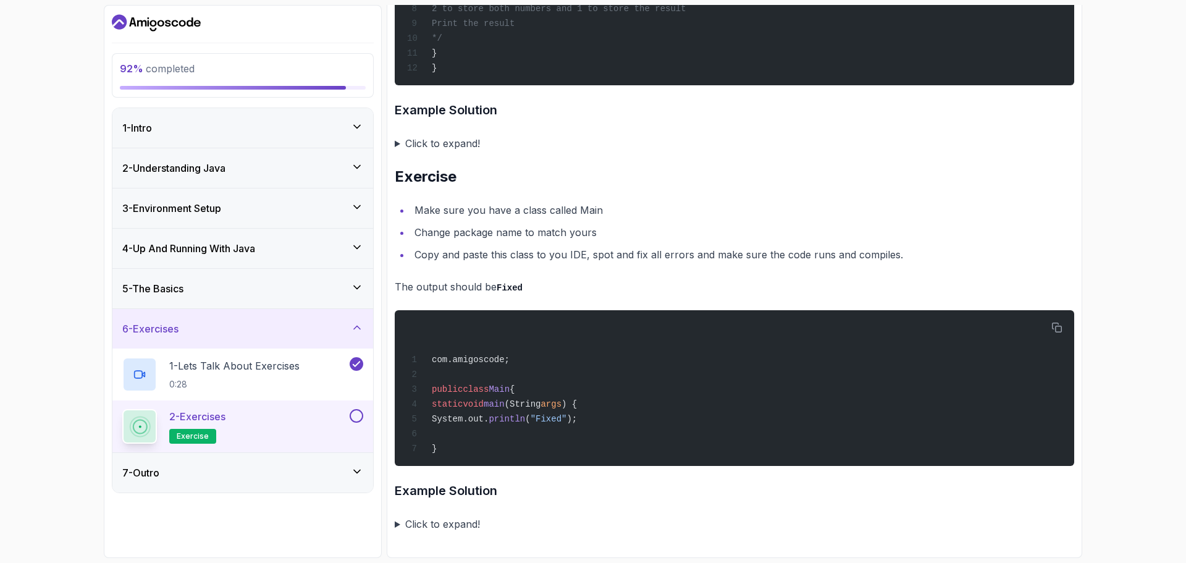
click at [357, 415] on button at bounding box center [357, 416] width 14 height 14
click at [268, 464] on div "7 - Outro" at bounding box center [242, 473] width 261 height 40
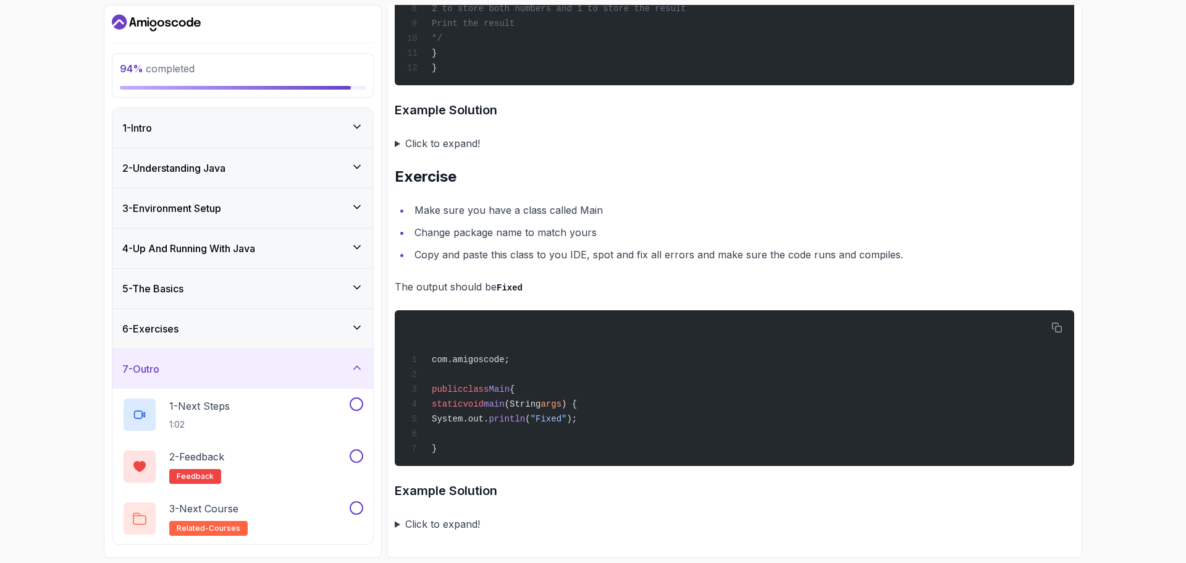
drag, startPoint x: 243, startPoint y: 414, endPoint x: 466, endPoint y: 364, distance: 229.0
click at [242, 414] on div "1 - Next Steps 1:02" at bounding box center [234, 414] width 225 height 35
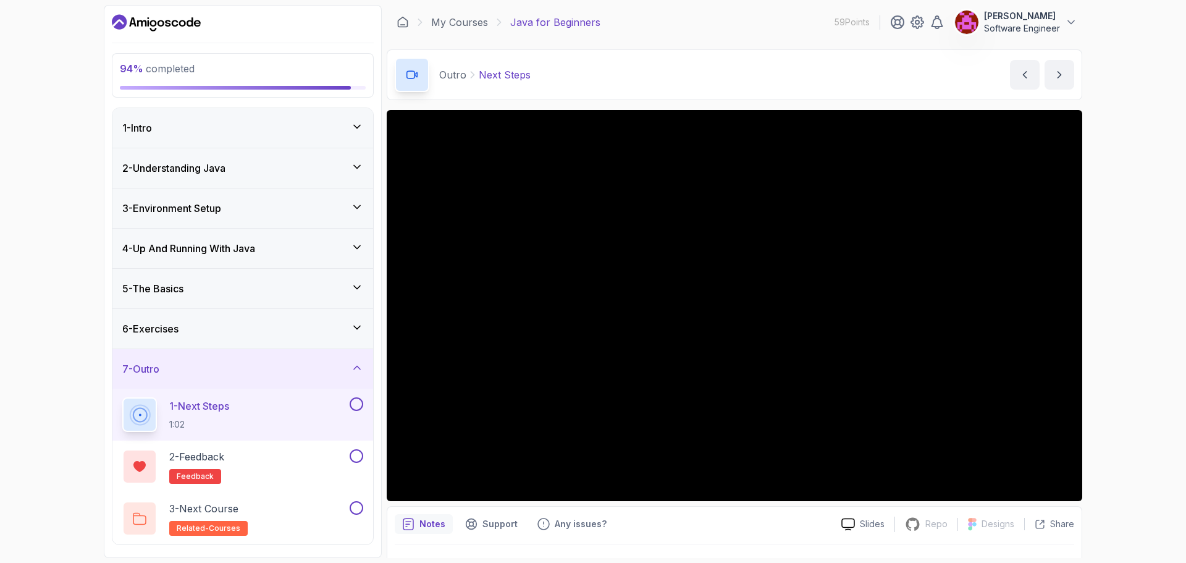
scroll to position [29, 0]
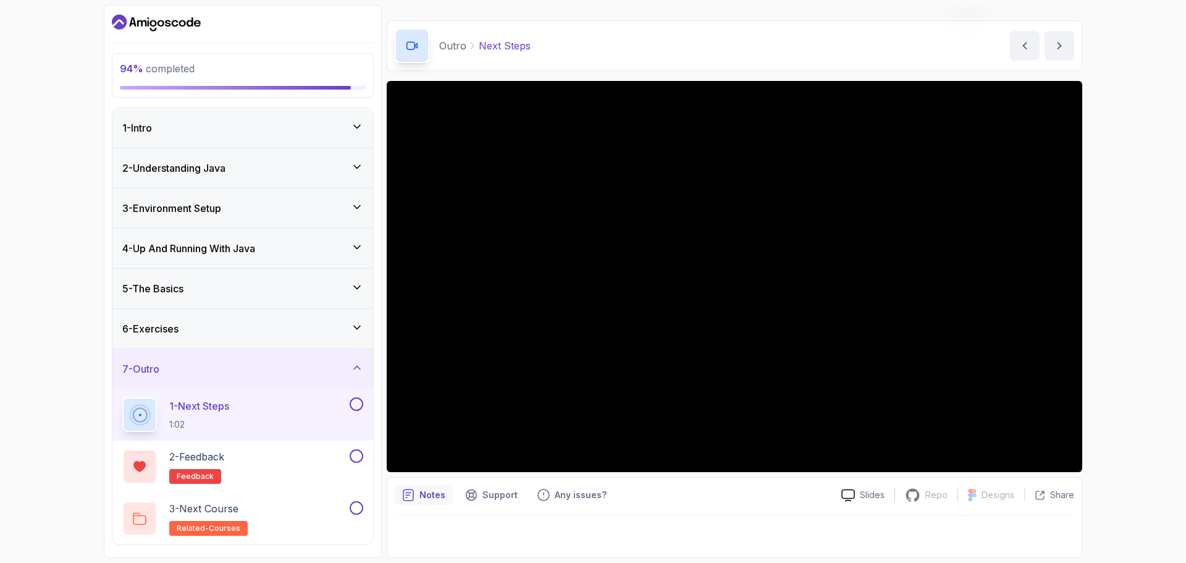
click at [356, 404] on button at bounding box center [357, 404] width 14 height 14
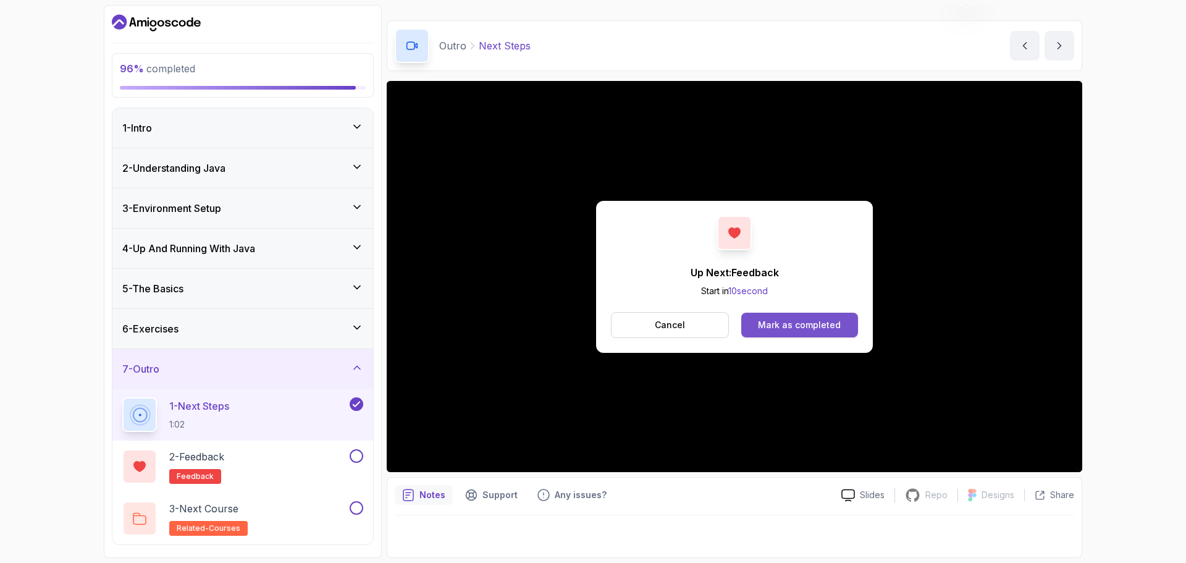
click at [819, 319] on div "Mark as completed" at bounding box center [799, 325] width 83 height 12
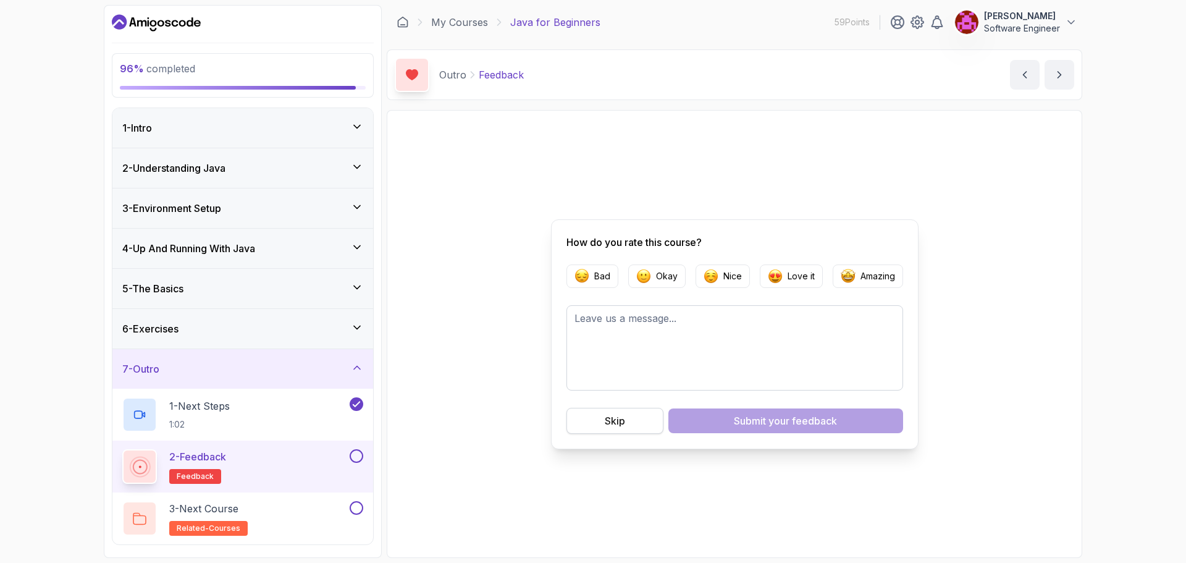
click at [605, 415] on div "Skip" at bounding box center [615, 420] width 20 height 15
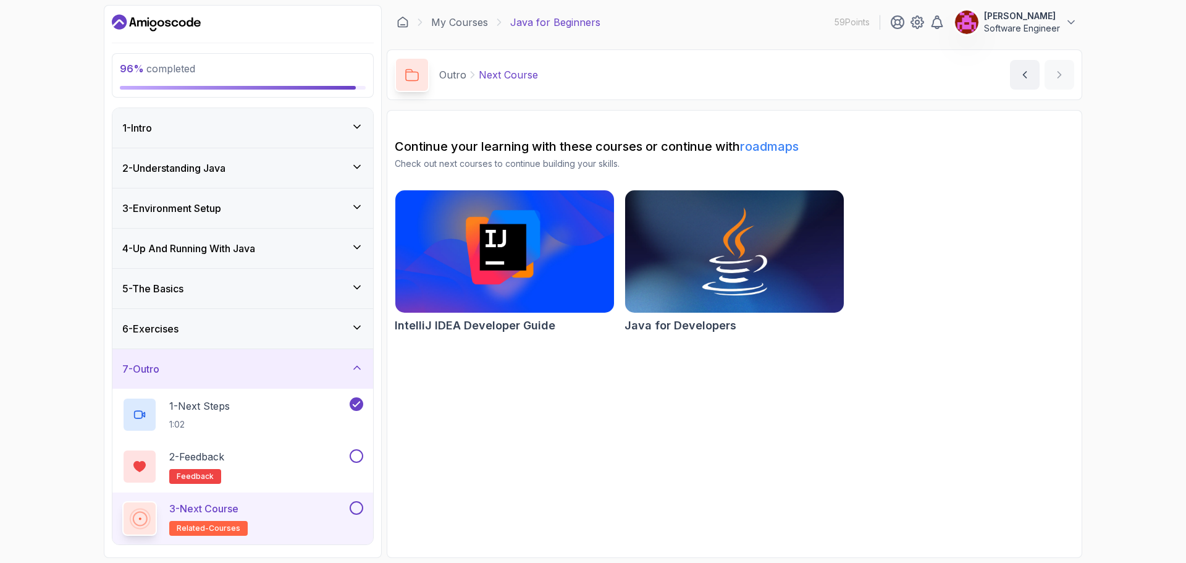
drag, startPoint x: 355, startPoint y: 460, endPoint x: 376, endPoint y: 455, distance: 22.2
click at [355, 460] on button at bounding box center [357, 456] width 14 height 14
click at [360, 507] on button at bounding box center [357, 508] width 14 height 14
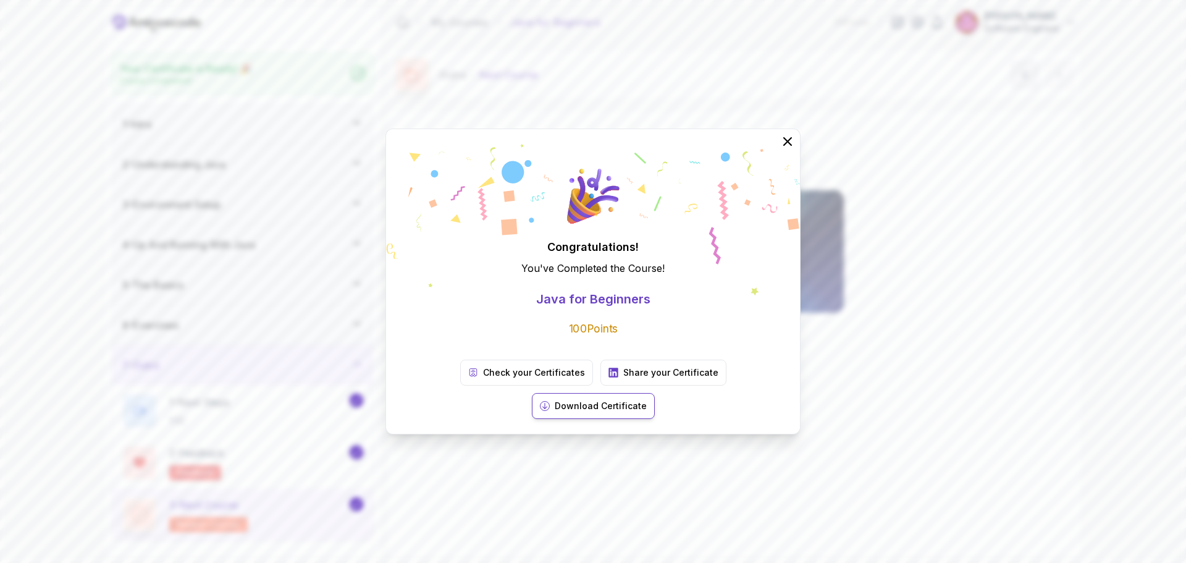
click at [647, 400] on p "Download Certificate" at bounding box center [601, 406] width 92 height 12
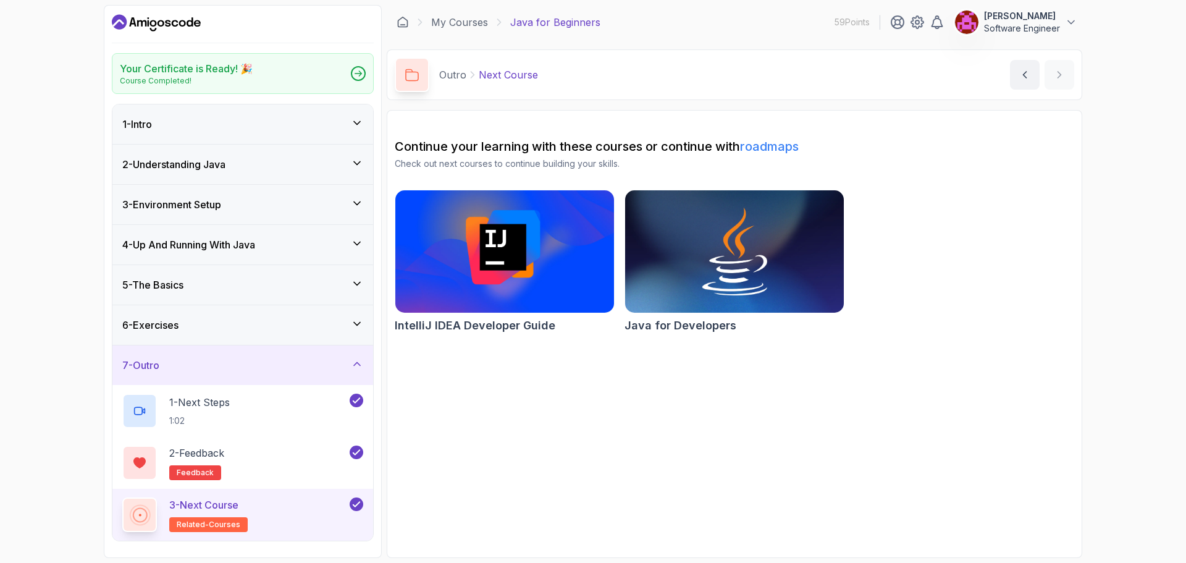
click at [164, 22] on icon "Dashboard" at bounding box center [156, 23] width 89 height 20
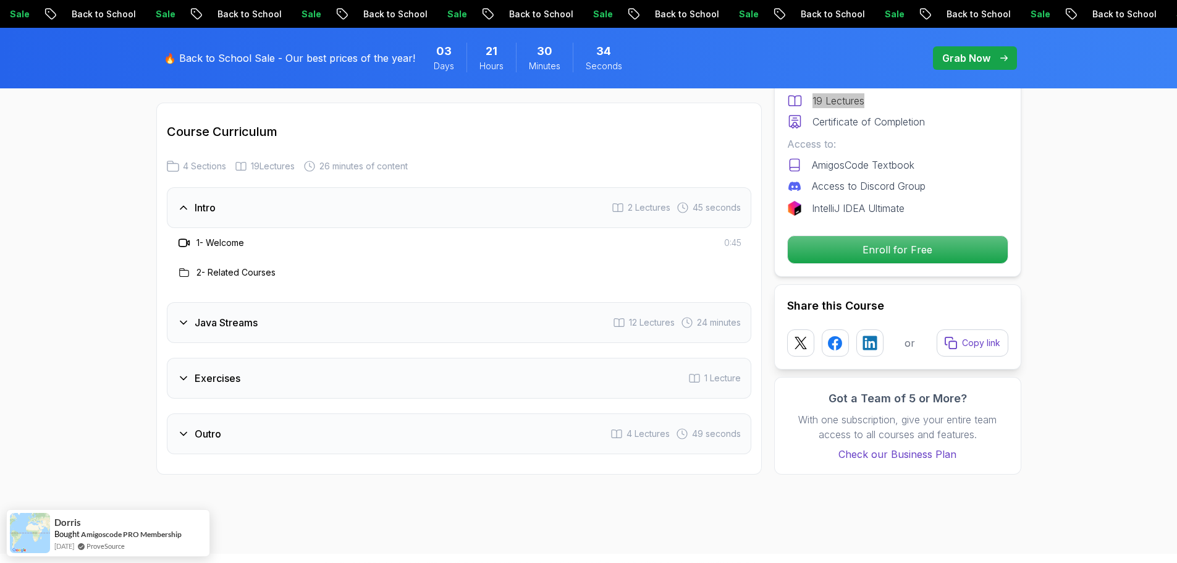
scroll to position [1730, 0]
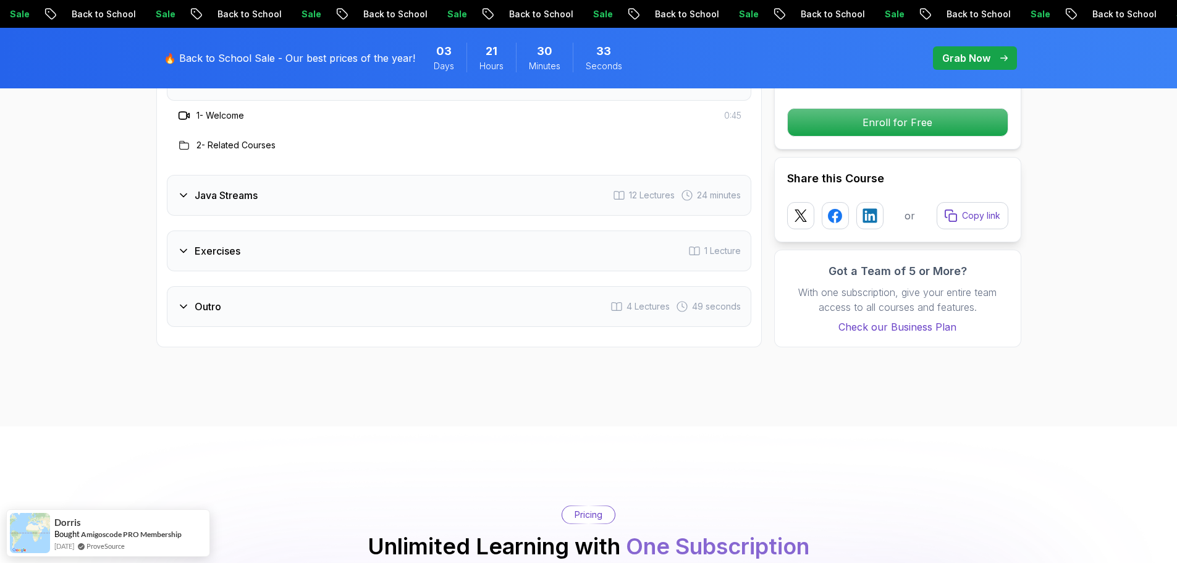
click at [238, 188] on h3 "Java Streams" at bounding box center [226, 195] width 63 height 15
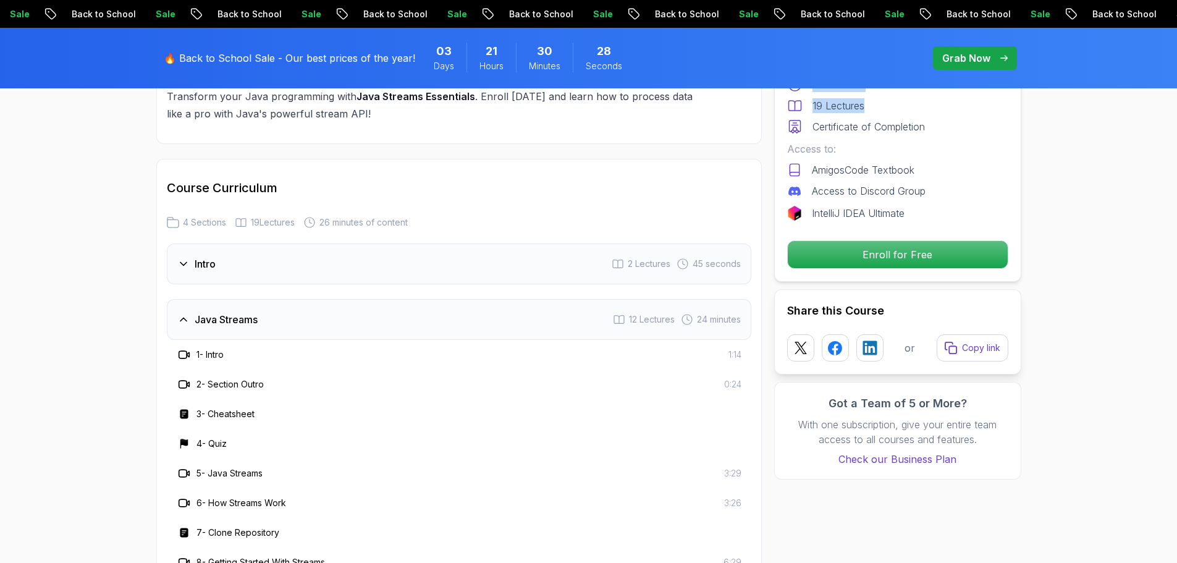
scroll to position [1544, 0]
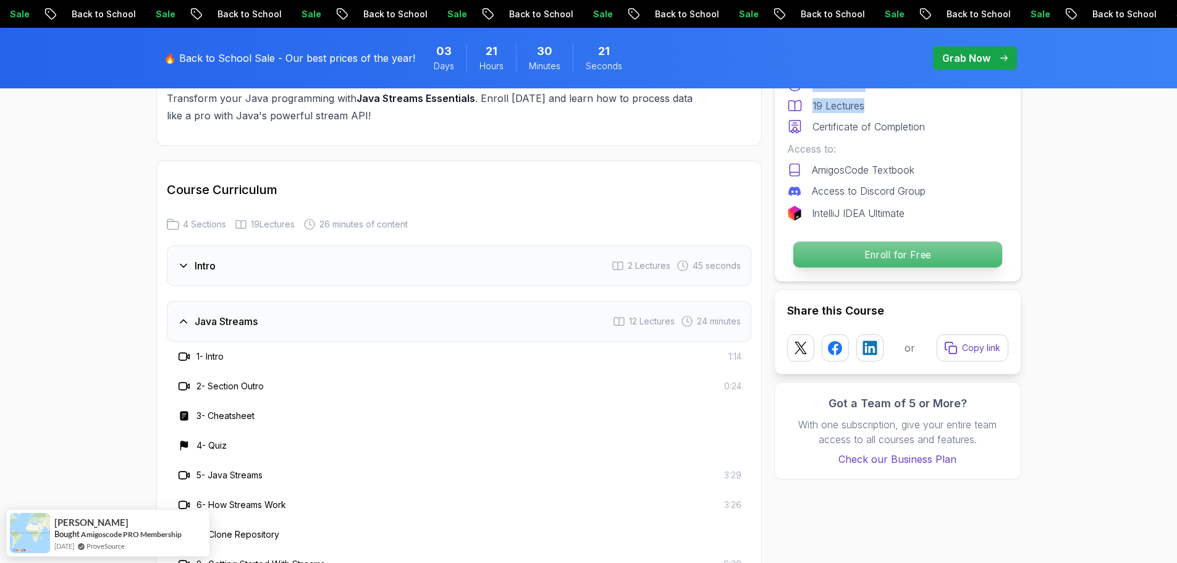
click at [896, 252] on p "Enroll for Free" at bounding box center [897, 255] width 209 height 26
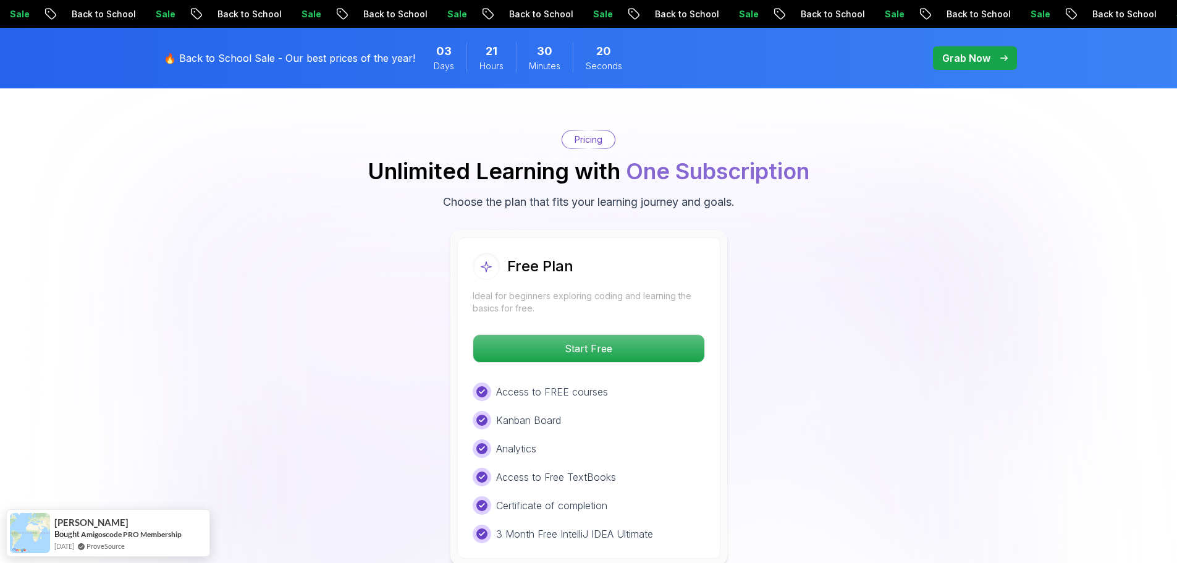
scroll to position [2420, 0]
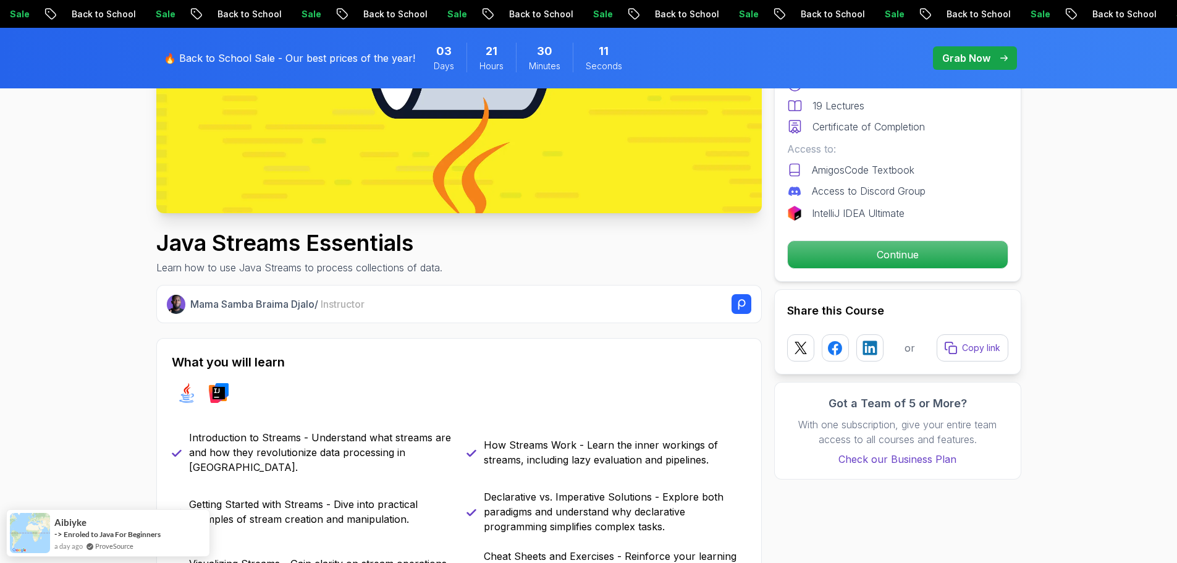
scroll to position [309, 0]
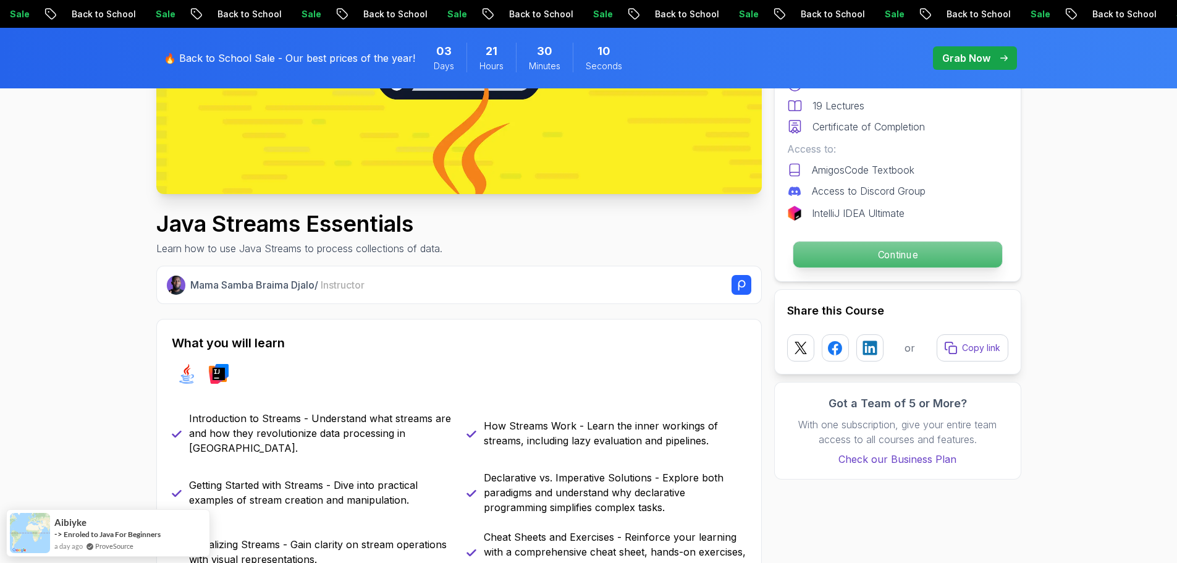
click at [874, 253] on p "Continue" at bounding box center [897, 255] width 209 height 26
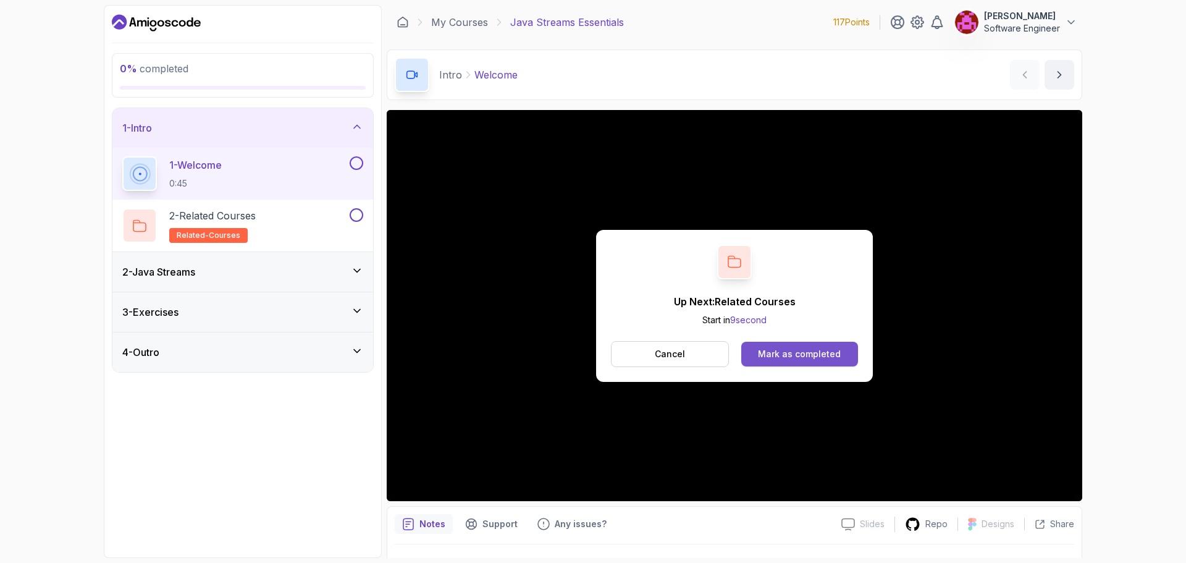
click at [781, 352] on div "Mark as completed" at bounding box center [799, 354] width 83 height 12
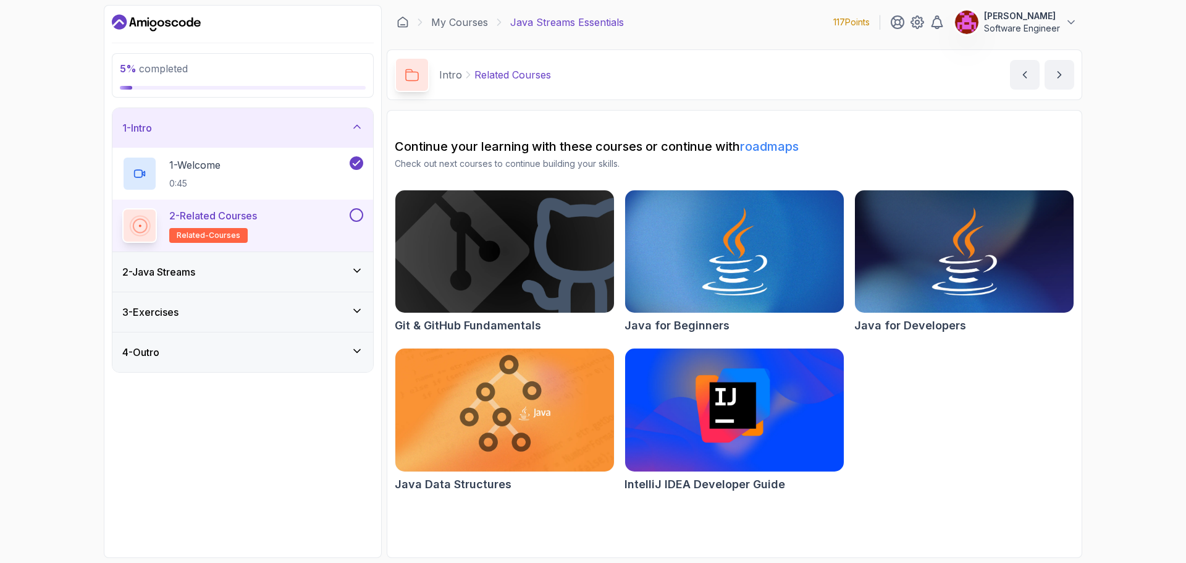
click at [355, 210] on button at bounding box center [357, 215] width 14 height 14
click at [343, 266] on div "2 - Java Streams" at bounding box center [242, 271] width 241 height 15
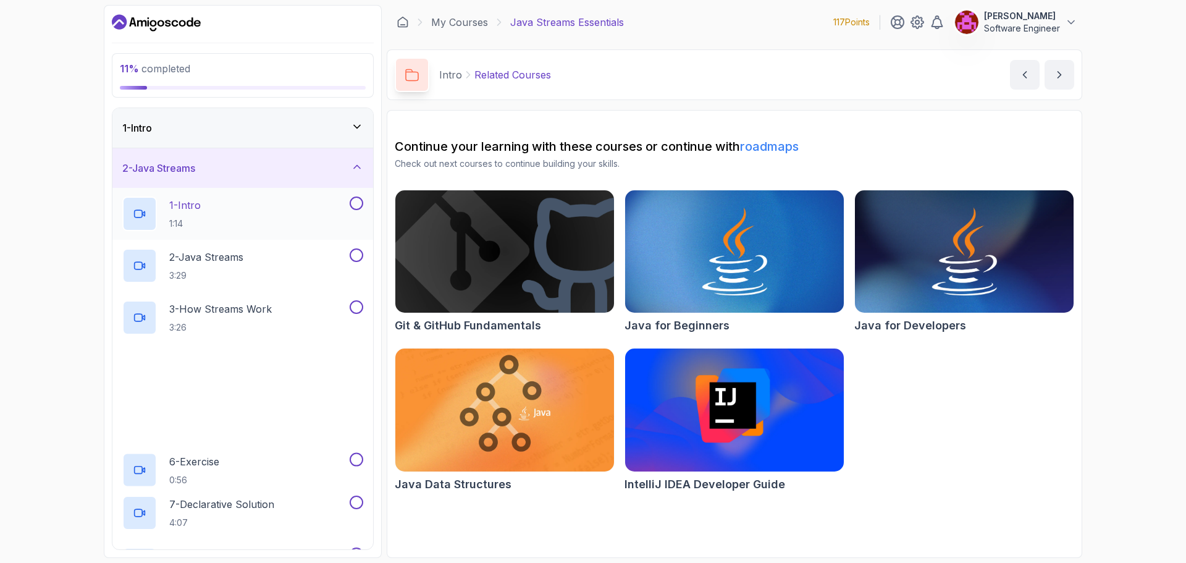
click at [192, 204] on p "1 - Intro" at bounding box center [185, 205] width 32 height 15
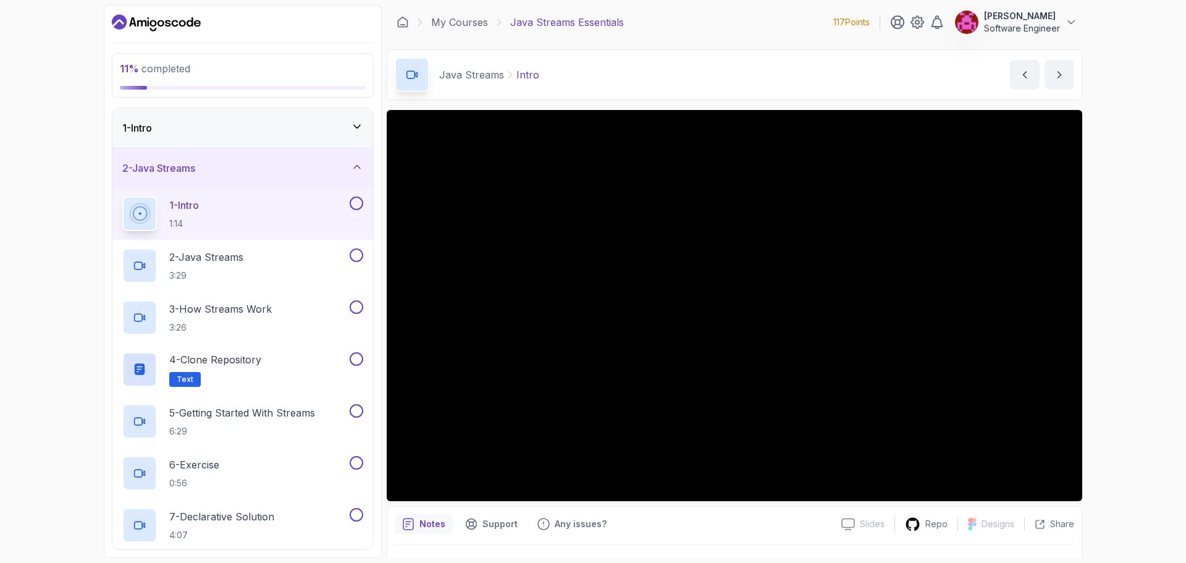
click at [354, 205] on button at bounding box center [357, 203] width 14 height 14
click at [258, 262] on div "2 - Java Streams 3:29" at bounding box center [234, 265] width 225 height 35
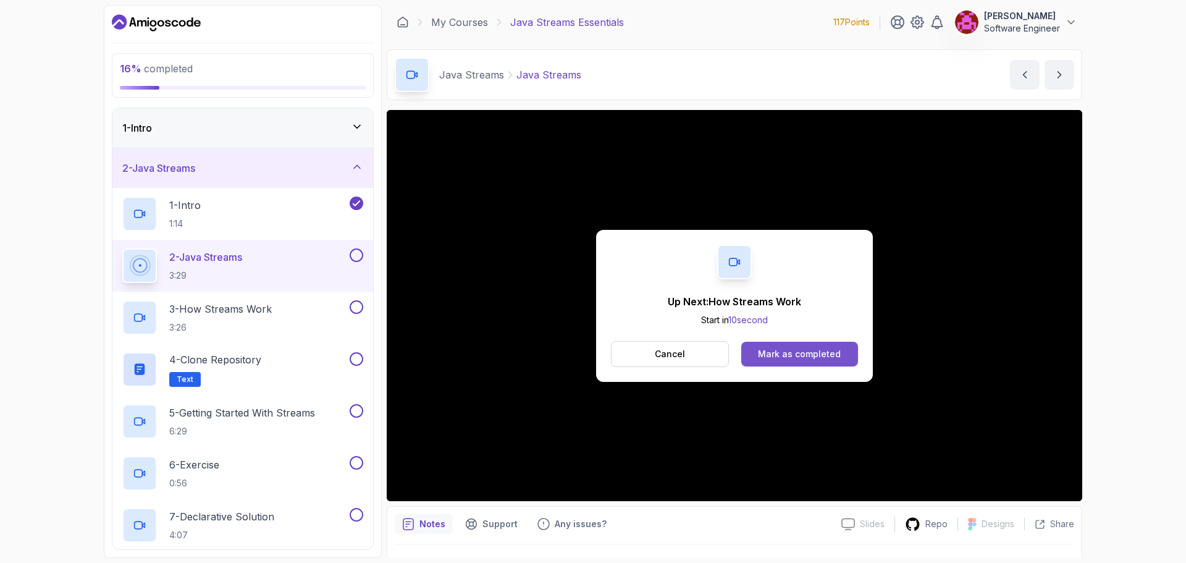
click at [818, 348] on div "Mark as completed" at bounding box center [799, 354] width 83 height 12
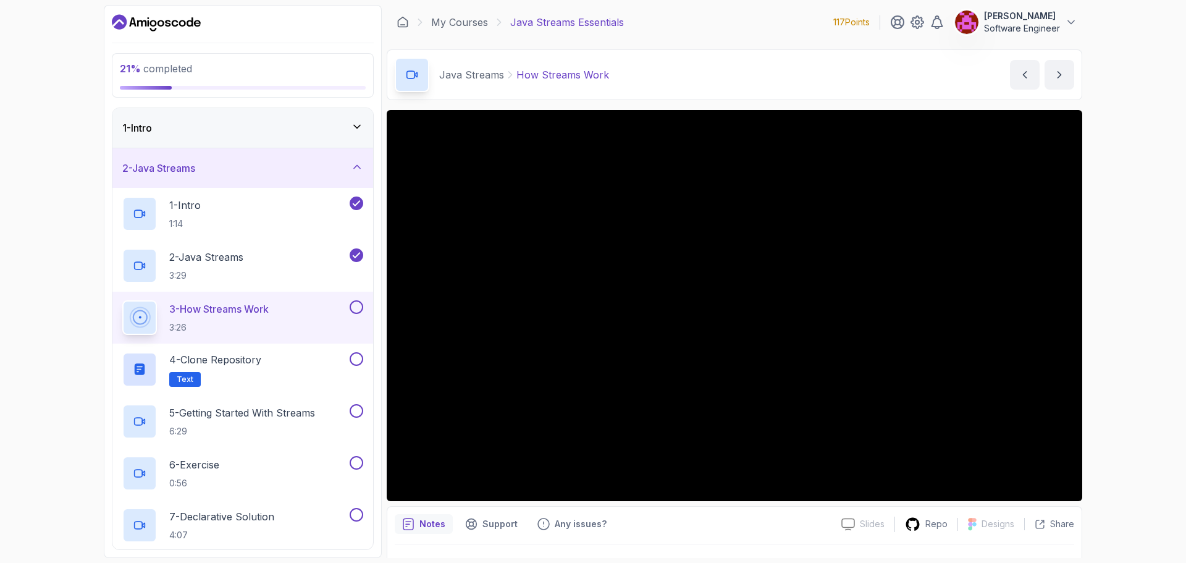
click at [354, 306] on button at bounding box center [357, 307] width 14 height 14
click at [256, 377] on h2 "4 - Clone Repository Text" at bounding box center [215, 369] width 92 height 35
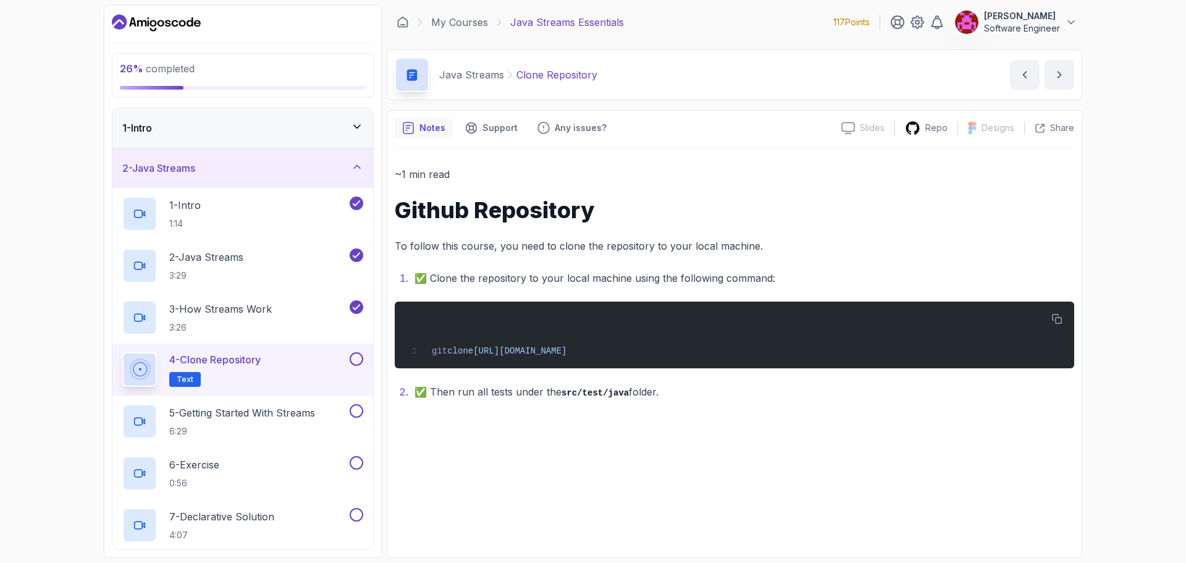
drag, startPoint x: 360, startPoint y: 356, endPoint x: 350, endPoint y: 363, distance: 11.7
click at [360, 356] on button at bounding box center [357, 359] width 14 height 14
click at [290, 413] on p "5 - Getting Started With Streams" at bounding box center [242, 412] width 146 height 15
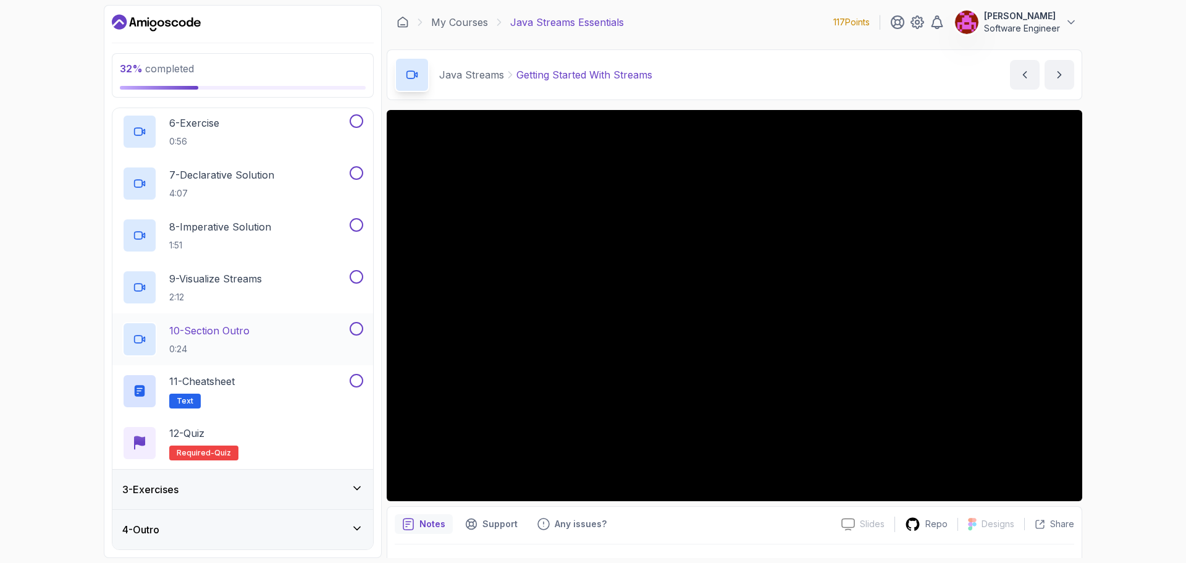
scroll to position [280, 0]
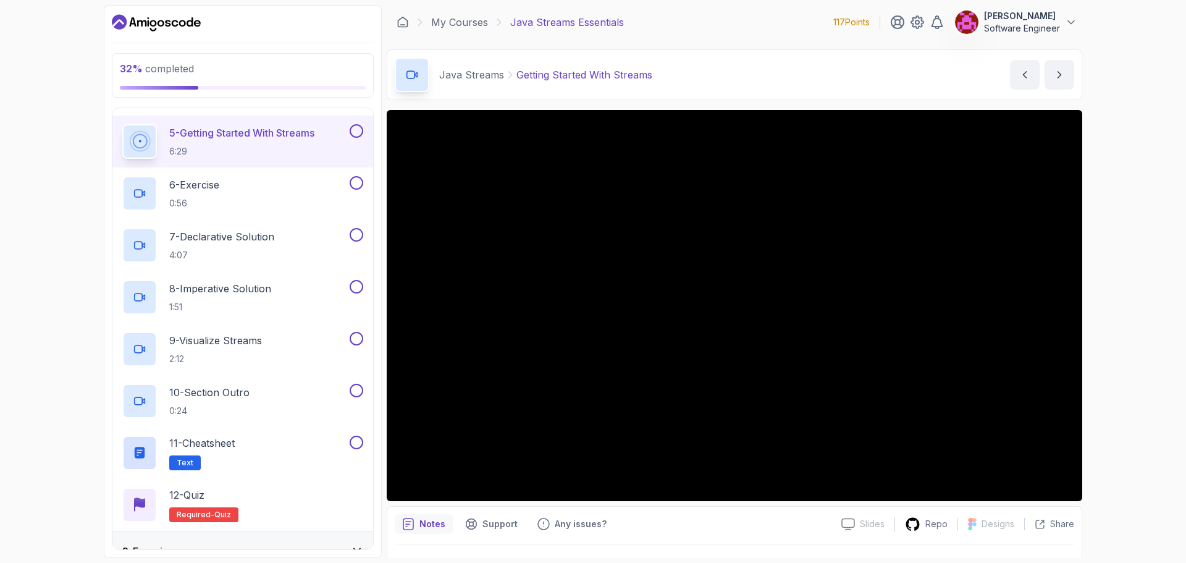
click at [353, 130] on button at bounding box center [357, 131] width 14 height 14
click at [271, 187] on div "6 - Exercise 0:56" at bounding box center [234, 193] width 225 height 35
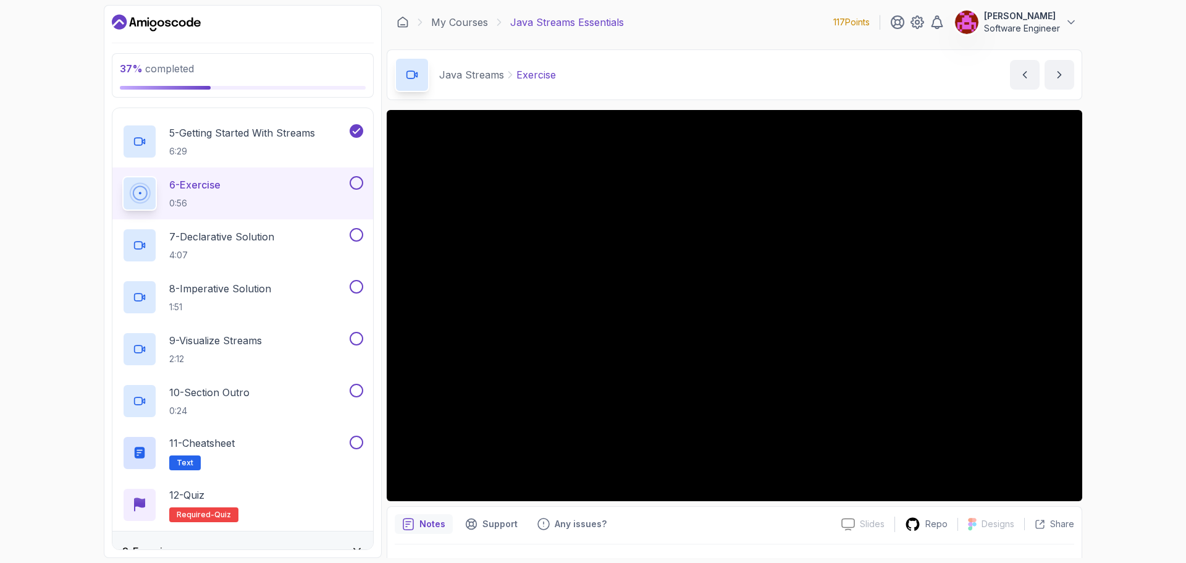
scroll to position [298, 0]
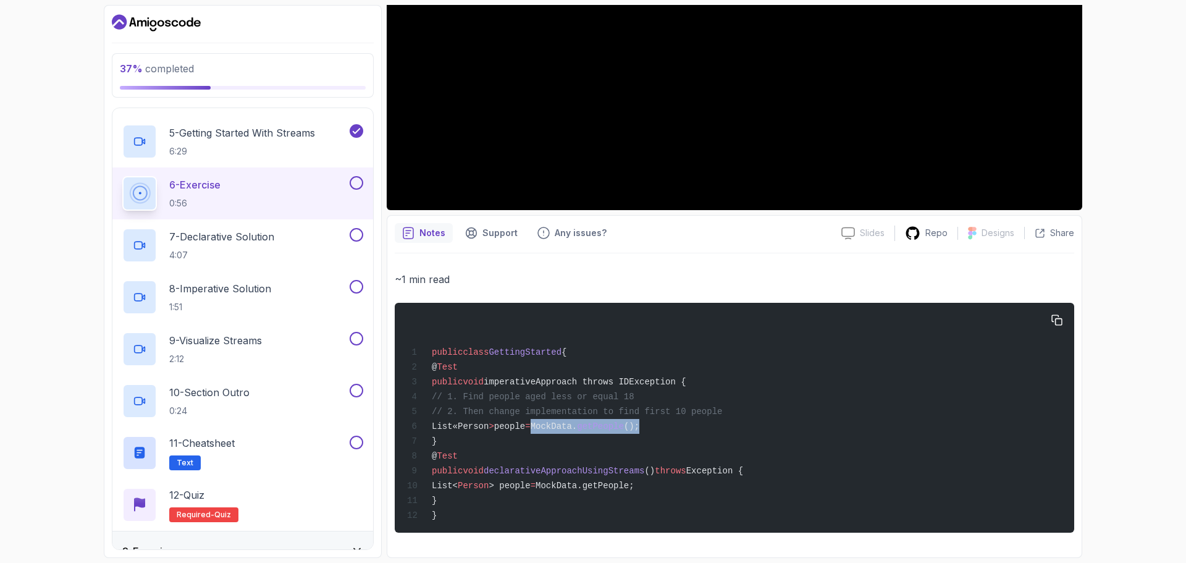
drag, startPoint x: 603, startPoint y: 431, endPoint x: 694, endPoint y: 416, distance: 92.7
click at [694, 416] on div "public class GettingStarted { @ Test public void imperativeApproach throws IDEx…" at bounding box center [735, 417] width 660 height 215
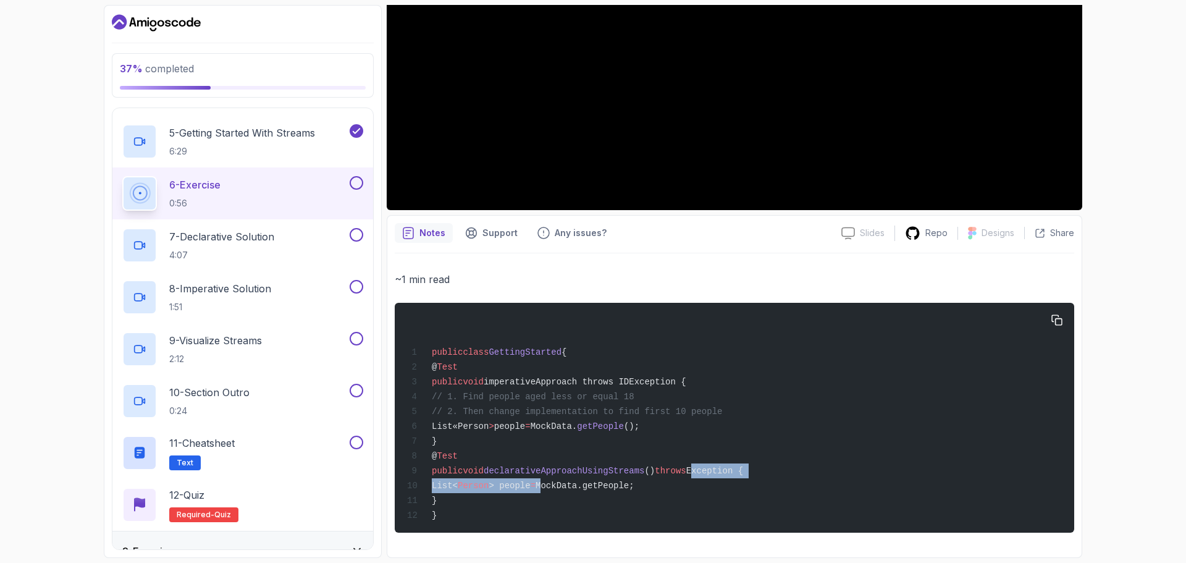
drag, startPoint x: 573, startPoint y: 484, endPoint x: 704, endPoint y: 469, distance: 131.8
click at [704, 469] on code "public class GettingStarted { @ Test public void imperativeApproach throws IDEx…" at bounding box center [575, 433] width 336 height 173
click at [714, 471] on span "Exception {" at bounding box center [714, 471] width 57 height 10
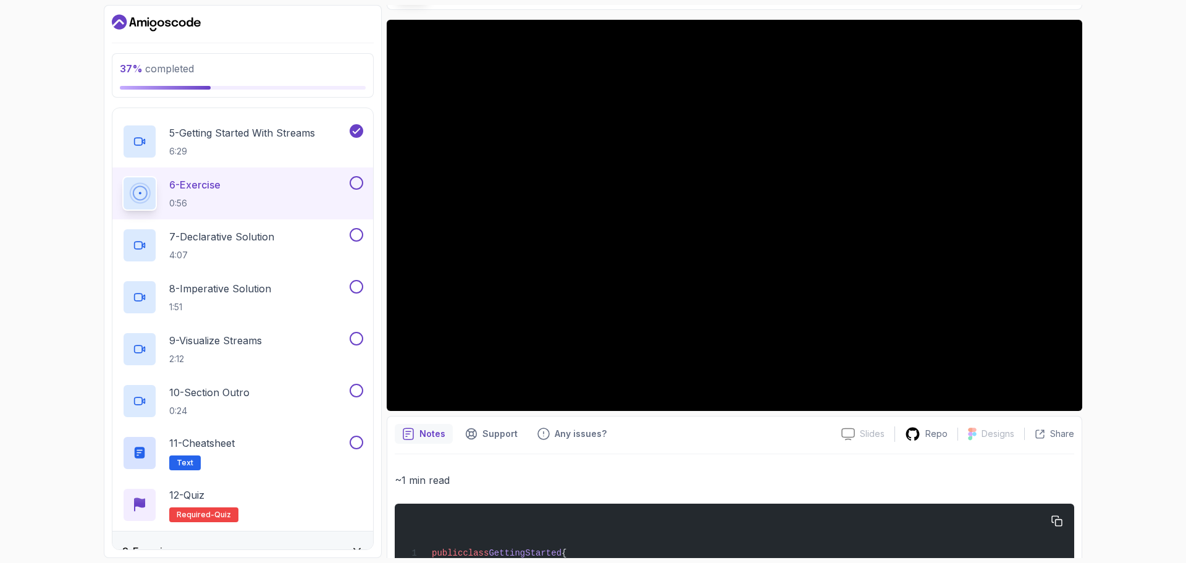
scroll to position [0, 0]
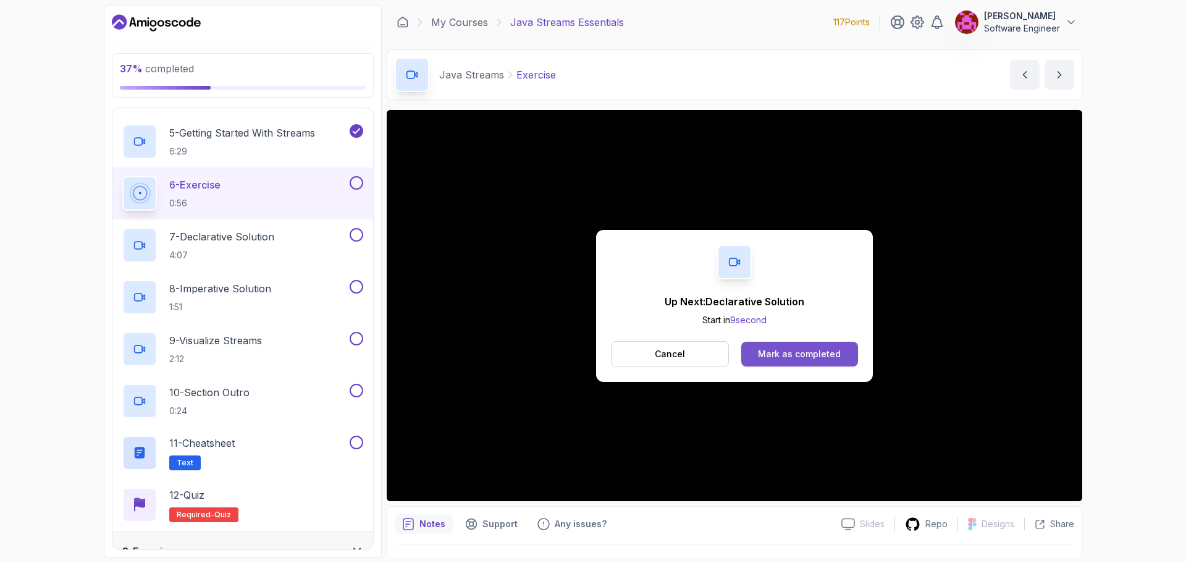
click at [792, 357] on div "Mark as completed" at bounding box center [799, 354] width 83 height 12
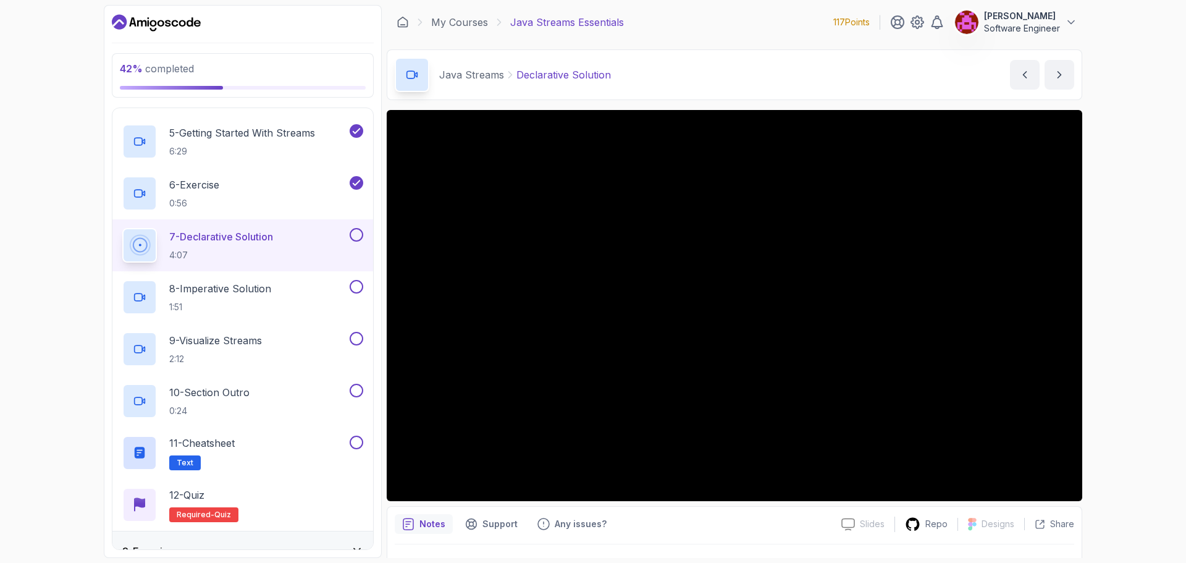
click at [355, 228] on div at bounding box center [355, 235] width 16 height 14
click at [358, 237] on button at bounding box center [357, 235] width 14 height 14
click at [277, 281] on div "8 - Imperative Solution 1:51" at bounding box center [234, 297] width 225 height 35
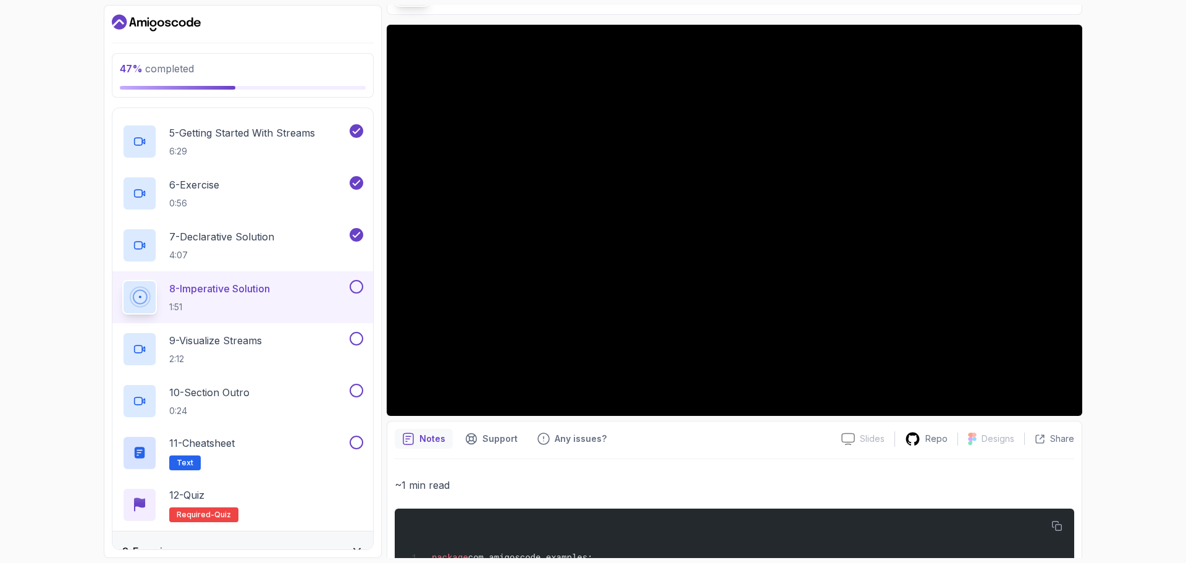
scroll to position [62, 0]
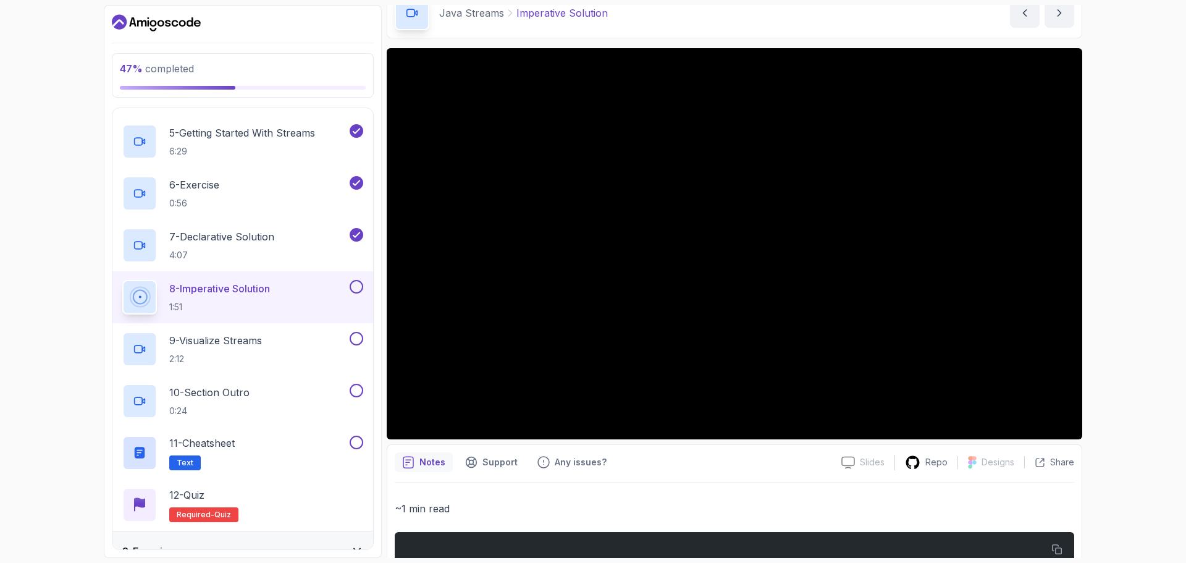
click at [348, 284] on div at bounding box center [355, 287] width 16 height 14
click at [241, 342] on p "9 - Visualize Streams" at bounding box center [215, 340] width 93 height 15
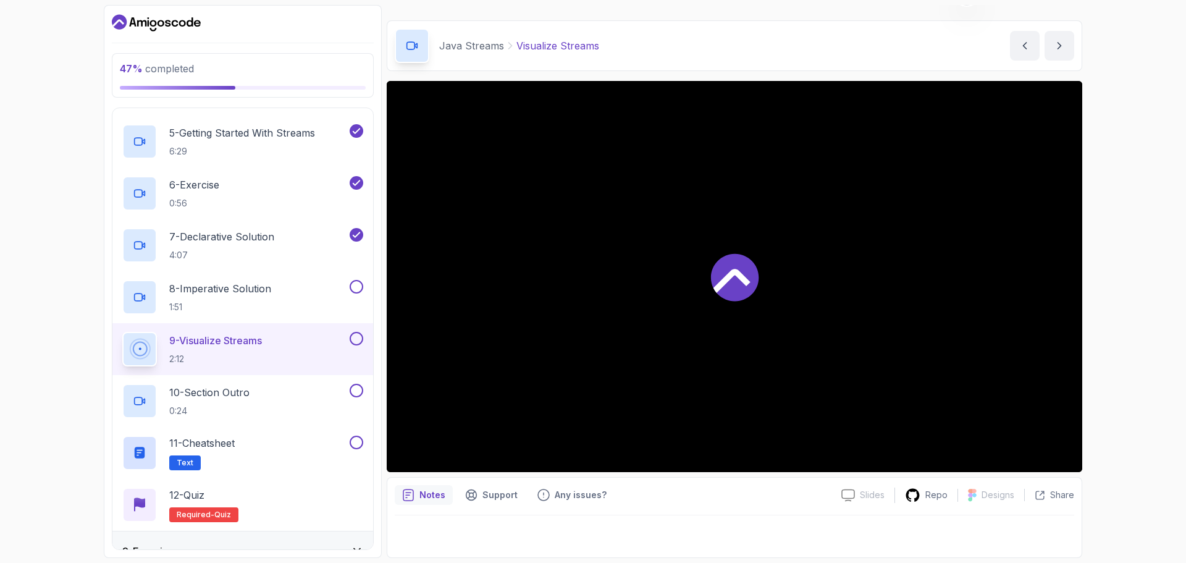
scroll to position [29, 0]
click at [355, 288] on button at bounding box center [357, 287] width 14 height 14
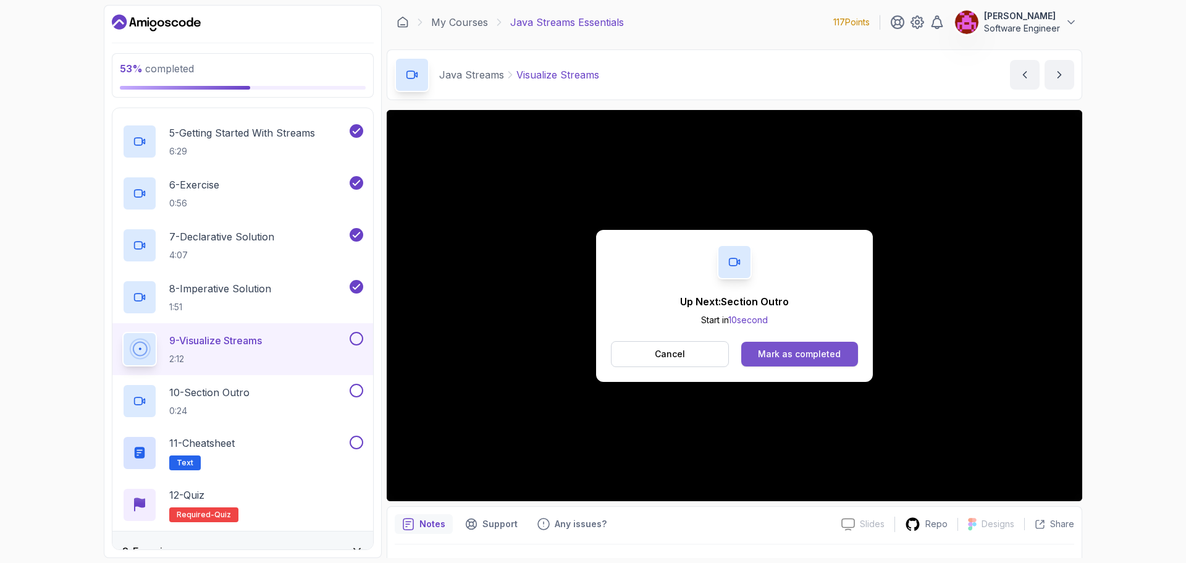
click at [795, 352] on div "Mark as completed" at bounding box center [799, 354] width 83 height 12
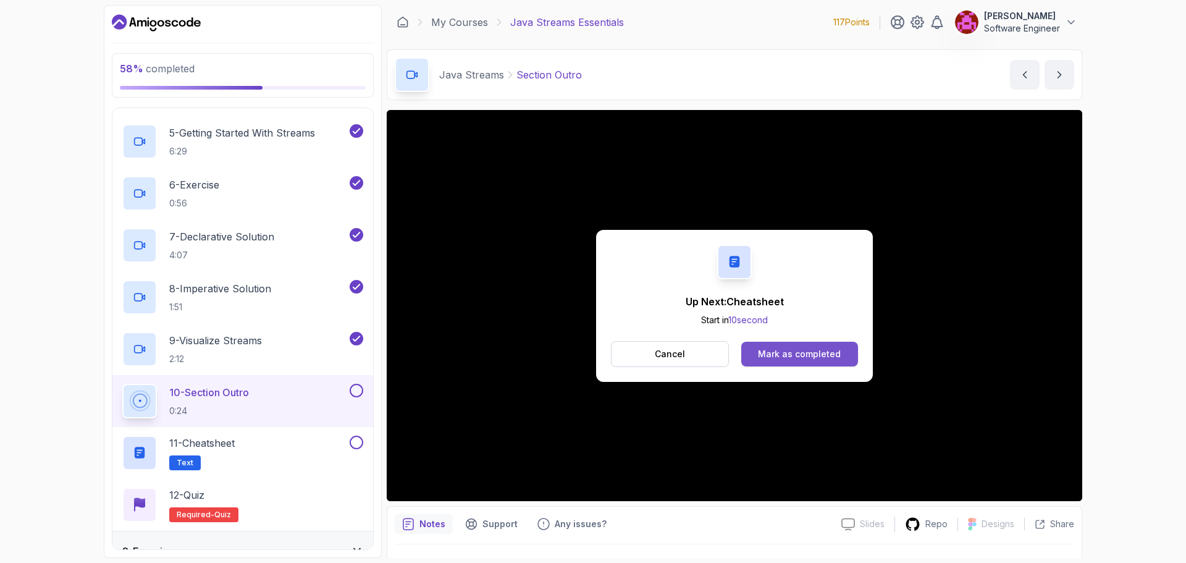
click at [757, 350] on button "Mark as completed" at bounding box center [799, 354] width 117 height 25
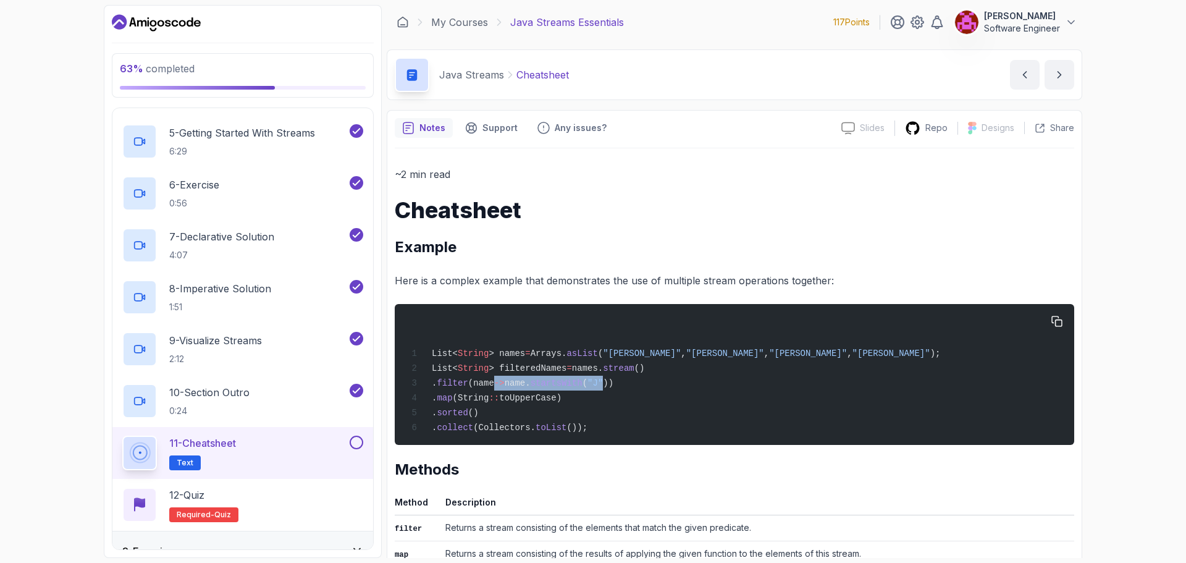
drag, startPoint x: 620, startPoint y: 381, endPoint x: 511, endPoint y: 380, distance: 108.7
click at [511, 380] on span ". filter (name -> name. startsWith ( "J" ))" at bounding box center [510, 383] width 206 height 10
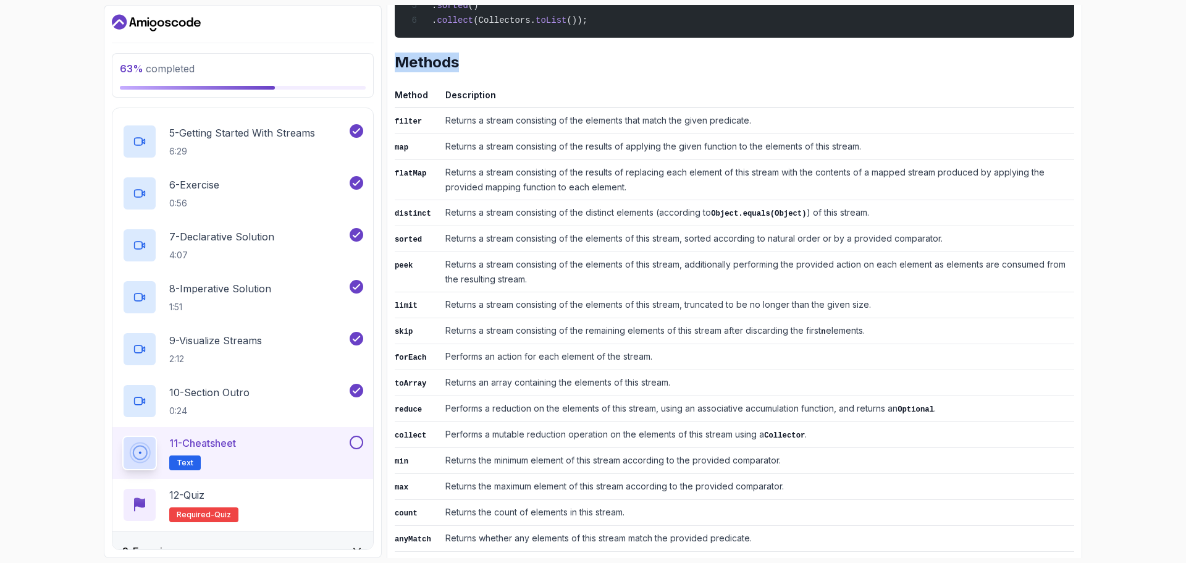
scroll to position [522, 0]
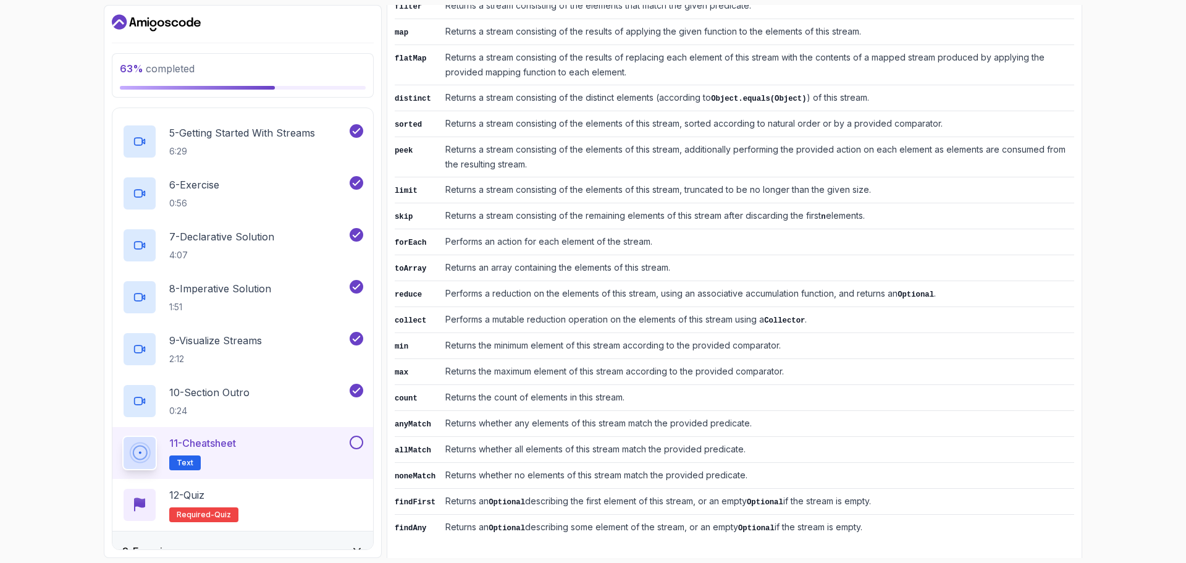
drag, startPoint x: 390, startPoint y: 257, endPoint x: 913, endPoint y: 545, distance: 596.7
click at [922, 556] on div "Notes Support Any issues? Slides Slides not available Repo Designs Design not a…" at bounding box center [735, 76] width 696 height 977
copy div "Methods"
click at [723, 320] on td "Performs a mutable reduction operation on the elements of this stream using a C…" at bounding box center [757, 319] width 634 height 26
click at [353, 440] on button at bounding box center [357, 443] width 14 height 14
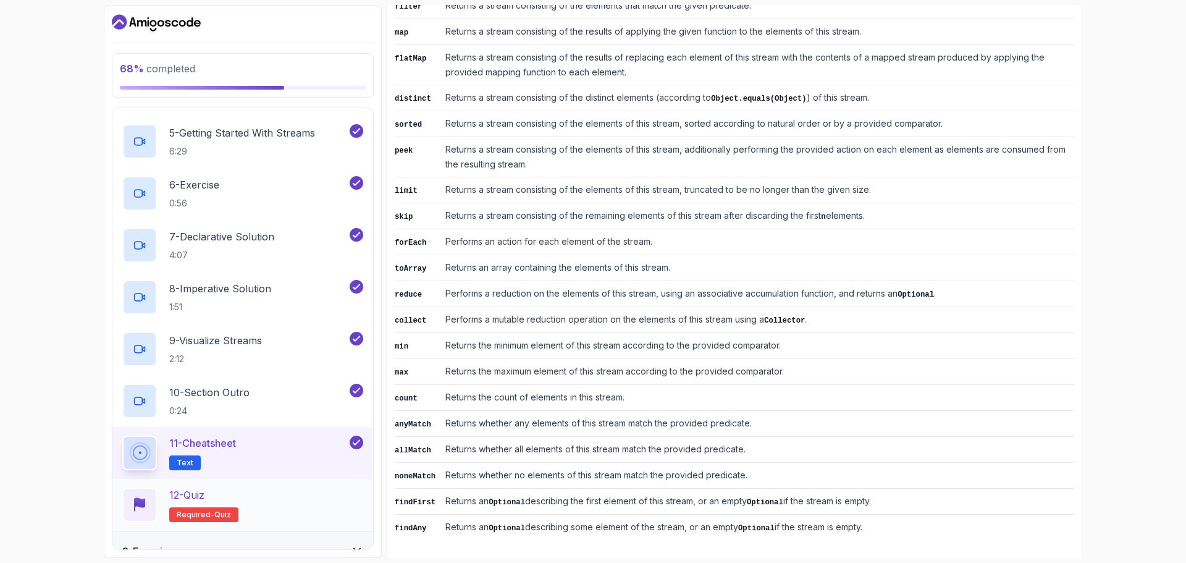
click at [287, 493] on div "12 - Quiz Required- quiz" at bounding box center [242, 504] width 241 height 35
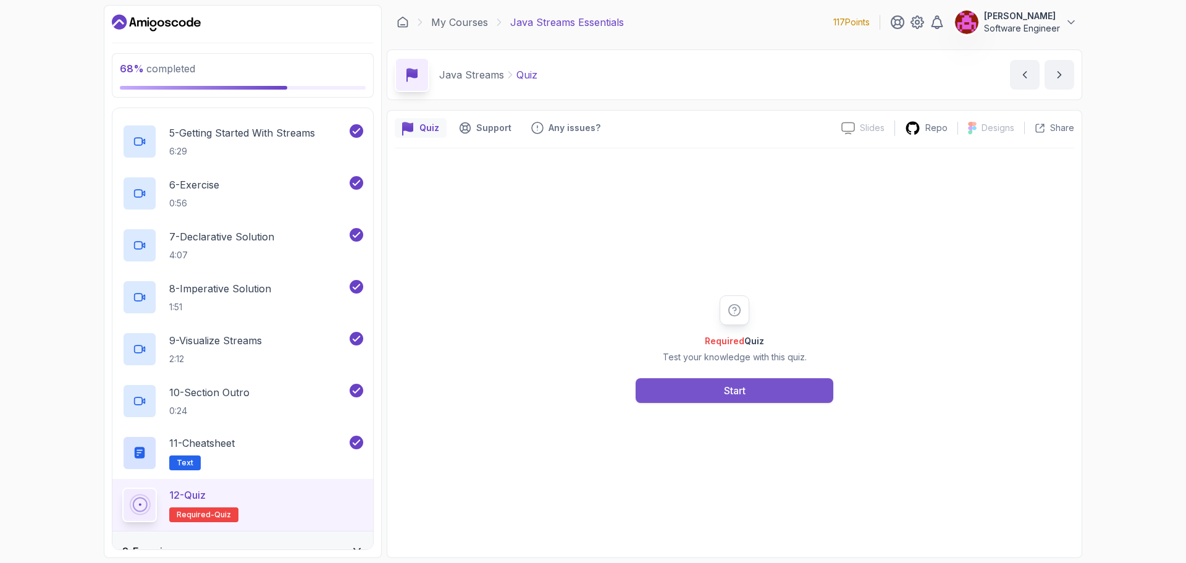
click at [670, 398] on button "Start" at bounding box center [735, 390] width 198 height 25
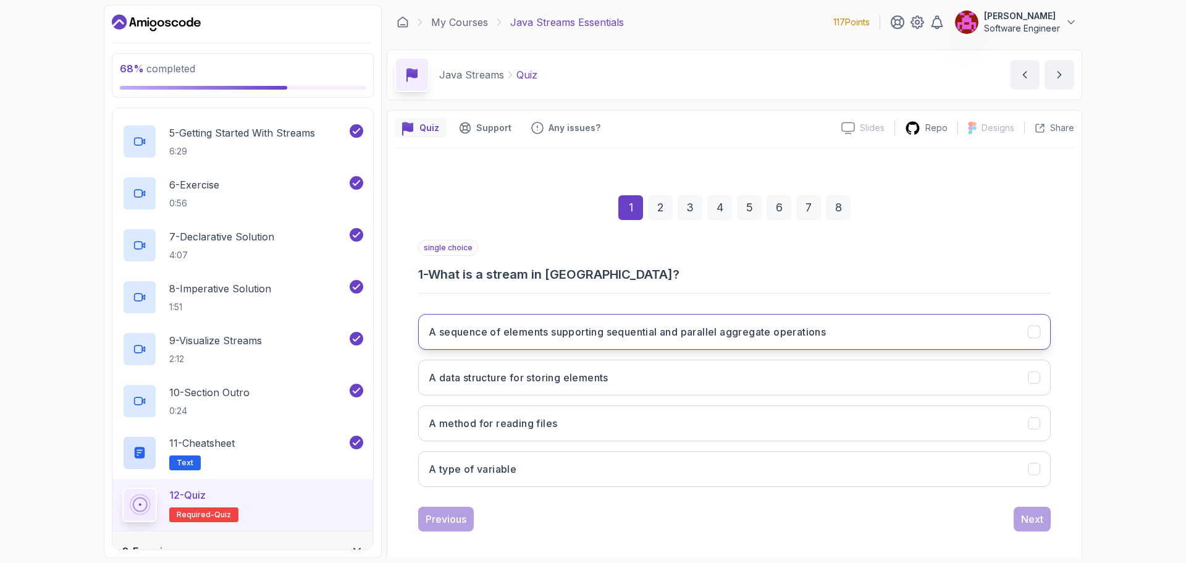
click at [730, 332] on h3 "A sequence of elements supporting sequential and parallel aggregate operations" at bounding box center [627, 331] width 397 height 15
click at [1030, 521] on div "Next" at bounding box center [1032, 519] width 22 height 15
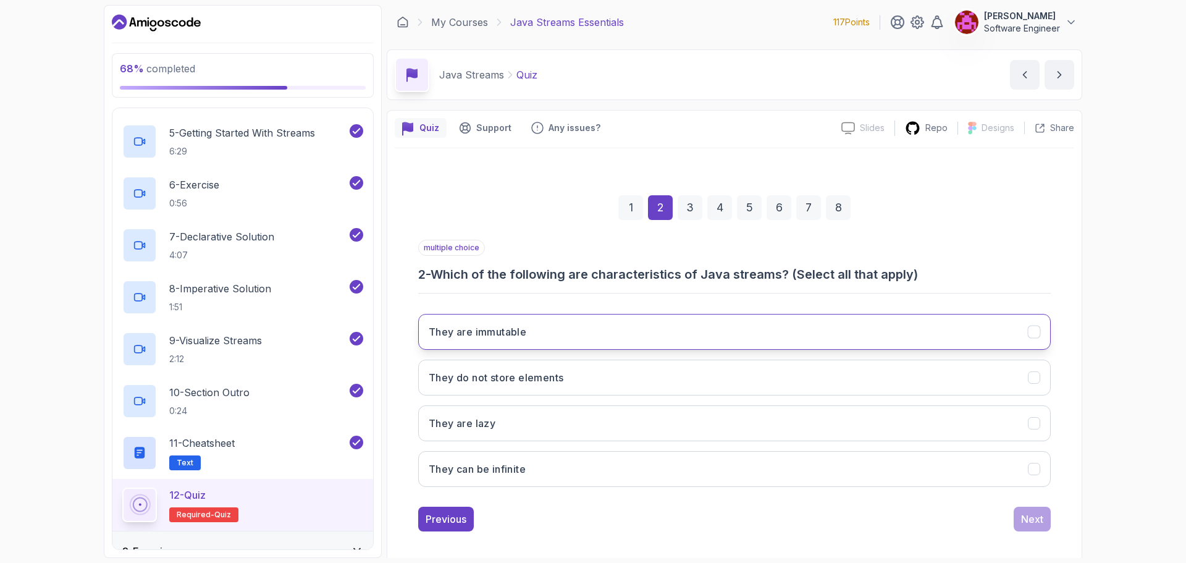
click at [546, 338] on button "They are immutable" at bounding box center [734, 332] width 633 height 36
click at [531, 381] on h3 "They do not store elements" at bounding box center [496, 377] width 135 height 15
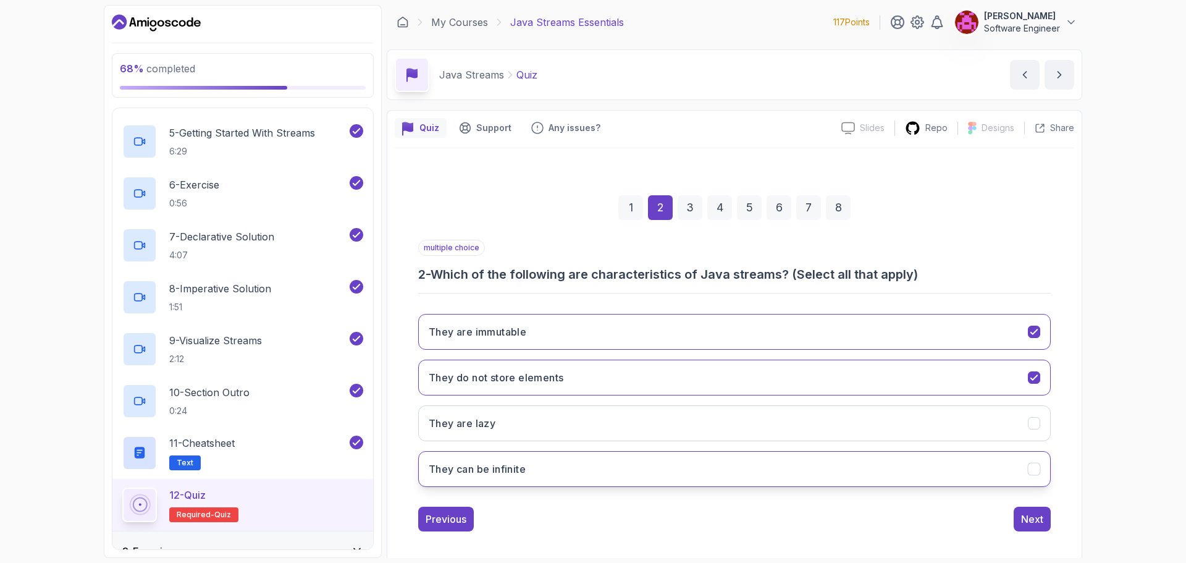
click at [872, 474] on button "They can be infinite" at bounding box center [734, 469] width 633 height 36
click at [905, 465] on button "They can be infinite" at bounding box center [734, 469] width 633 height 36
click at [1020, 518] on button "Next" at bounding box center [1032, 519] width 37 height 25
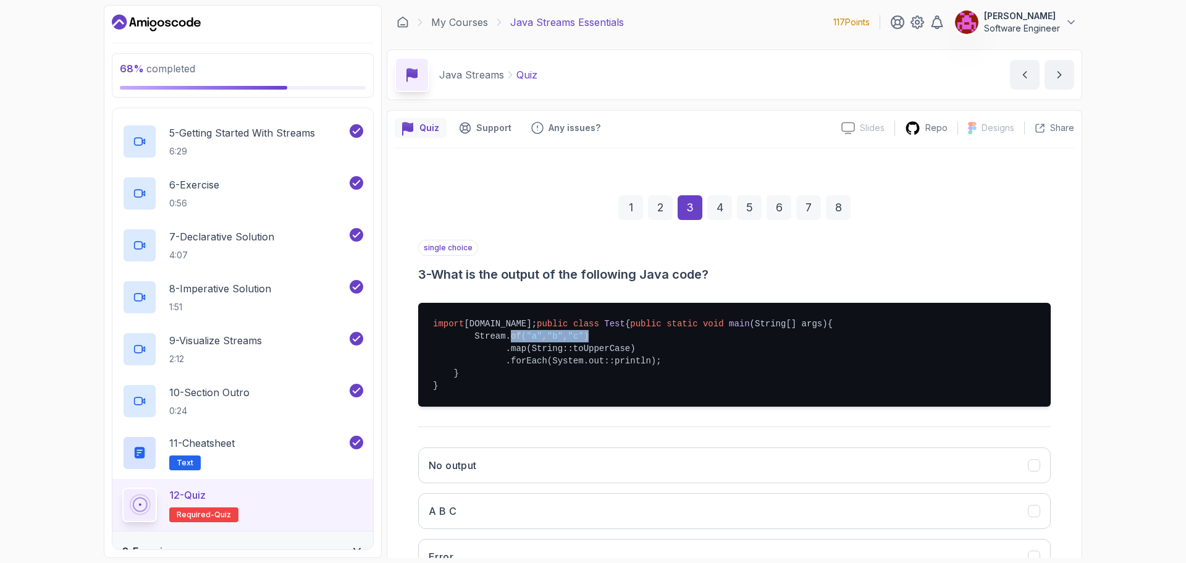
drag, startPoint x: 500, startPoint y: 356, endPoint x: 649, endPoint y: 369, distance: 149.4
click at [612, 356] on pre "import java.util.stream.Stream; public class Test { public static void main (St…" at bounding box center [734, 355] width 633 height 104
click at [558, 371] on pre "import java.util.stream.Stream; public class Test { public static void main (St…" at bounding box center [734, 355] width 633 height 104
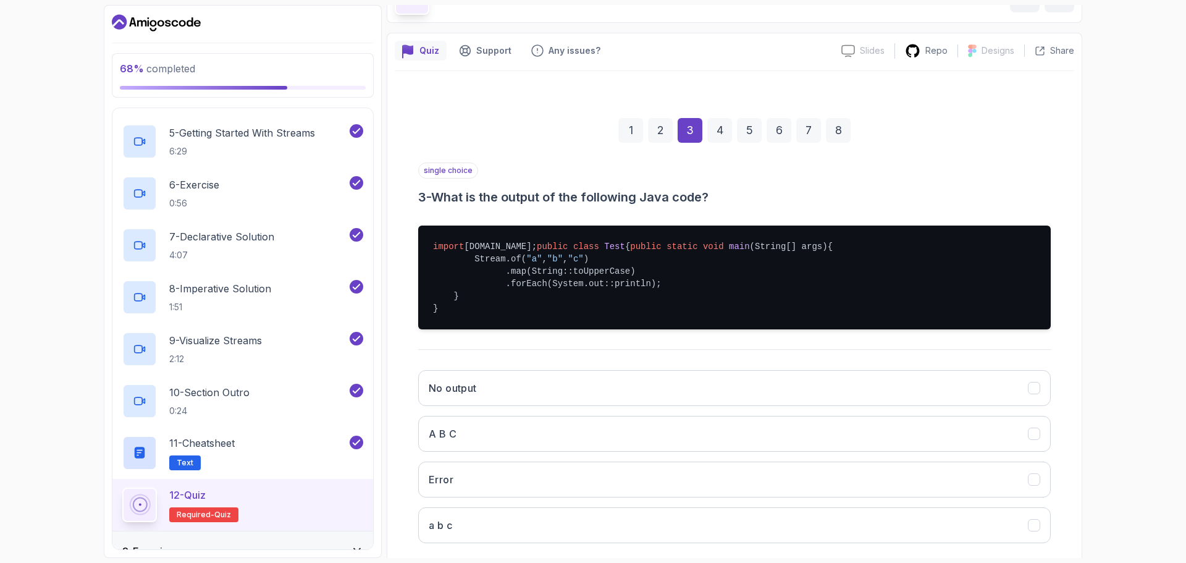
scroll to position [167, 0]
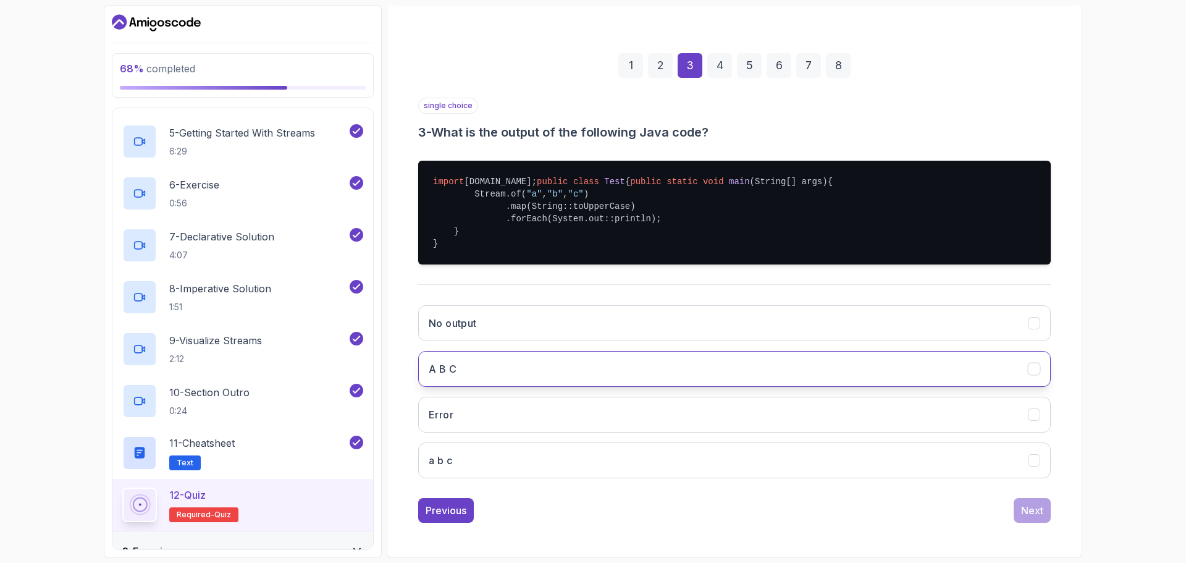
click at [481, 365] on button "A B C" at bounding box center [734, 369] width 633 height 36
click at [1027, 516] on div "Next" at bounding box center [1032, 510] width 22 height 15
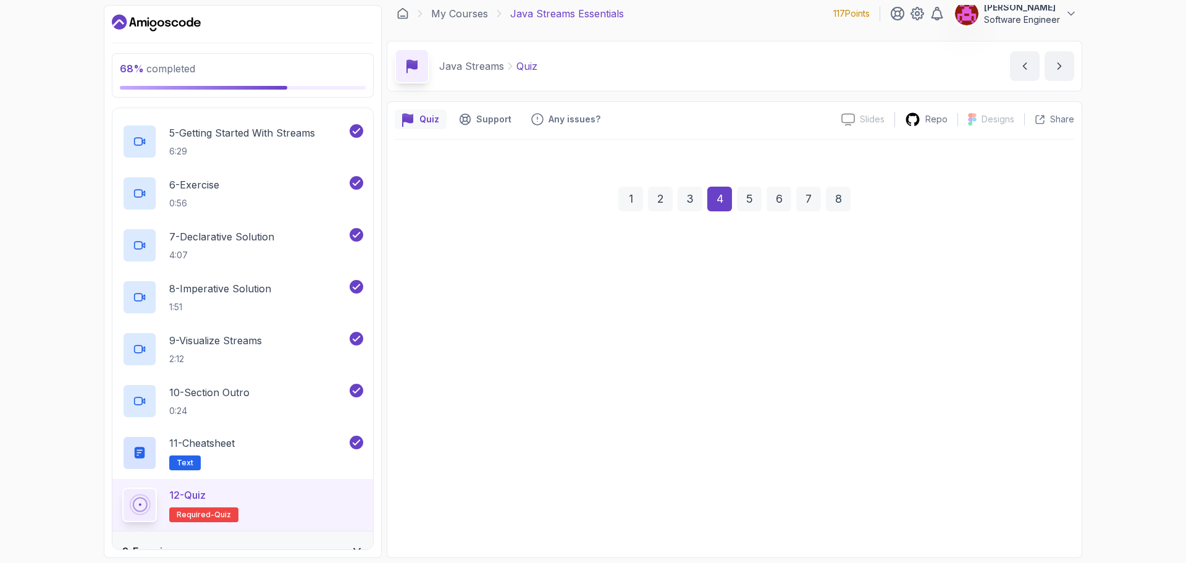
scroll to position [9, 0]
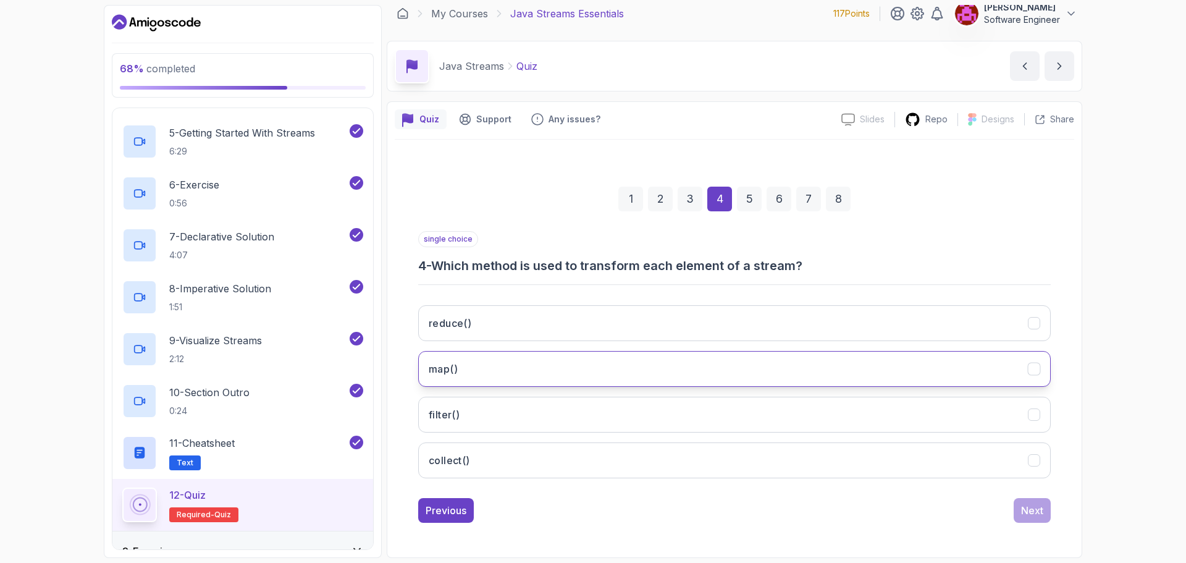
click at [616, 380] on button "map()" at bounding box center [734, 369] width 633 height 36
click at [1037, 507] on div "Next" at bounding box center [1032, 510] width 22 height 15
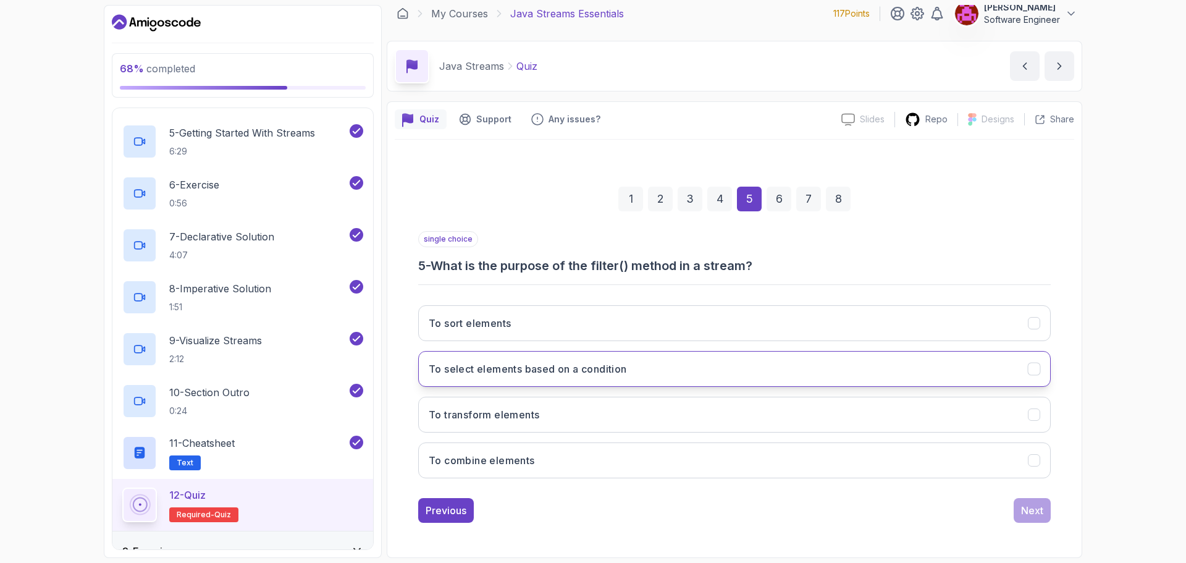
click at [732, 374] on button "To select elements based on a condition" at bounding box center [734, 369] width 633 height 36
click at [1024, 504] on div "Next" at bounding box center [1032, 510] width 22 height 15
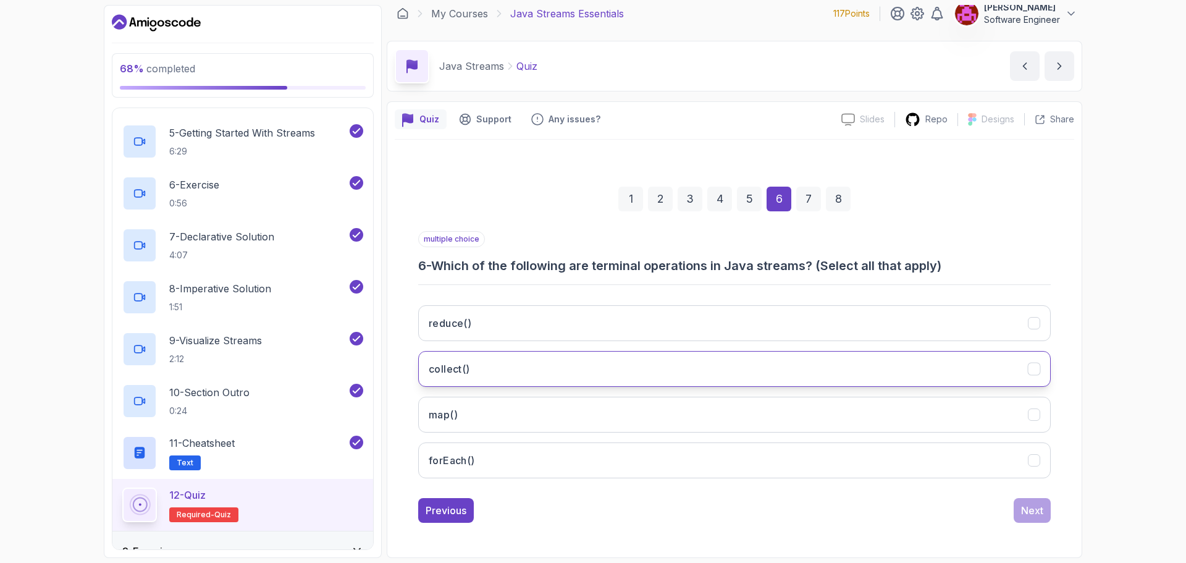
click at [540, 373] on button "collect()" at bounding box center [734, 369] width 633 height 36
drag, startPoint x: 555, startPoint y: 450, endPoint x: 681, endPoint y: 464, distance: 126.1
click at [557, 450] on button "forEach()" at bounding box center [734, 460] width 633 height 36
click at [1030, 516] on div "Next" at bounding box center [1032, 510] width 22 height 15
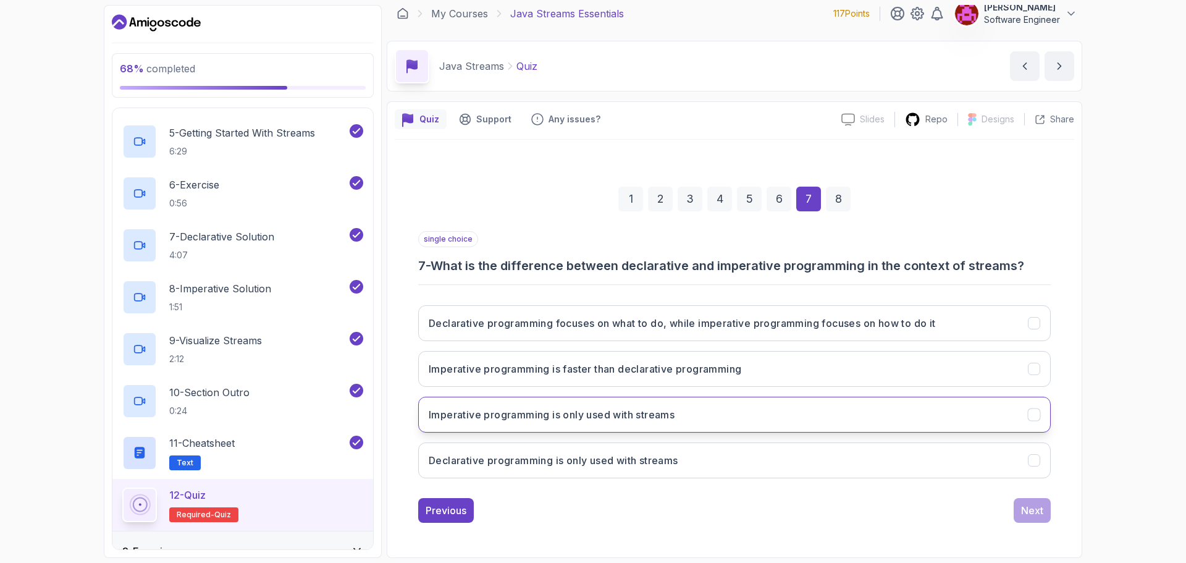
drag, startPoint x: 979, startPoint y: 327, endPoint x: 1006, endPoint y: 403, distance: 80.9
click at [979, 331] on button "Declarative programming focuses on what to do, while imperative programming foc…" at bounding box center [734, 323] width 633 height 36
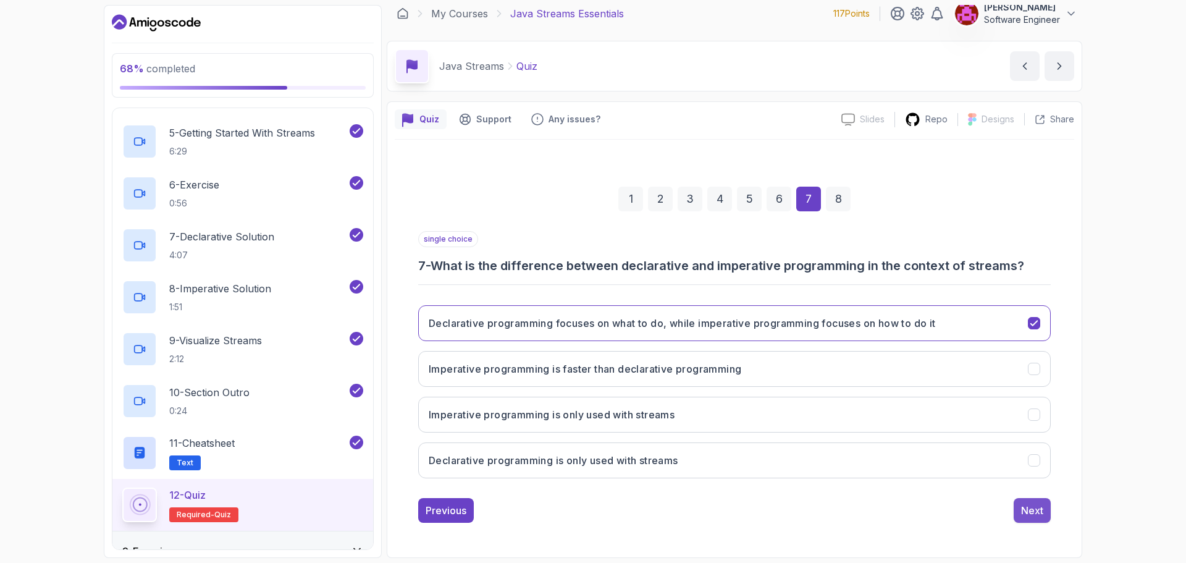
click at [1021, 506] on div "Next" at bounding box center [1032, 510] width 22 height 15
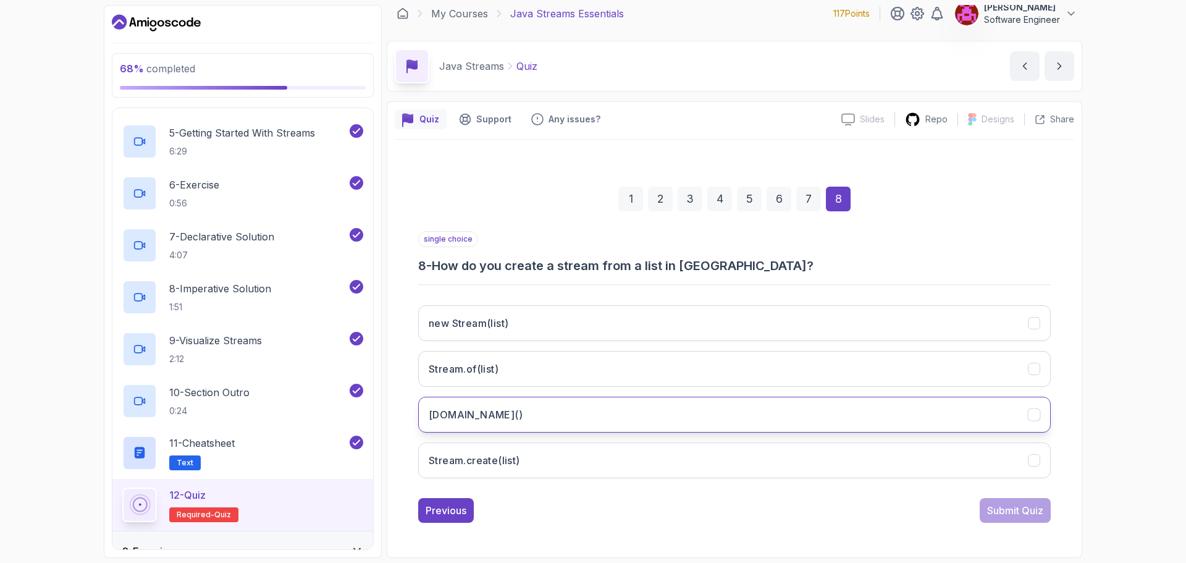
click at [789, 403] on button "list.stream()" at bounding box center [734, 415] width 633 height 36
click at [998, 507] on div "Submit Quiz" at bounding box center [1015, 510] width 56 height 15
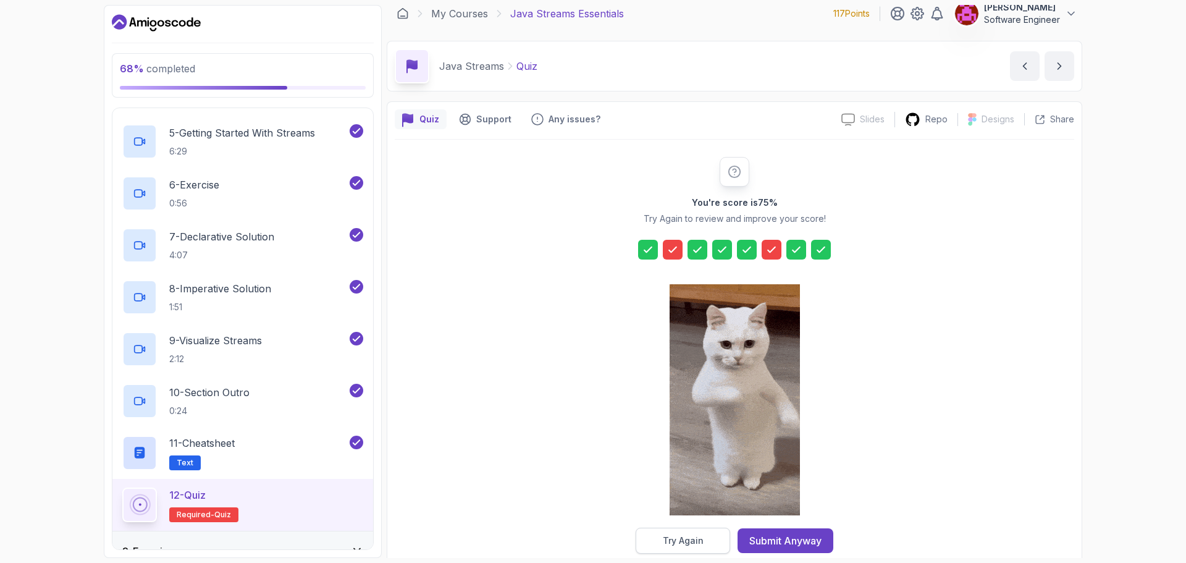
click at [717, 539] on button "Try Again" at bounding box center [683, 541] width 95 height 26
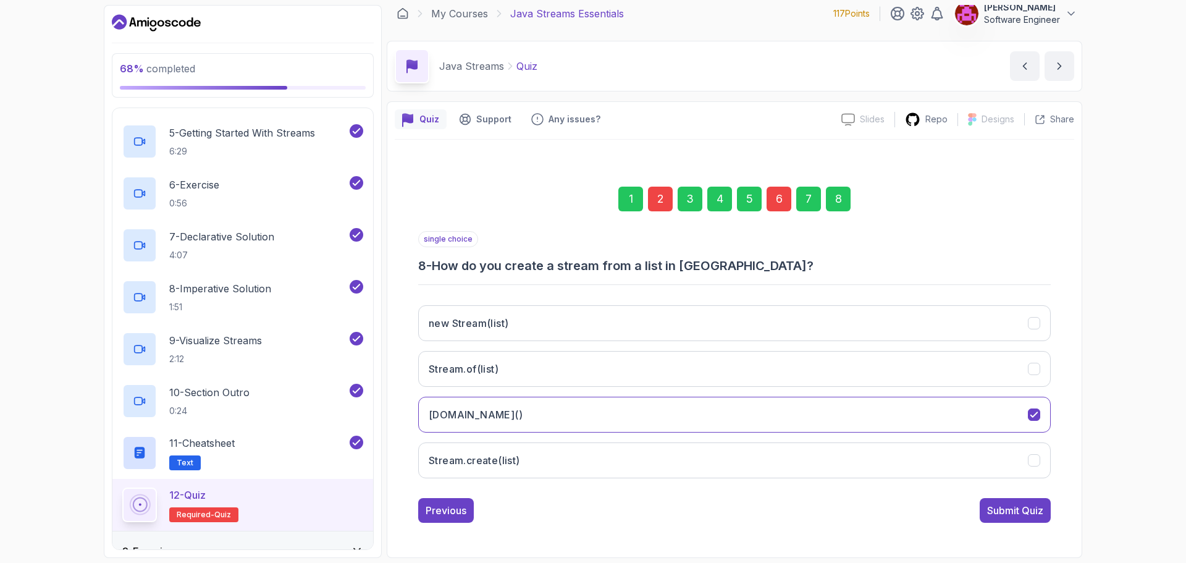
drag, startPoint x: 768, startPoint y: 204, endPoint x: 786, endPoint y: 206, distance: 18.0
click at [769, 205] on div "6" at bounding box center [779, 199] width 25 height 25
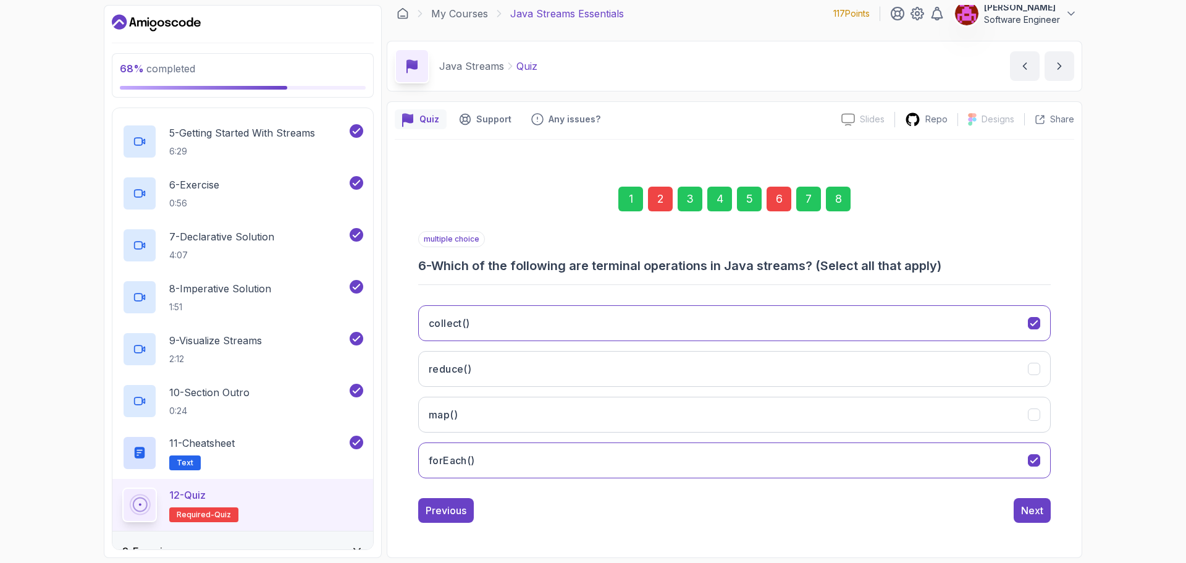
drag, startPoint x: 1034, startPoint y: 368, endPoint x: 1051, endPoint y: 406, distance: 41.8
click at [1038, 374] on icon "reduce()" at bounding box center [1034, 368] width 11 height 11
drag, startPoint x: 662, startPoint y: 202, endPoint x: 670, endPoint y: 208, distance: 9.8
click at [662, 203] on div "2" at bounding box center [660, 199] width 25 height 25
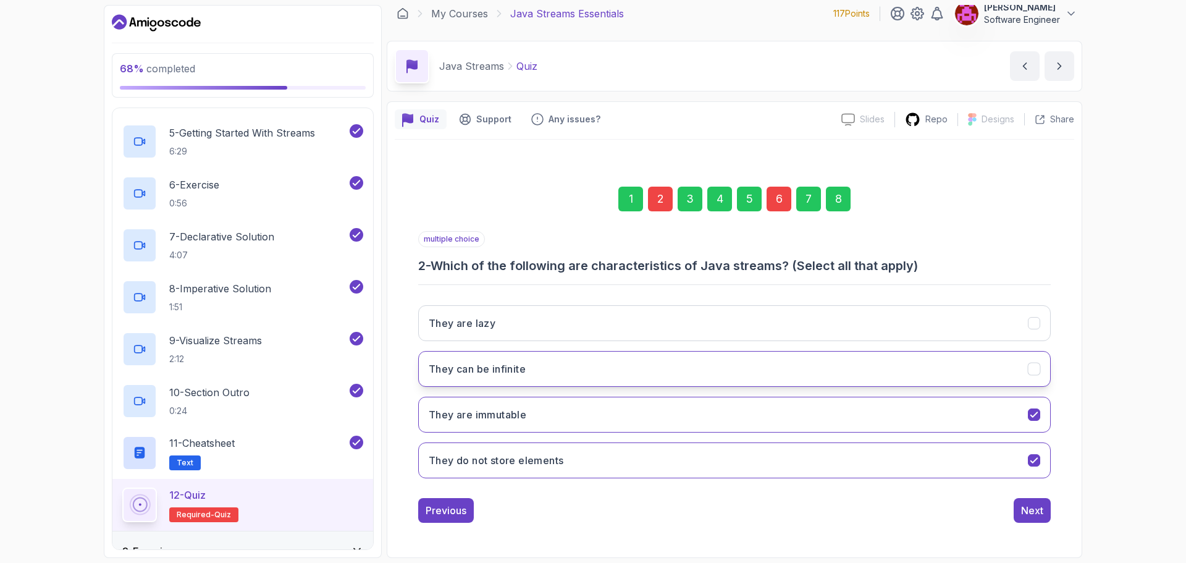
click at [1000, 364] on button "They can be infinite" at bounding box center [734, 369] width 633 height 36
drag, startPoint x: 833, startPoint y: 199, endPoint x: 868, endPoint y: 280, distance: 88.8
click at [835, 202] on div "8" at bounding box center [838, 199] width 25 height 25
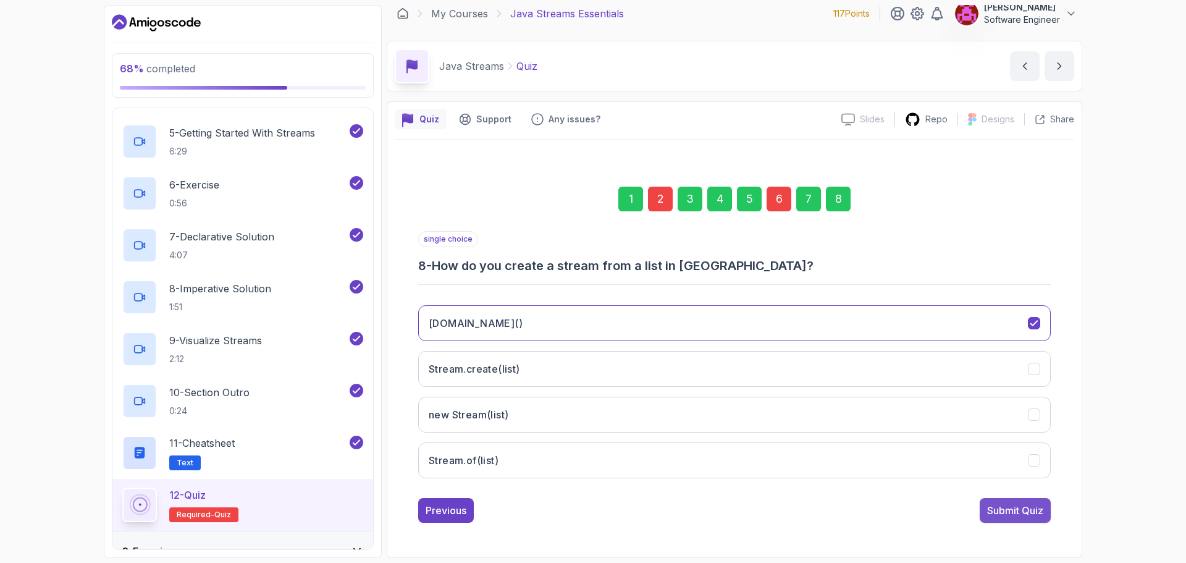
click at [1002, 506] on div "Submit Quiz" at bounding box center [1015, 510] width 56 height 15
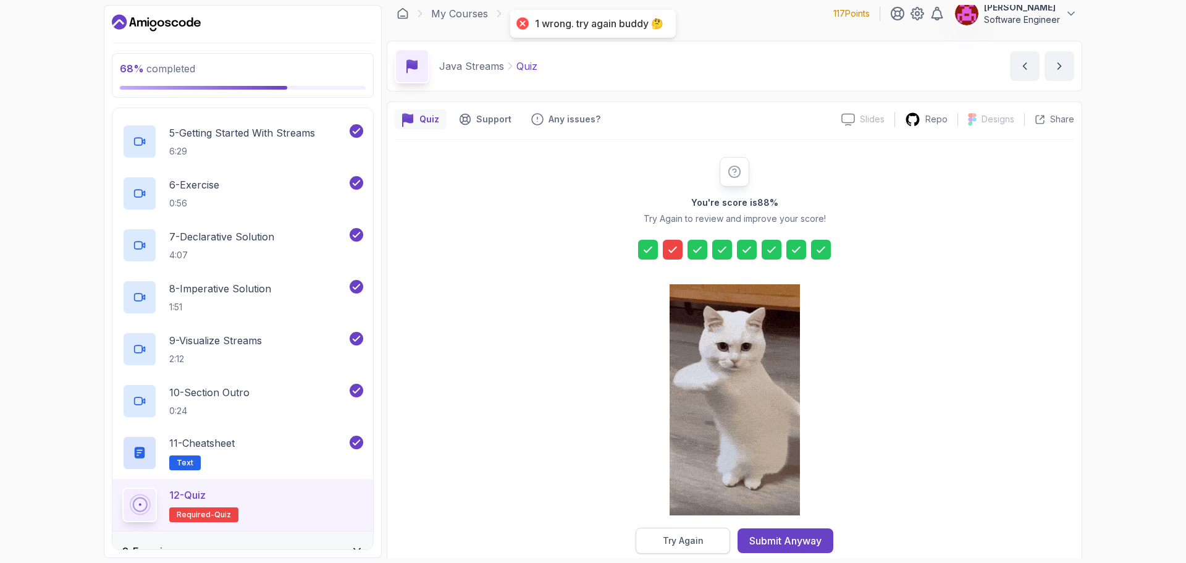
click at [699, 529] on button "Try Again" at bounding box center [683, 541] width 95 height 26
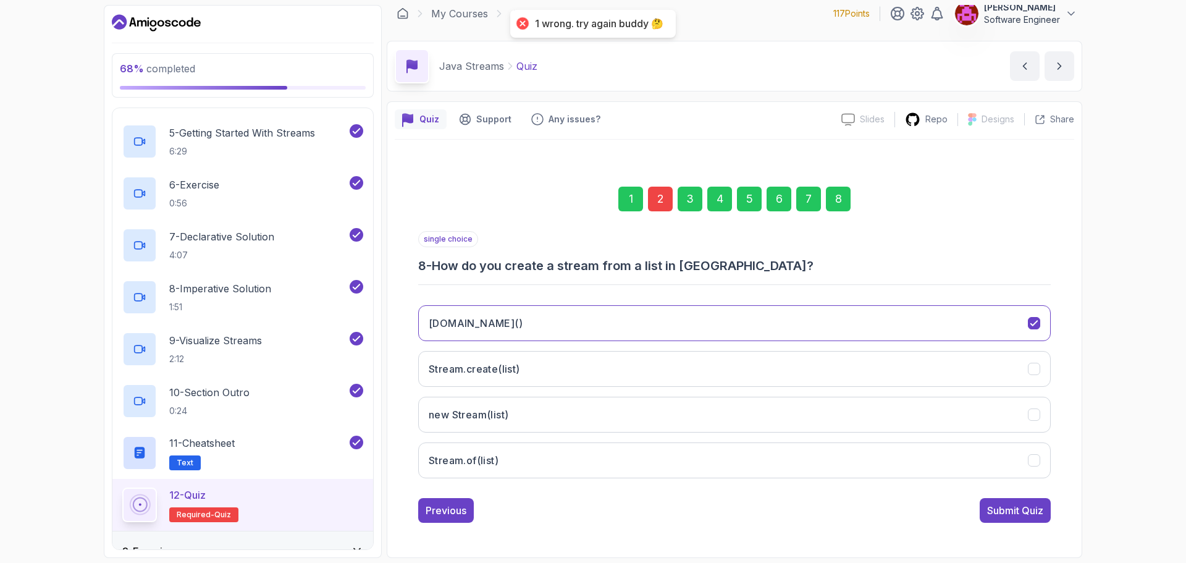
drag, startPoint x: 657, startPoint y: 193, endPoint x: 663, endPoint y: 282, distance: 89.2
click at [659, 197] on div "2" at bounding box center [660, 199] width 25 height 25
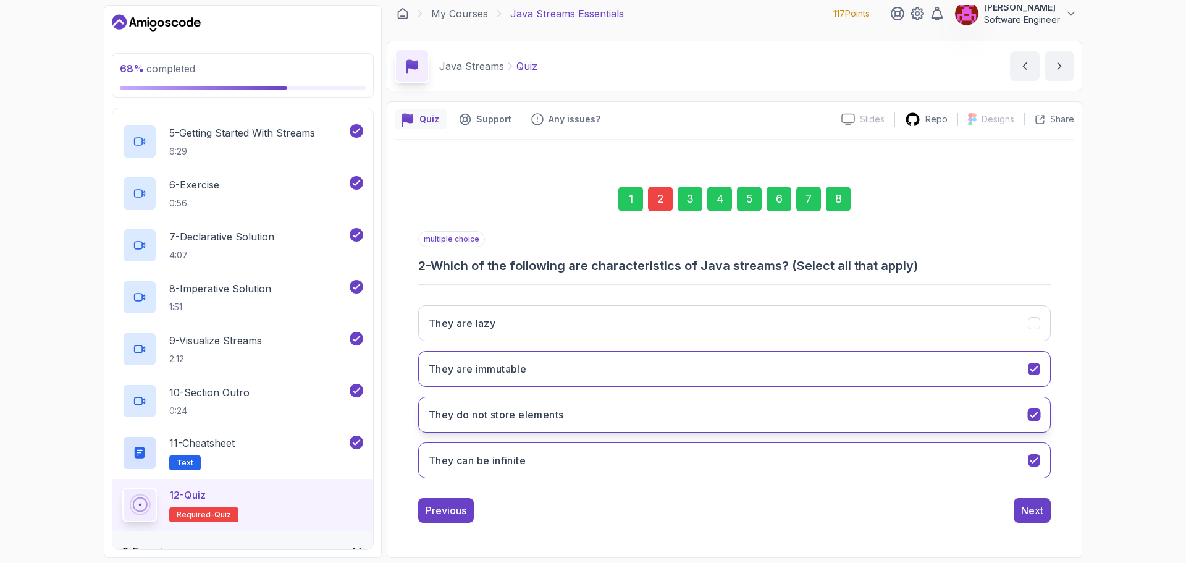
click at [1034, 409] on icon "They do not store elements" at bounding box center [1035, 415] width 12 height 12
drag, startPoint x: 1040, startPoint y: 506, endPoint x: 1037, endPoint y: 498, distance: 8.6
click at [1039, 505] on div "Next" at bounding box center [1032, 510] width 22 height 15
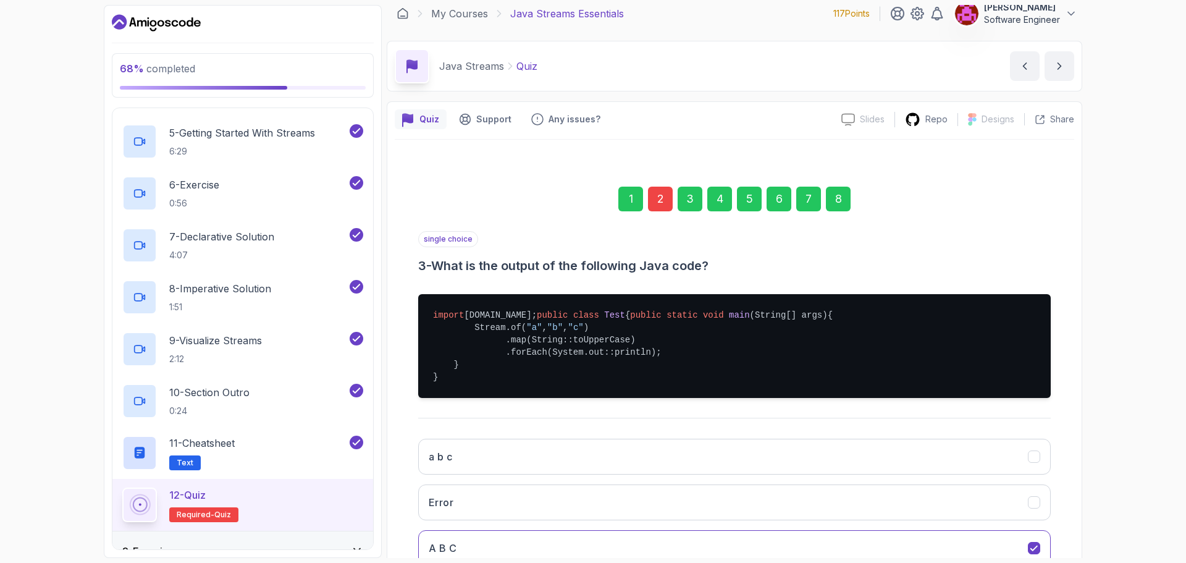
click at [838, 204] on div "8" at bounding box center [838, 199] width 25 height 25
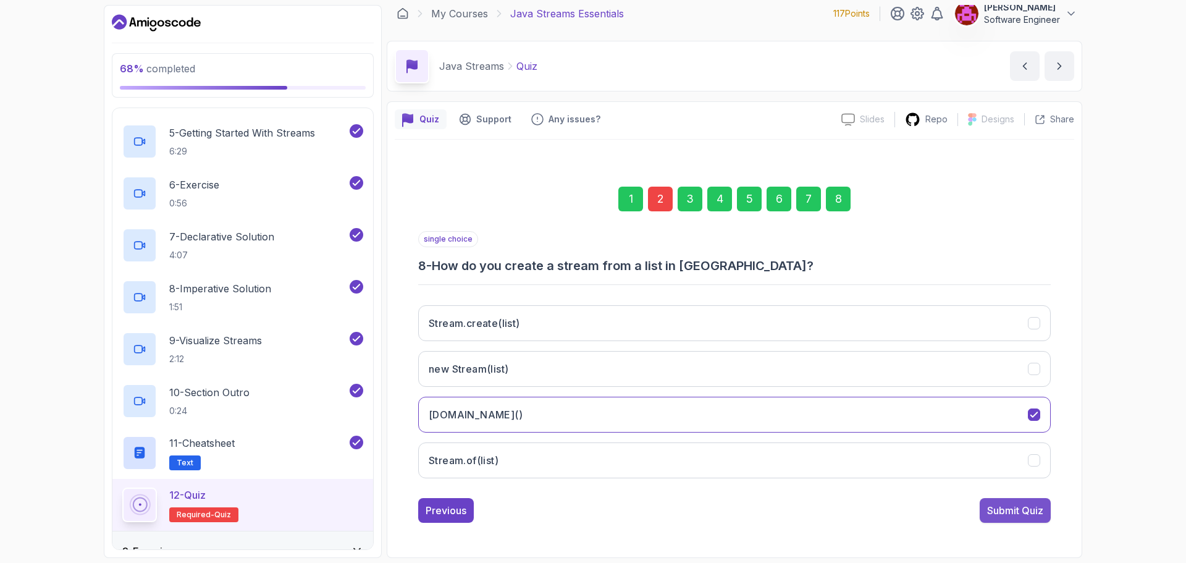
click at [1014, 515] on div "Submit Quiz" at bounding box center [1015, 510] width 56 height 15
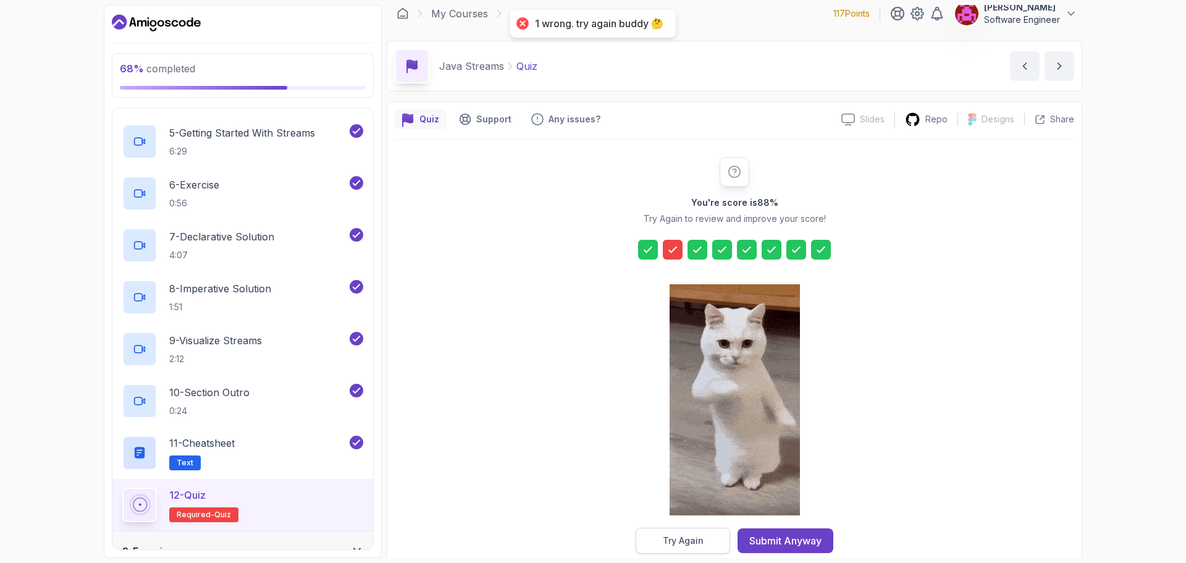
click at [694, 534] on button "Try Again" at bounding box center [683, 541] width 95 height 26
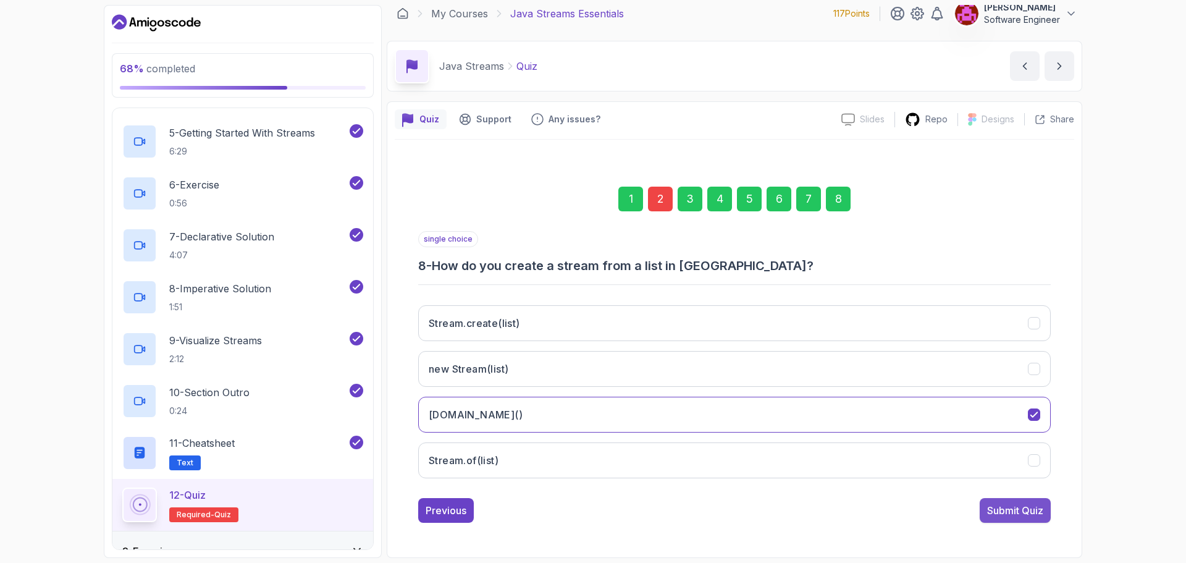
click at [1001, 518] on button "Submit Quiz" at bounding box center [1015, 510] width 71 height 25
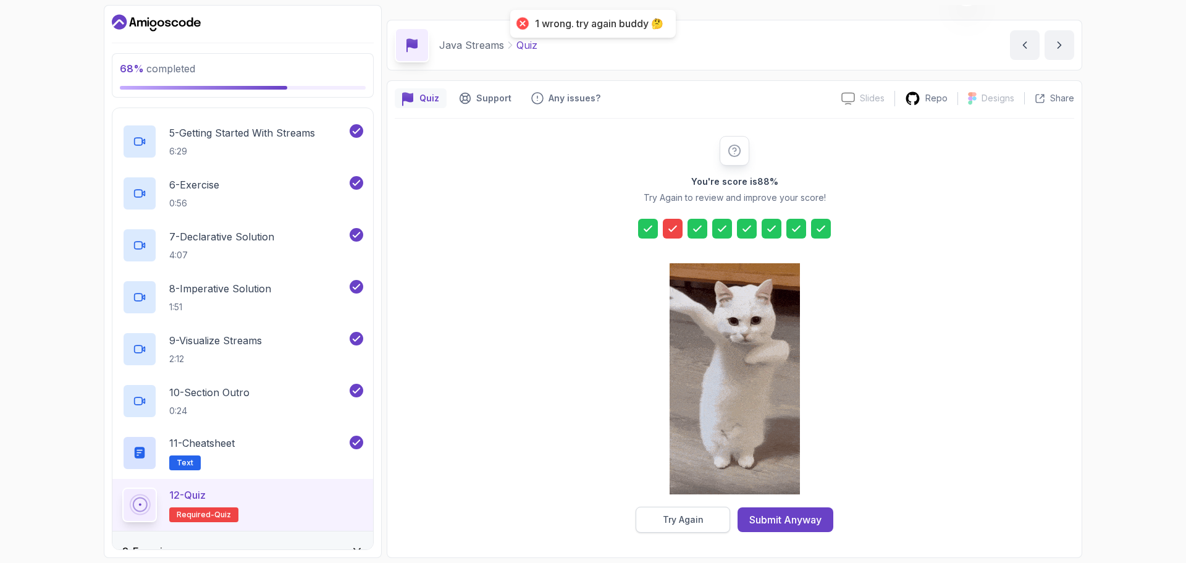
click at [676, 522] on div "Try Again" at bounding box center [683, 519] width 41 height 12
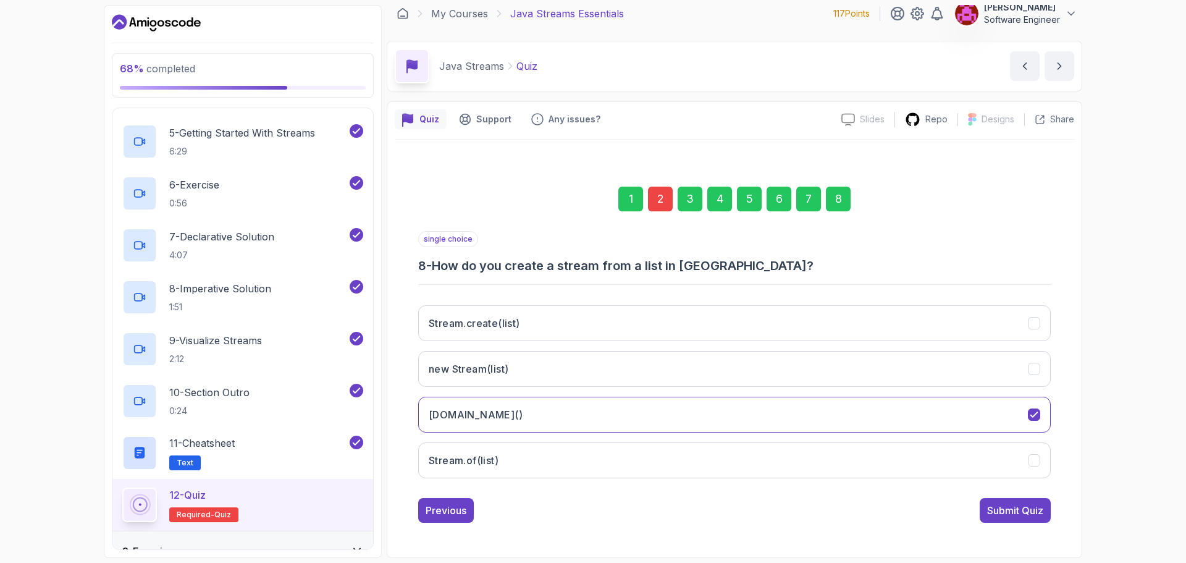
drag, startPoint x: 654, startPoint y: 196, endPoint x: 647, endPoint y: 236, distance: 40.7
click at [654, 198] on div "2" at bounding box center [660, 199] width 25 height 25
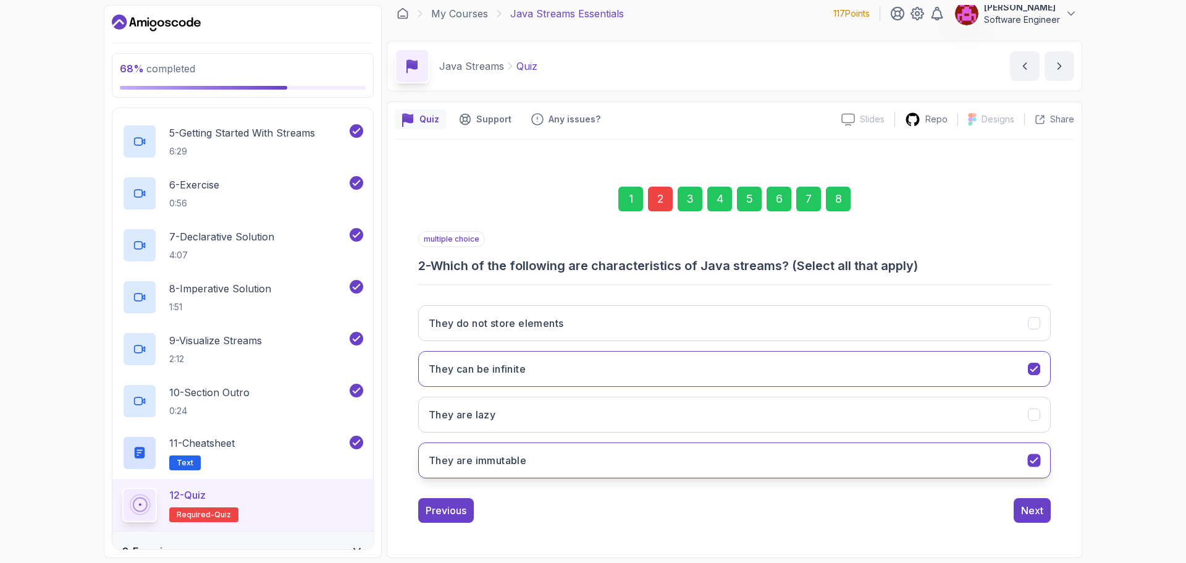
click at [858, 444] on button "They are immutable" at bounding box center [734, 460] width 633 height 36
click at [1024, 516] on div "Next" at bounding box center [1032, 510] width 22 height 15
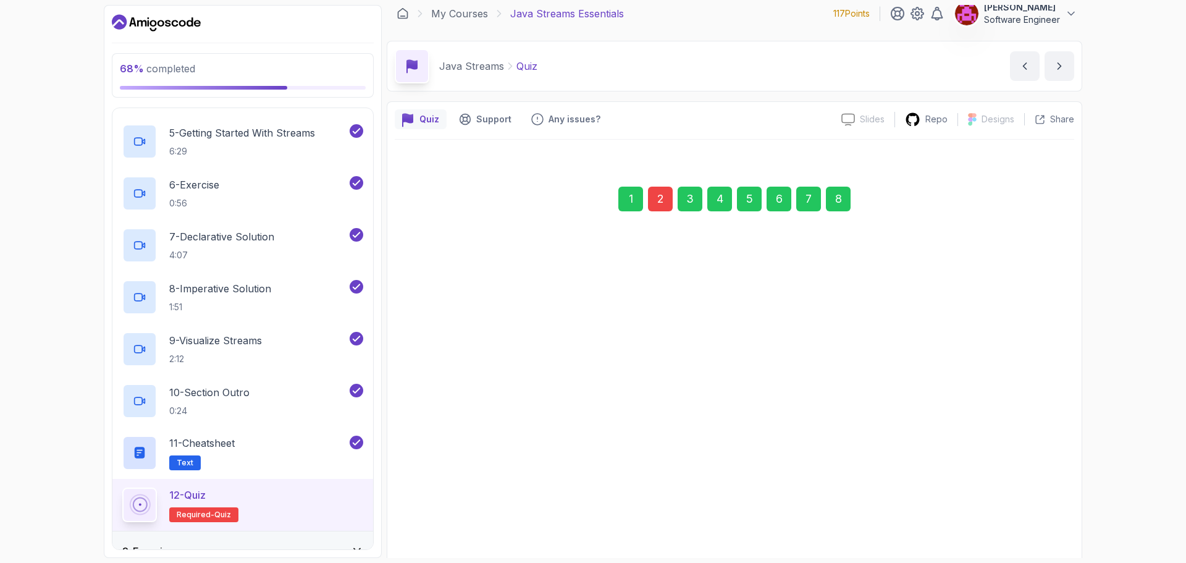
click at [843, 204] on div "8" at bounding box center [838, 199] width 25 height 25
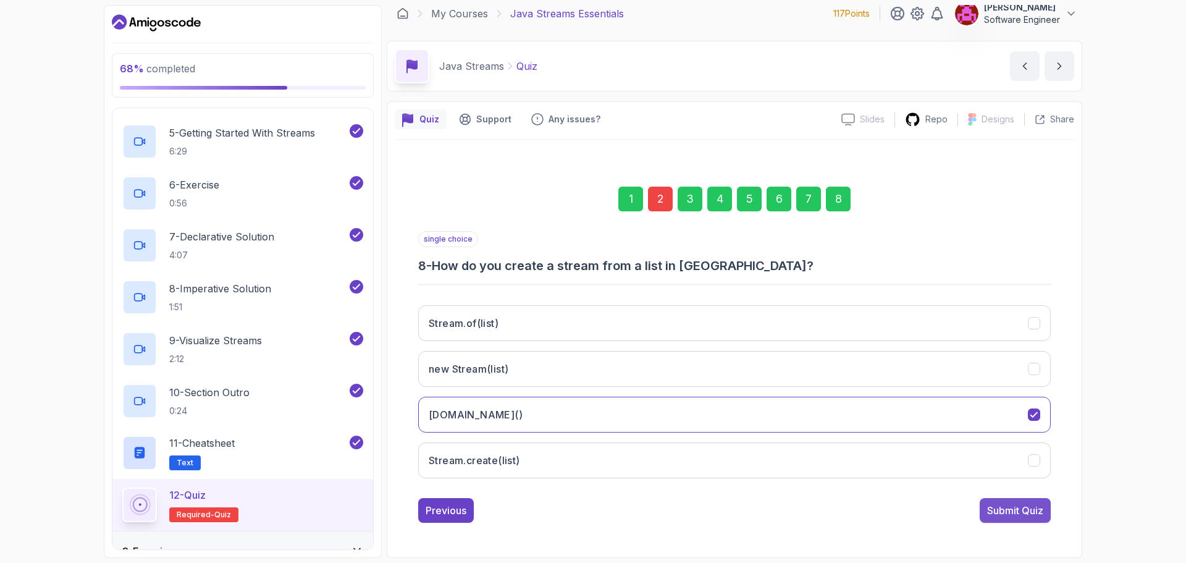
click at [991, 512] on div "Submit Quiz" at bounding box center [1015, 510] width 56 height 15
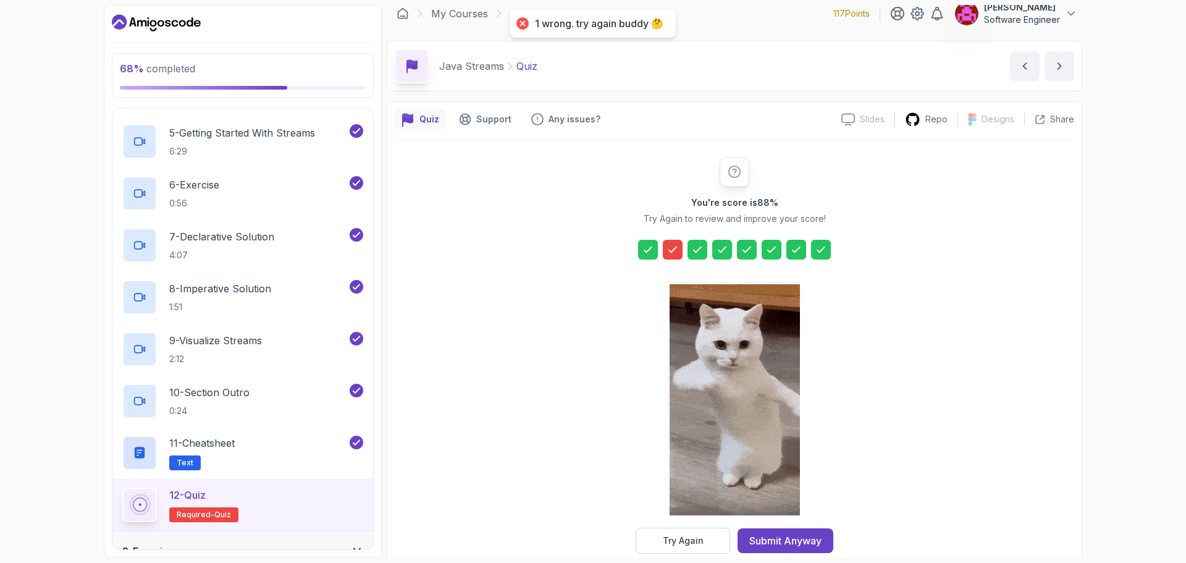
drag, startPoint x: 675, startPoint y: 253, endPoint x: 693, endPoint y: 311, distance: 60.4
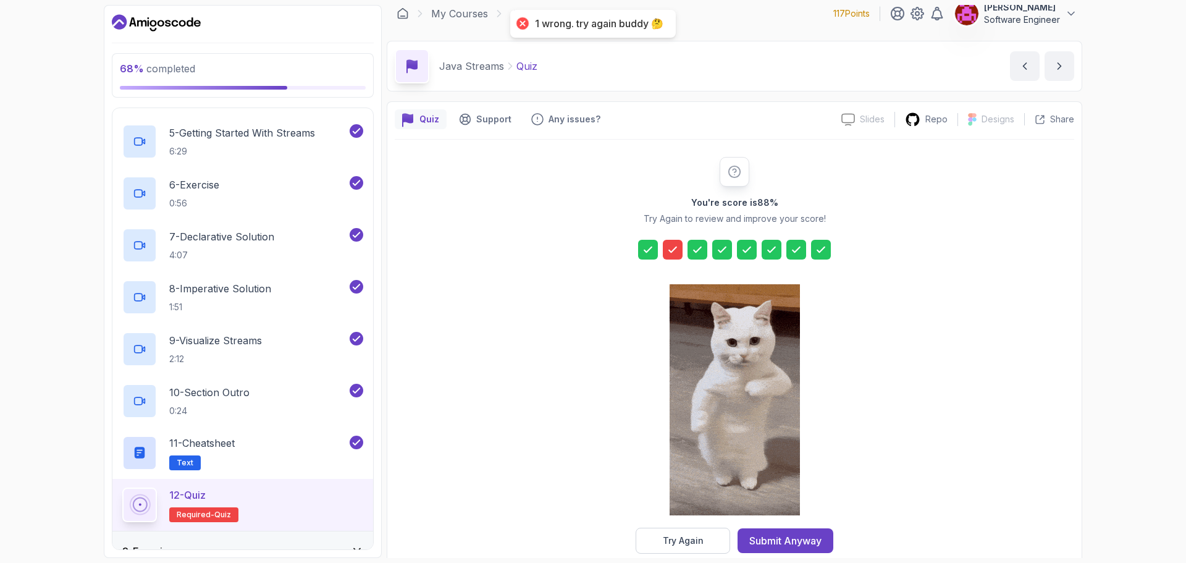
click at [675, 254] on icon at bounding box center [673, 249] width 12 height 12
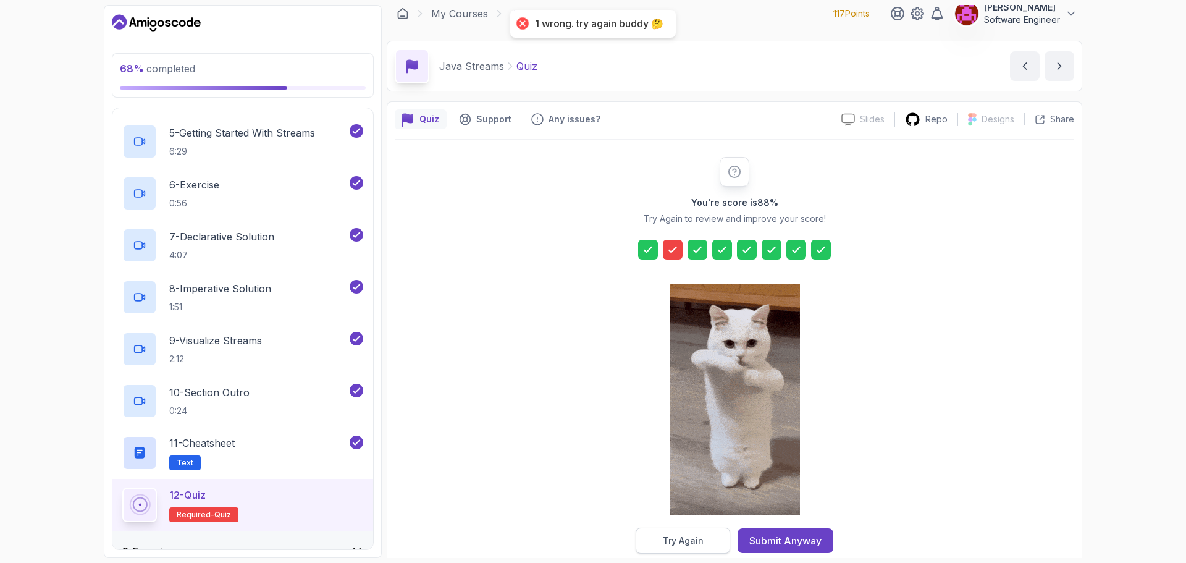
click at [673, 544] on div "Try Again" at bounding box center [683, 540] width 41 height 12
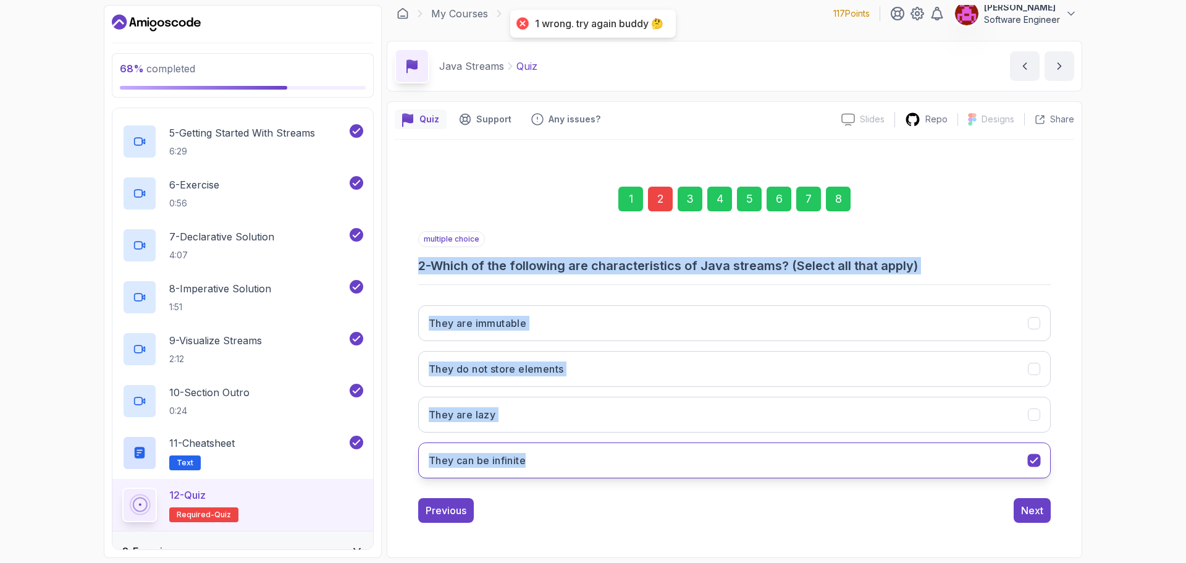
drag, startPoint x: 501, startPoint y: 367, endPoint x: 641, endPoint y: 461, distance: 168.3
click at [641, 461] on div "1 2 3 4 5 6 7 8 multiple choice 2 - Which of the following are characteristics …" at bounding box center [735, 345] width 680 height 376
copy div "2 - Which of the following are characteristics of Java streams? (Select all tha…"
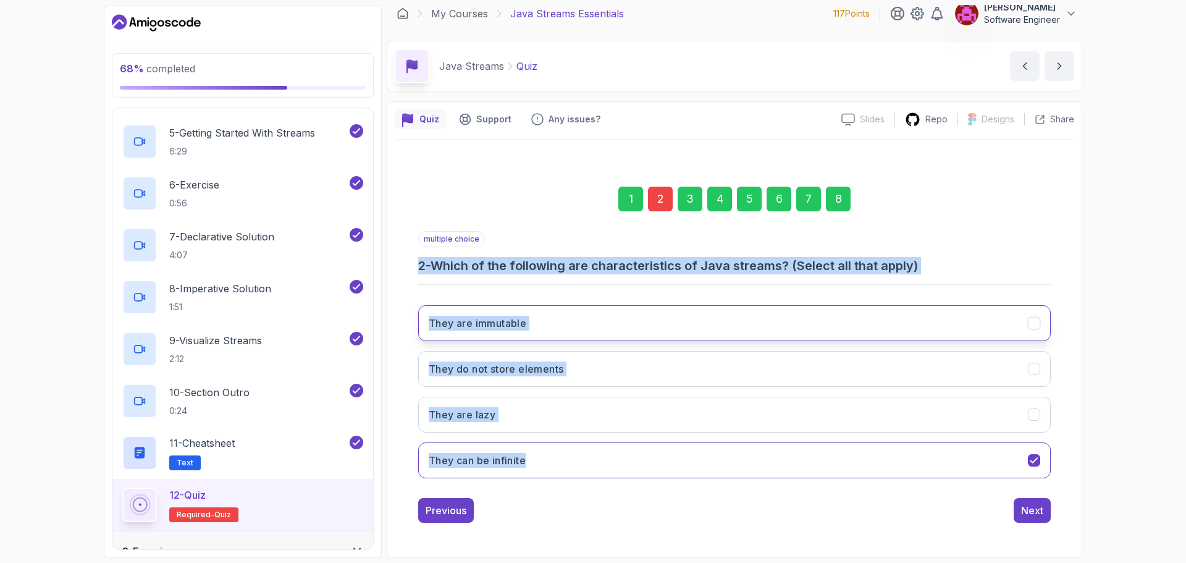
click at [697, 324] on button "They are immutable" at bounding box center [734, 323] width 633 height 36
click at [874, 389] on div "They are immutable They do not store elements They are lazy They can be infinite" at bounding box center [734, 391] width 633 height 193
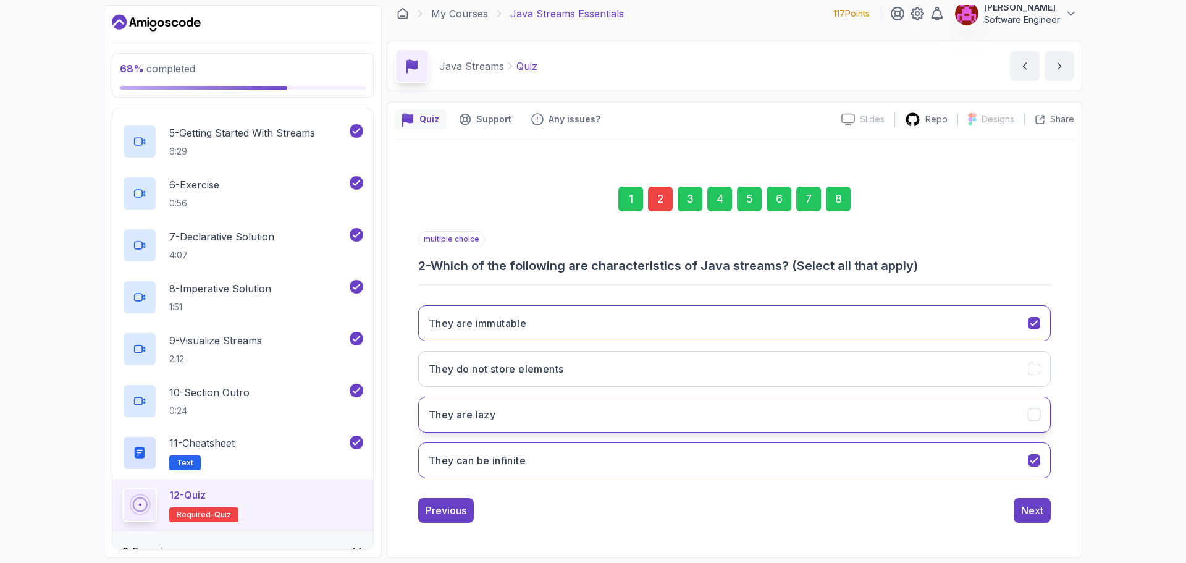
drag, startPoint x: 956, startPoint y: 415, endPoint x: 966, endPoint y: 419, distance: 10.5
click at [957, 415] on button "They are lazy" at bounding box center [734, 415] width 633 height 36
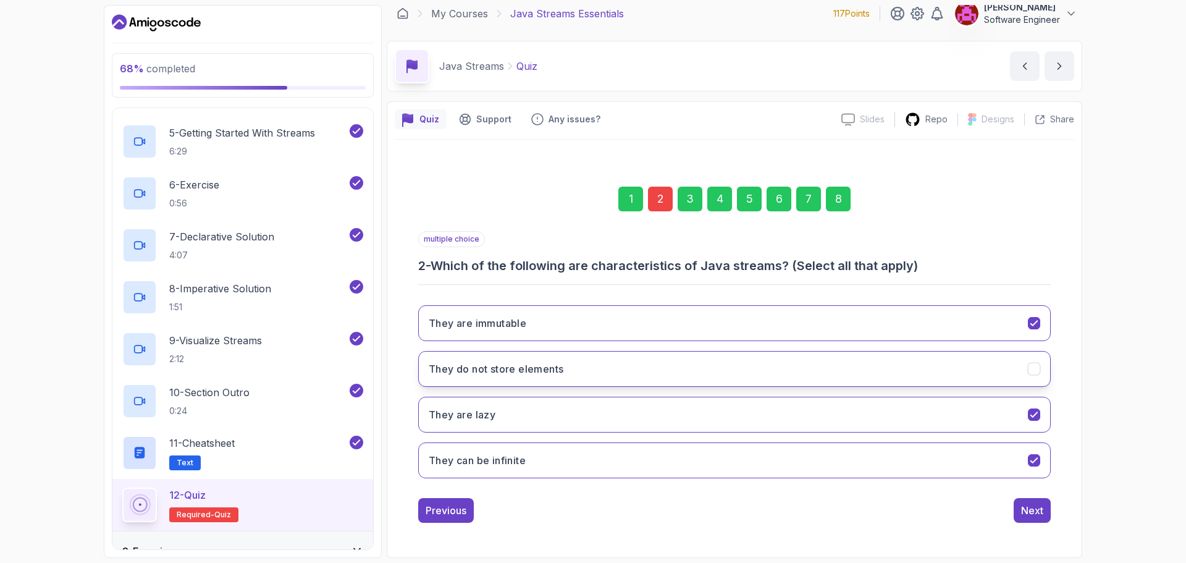
drag, startPoint x: 1007, startPoint y: 374, endPoint x: 1039, endPoint y: 482, distance: 112.8
click at [1008, 374] on button "They do not store elements" at bounding box center [734, 369] width 633 height 36
click at [1040, 505] on div "Next" at bounding box center [1032, 510] width 22 height 15
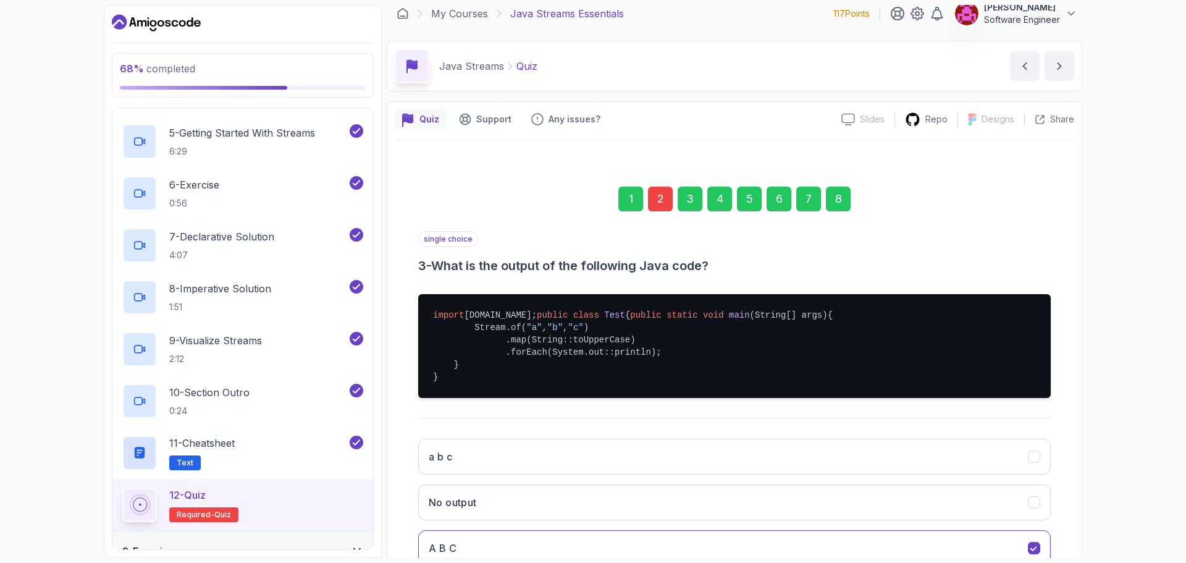
click at [833, 209] on div "8" at bounding box center [838, 199] width 25 height 25
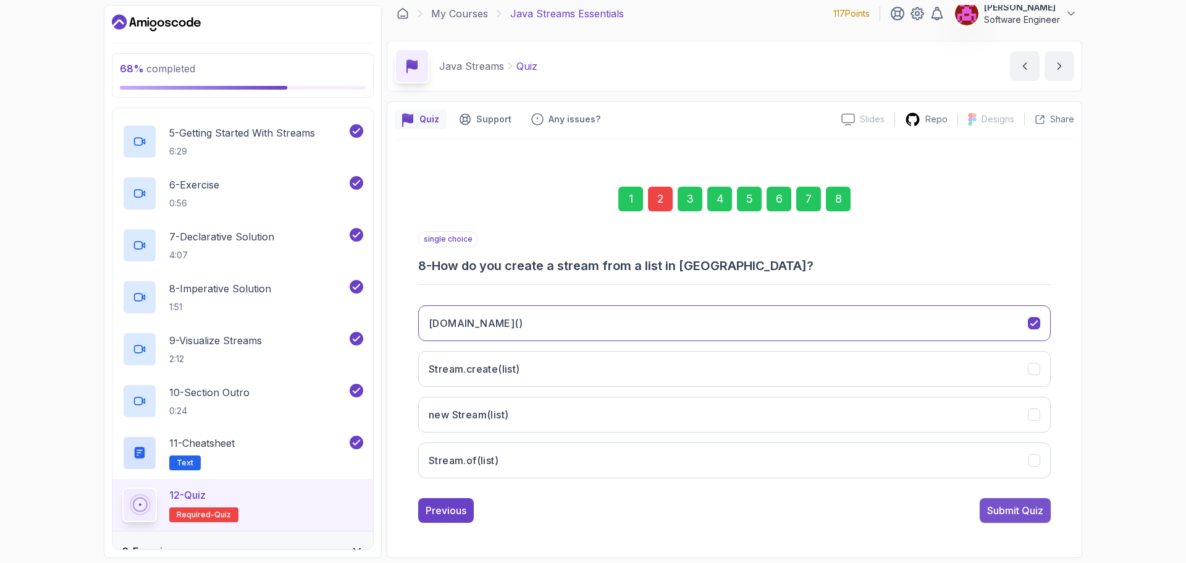
click at [1000, 518] on button "Submit Quiz" at bounding box center [1015, 510] width 71 height 25
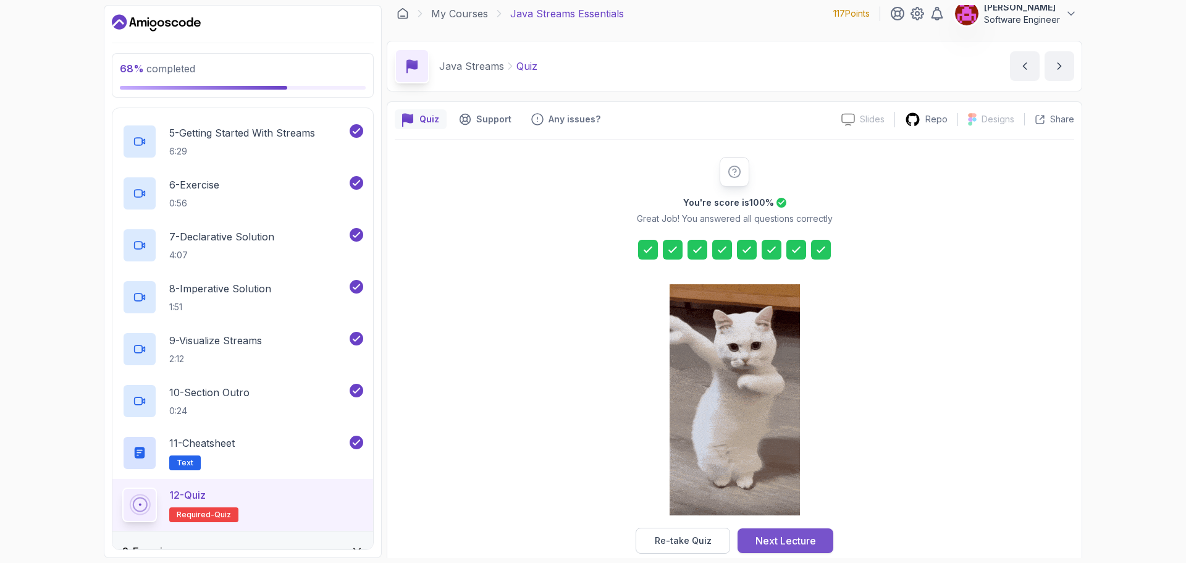
click at [794, 543] on div "Next Lecture" at bounding box center [786, 540] width 61 height 15
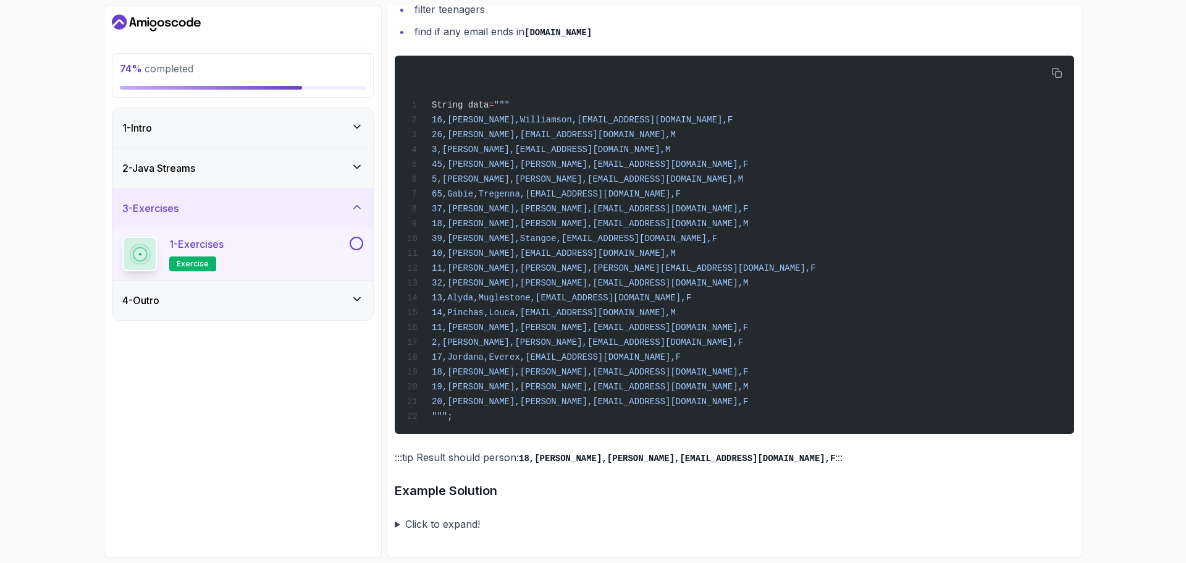
scroll to position [987, 0]
drag, startPoint x: 402, startPoint y: 524, endPoint x: 410, endPoint y: 521, distance: 9.2
click at [402, 524] on summary "Click to expand!" at bounding box center [735, 523] width 680 height 17
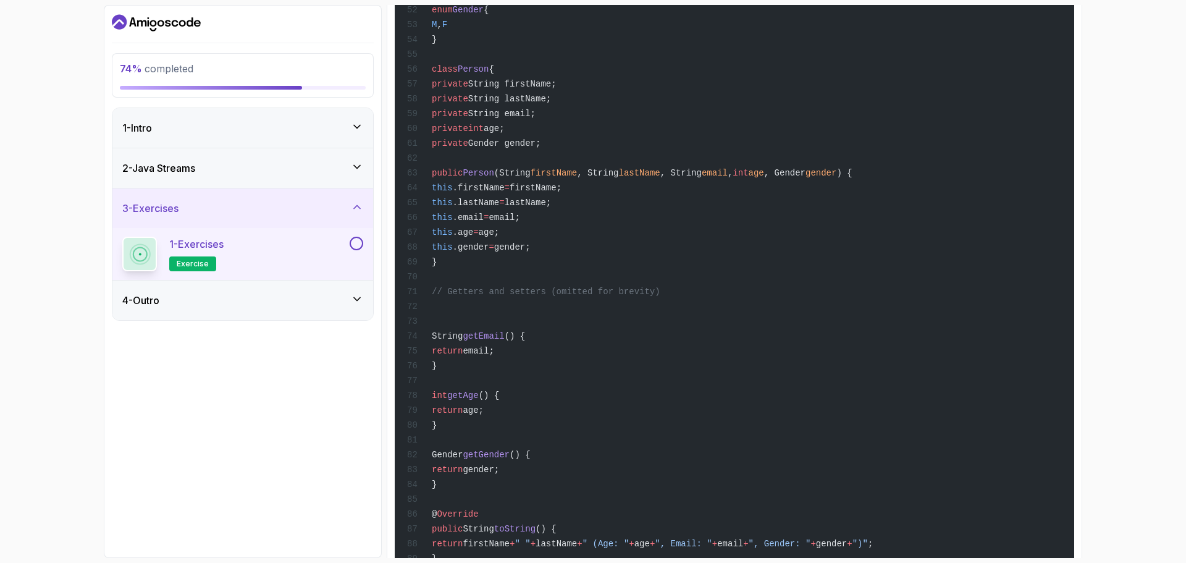
scroll to position [2459, 0]
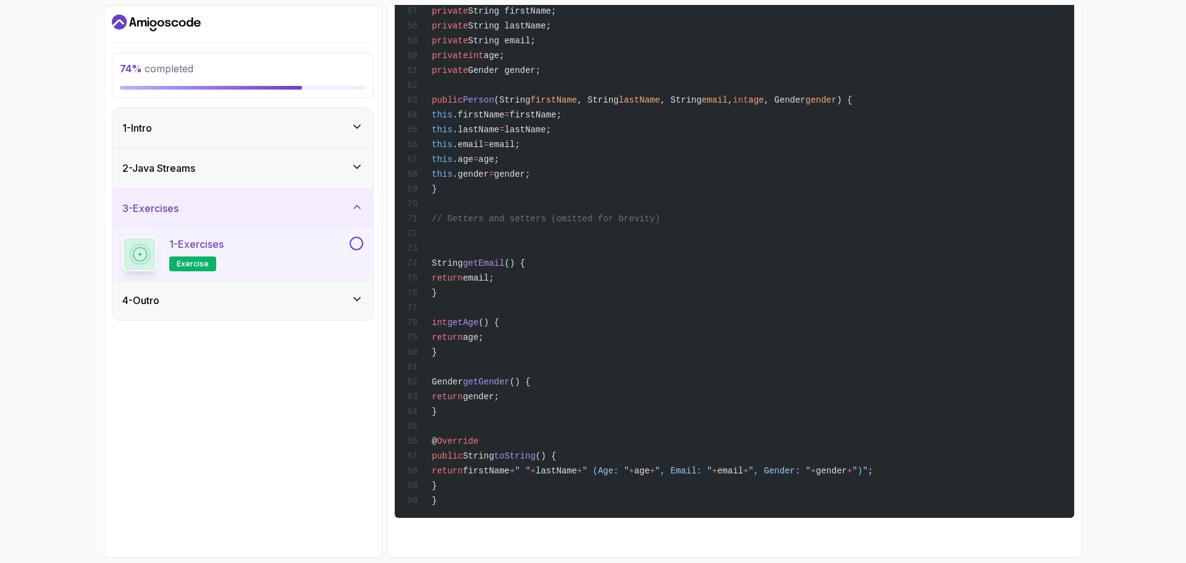
click at [355, 245] on button at bounding box center [357, 244] width 14 height 14
click at [298, 300] on div "4 - Outro" at bounding box center [242, 300] width 241 height 15
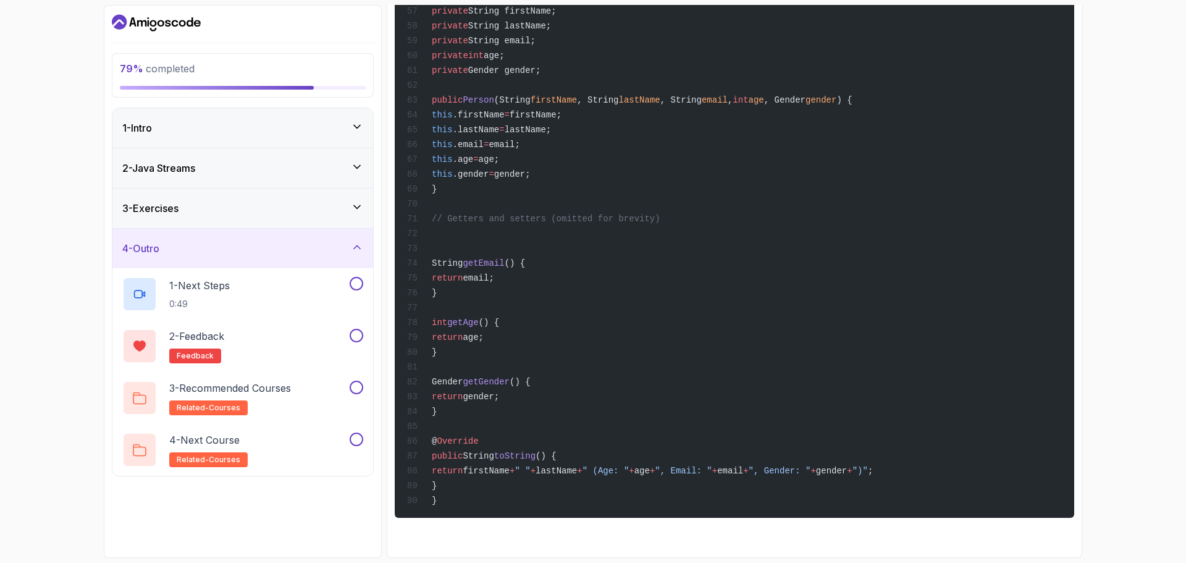
drag, startPoint x: 261, startPoint y: 286, endPoint x: 416, endPoint y: 316, distance: 157.4
click at [262, 286] on div "1 - Next Steps 0:49" at bounding box center [234, 294] width 225 height 35
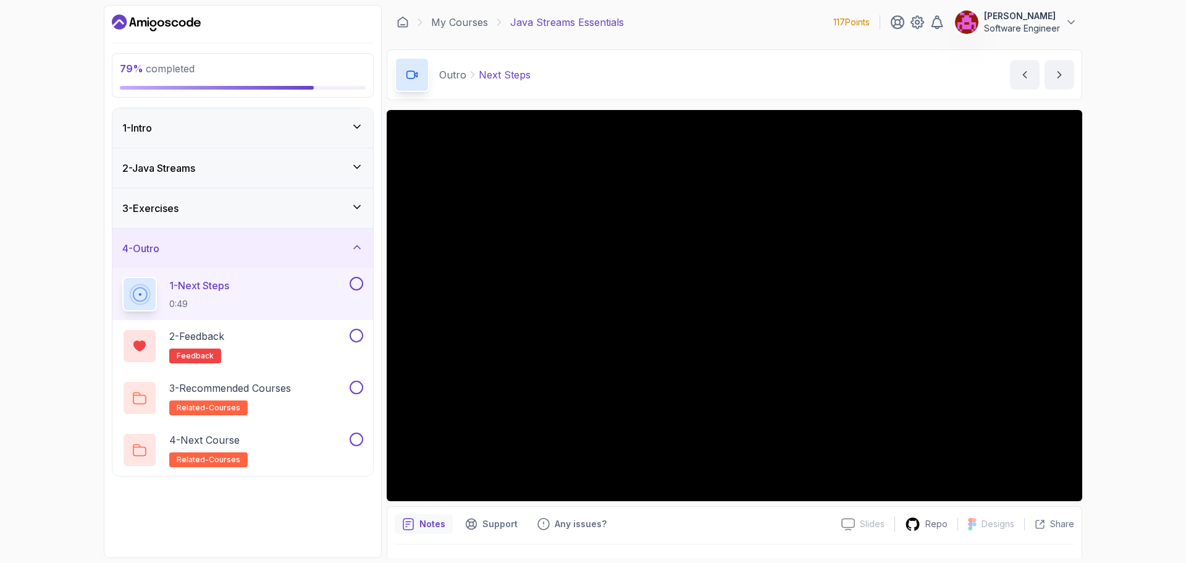
click at [360, 279] on button at bounding box center [357, 284] width 14 height 14
drag, startPoint x: 310, startPoint y: 345, endPoint x: 332, endPoint y: 347, distance: 22.3
click at [312, 346] on div "2 - Feedback feedback" at bounding box center [234, 346] width 225 height 35
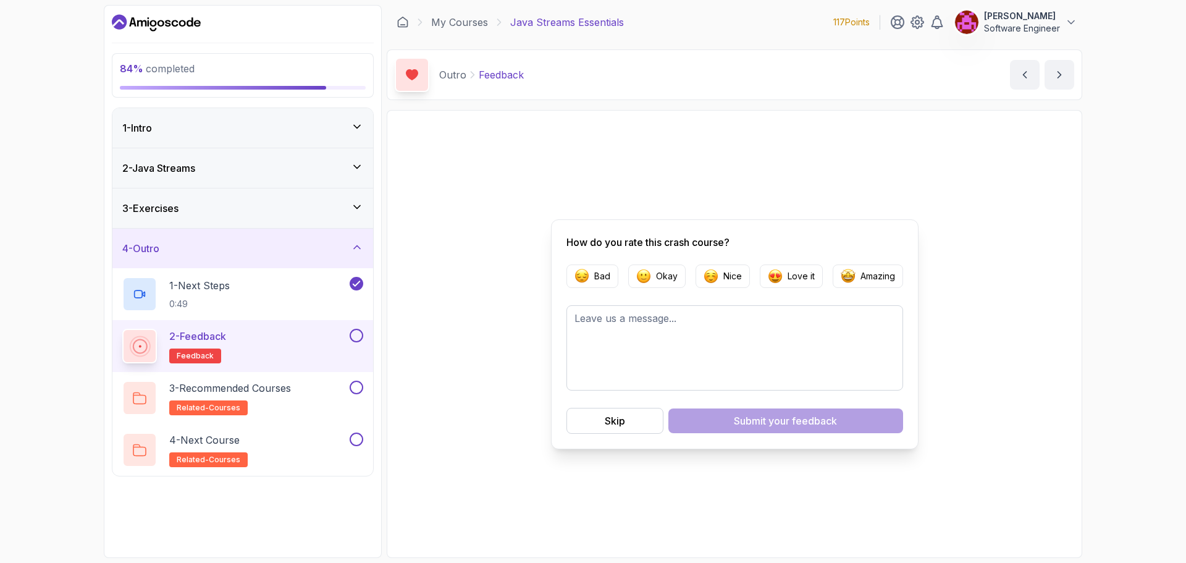
drag, startPoint x: 612, startPoint y: 418, endPoint x: 594, endPoint y: 416, distance: 18.0
click at [612, 418] on div "Skip" at bounding box center [615, 420] width 20 height 15
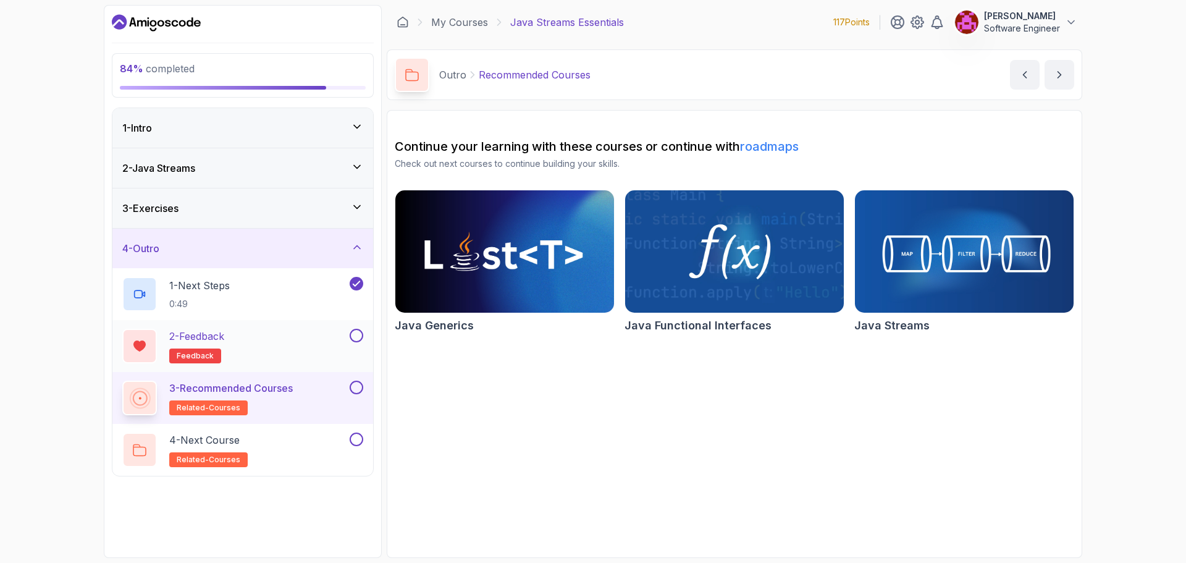
click at [359, 337] on button at bounding box center [357, 336] width 14 height 14
click at [357, 387] on button at bounding box center [357, 388] width 14 height 14
drag, startPoint x: 267, startPoint y: 438, endPoint x: 335, endPoint y: 435, distance: 68.0
click at [281, 437] on div "4 - Next Course related-courses" at bounding box center [234, 449] width 225 height 35
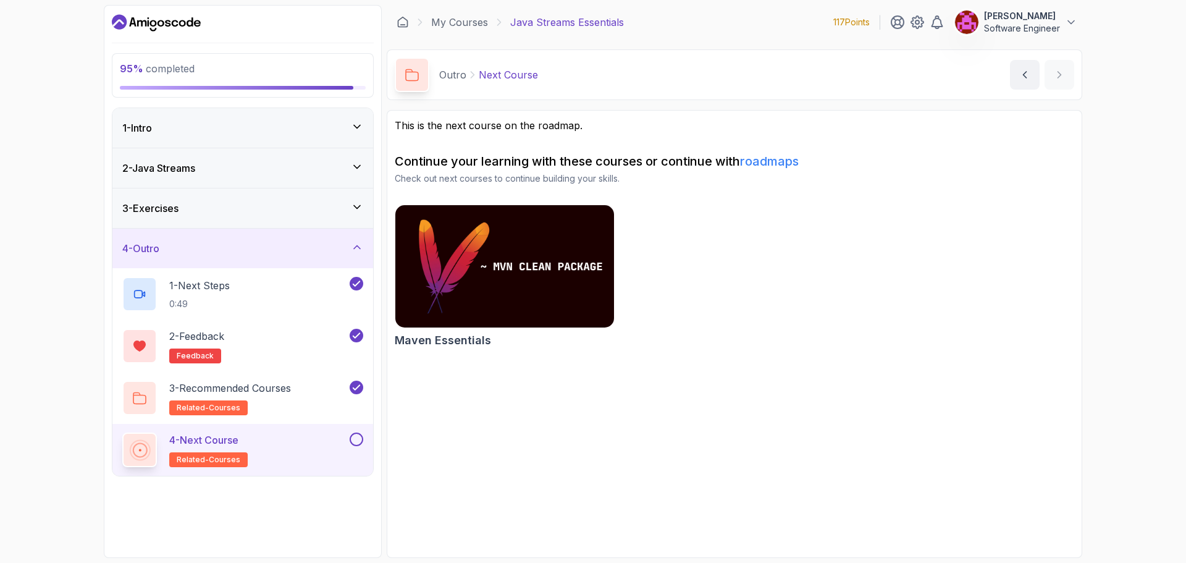
drag, startPoint x: 356, startPoint y: 438, endPoint x: 413, endPoint y: 429, distance: 57.0
click at [359, 434] on button at bounding box center [357, 439] width 14 height 14
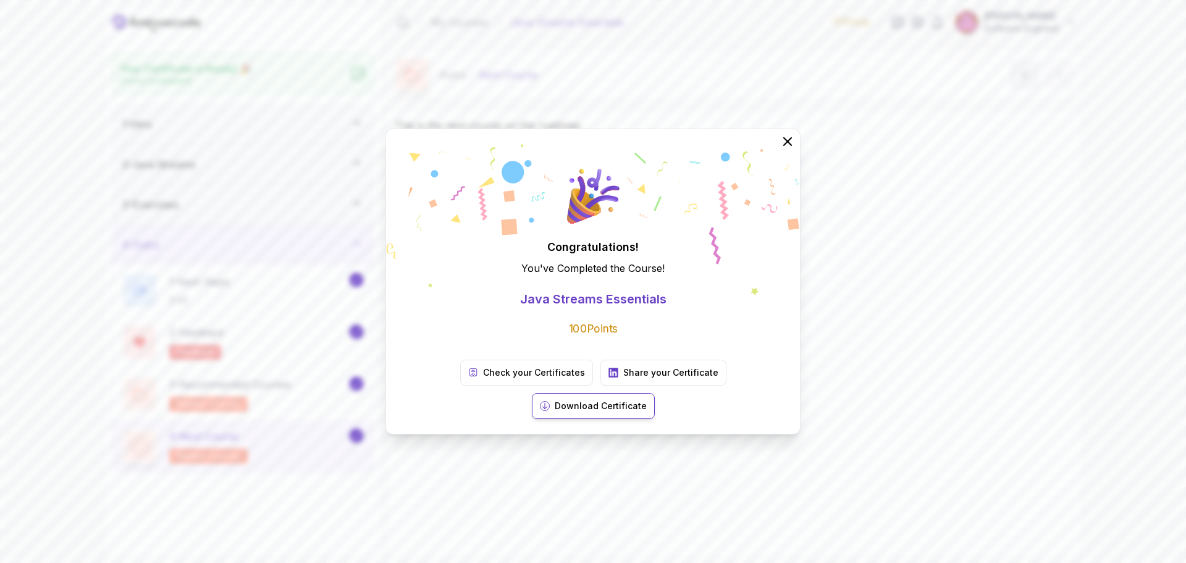
click at [647, 400] on p "Download Certificate" at bounding box center [601, 406] width 92 height 12
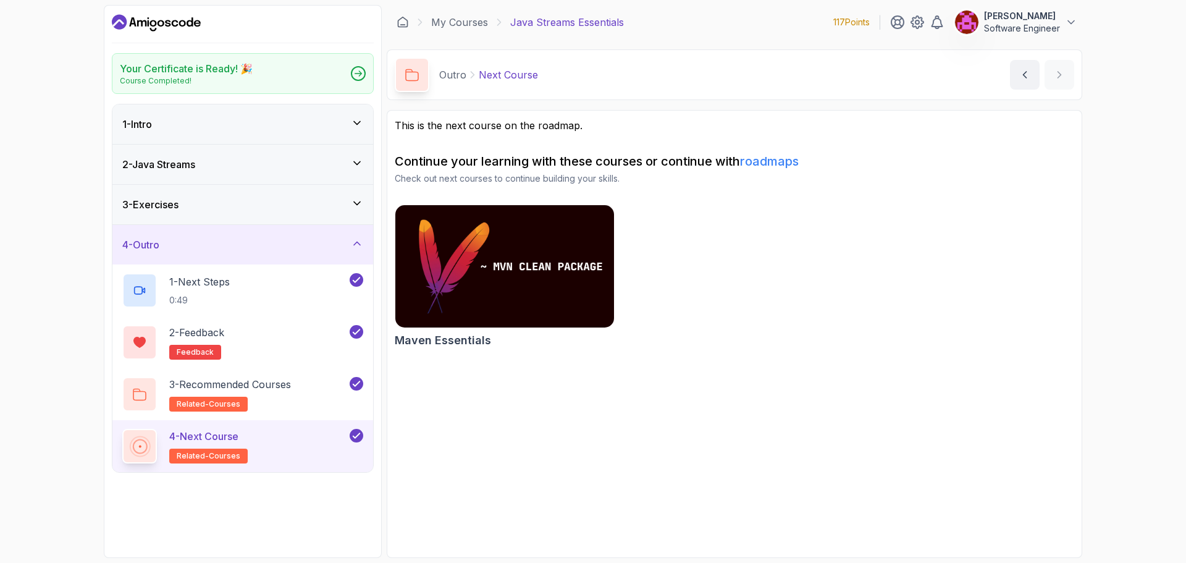
click at [161, 23] on icon "Dashboard" at bounding box center [156, 23] width 89 height 20
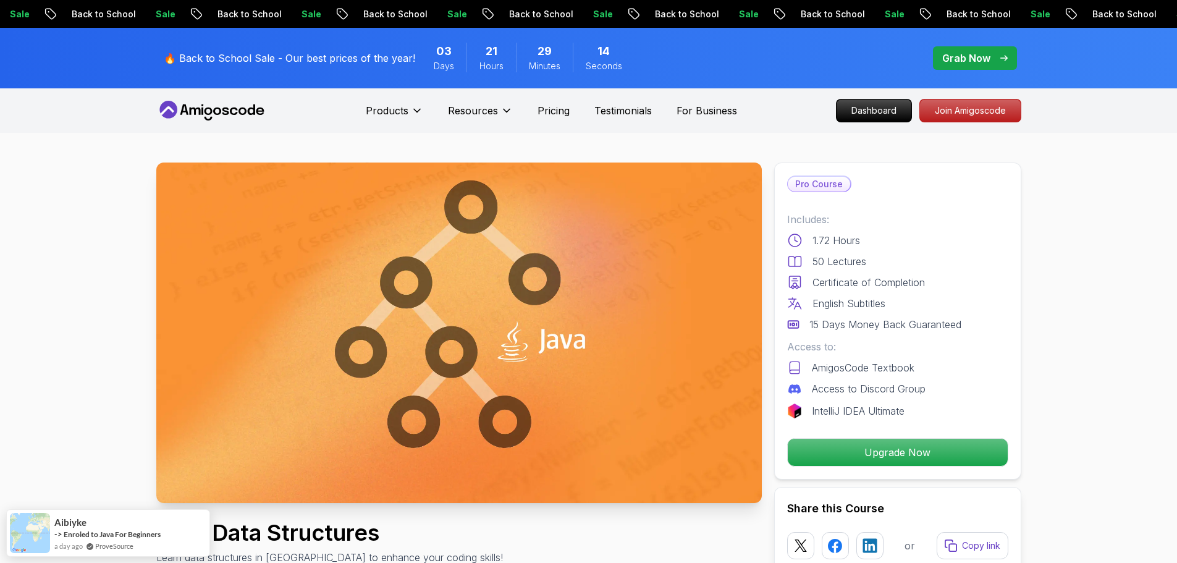
scroll to position [494, 0]
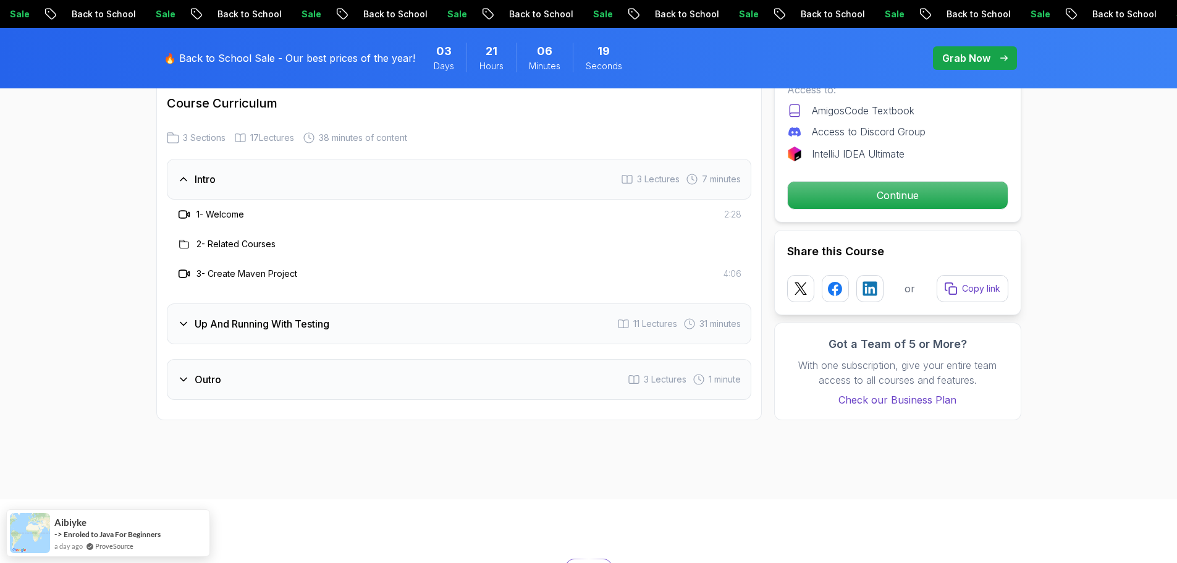
scroll to position [1421, 0]
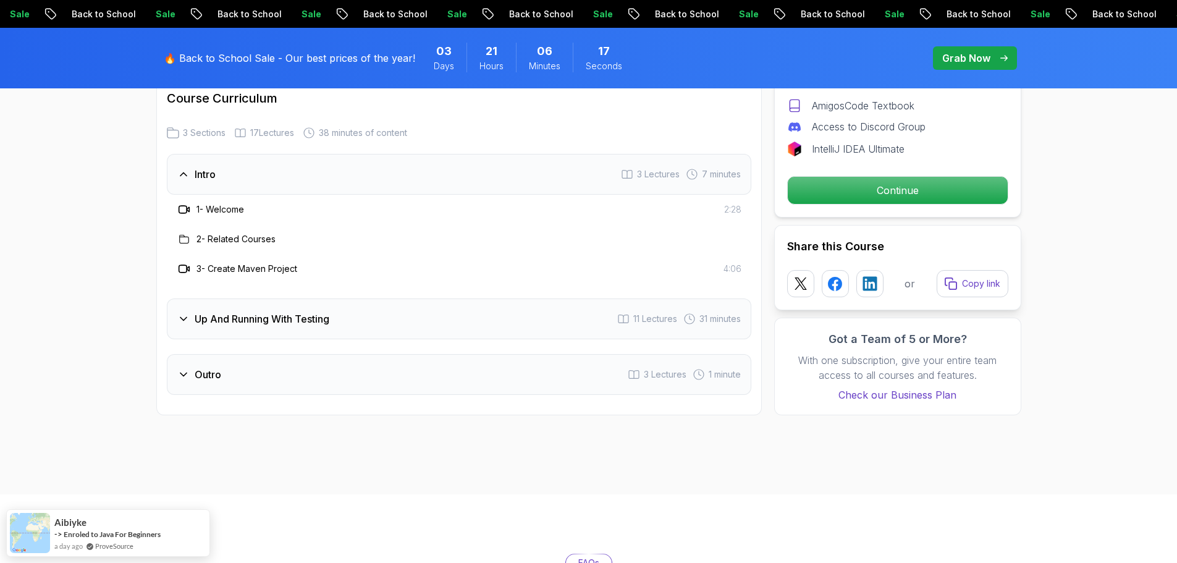
click at [237, 316] on h3 "Up And Running With Testing" at bounding box center [262, 318] width 135 height 15
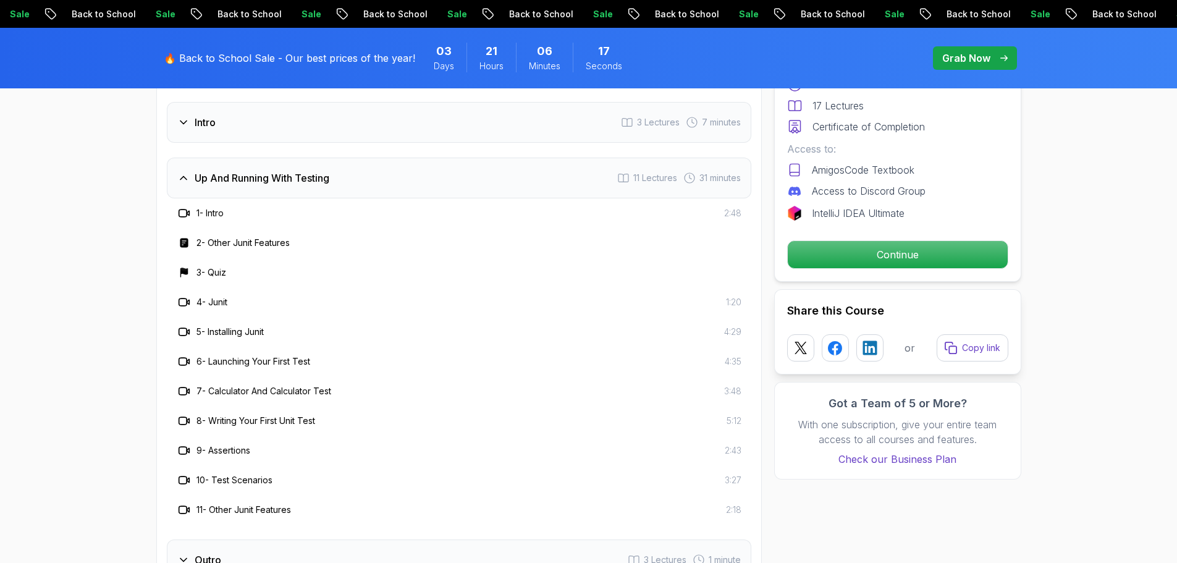
scroll to position [1544, 0]
